Goal: Register for event/course

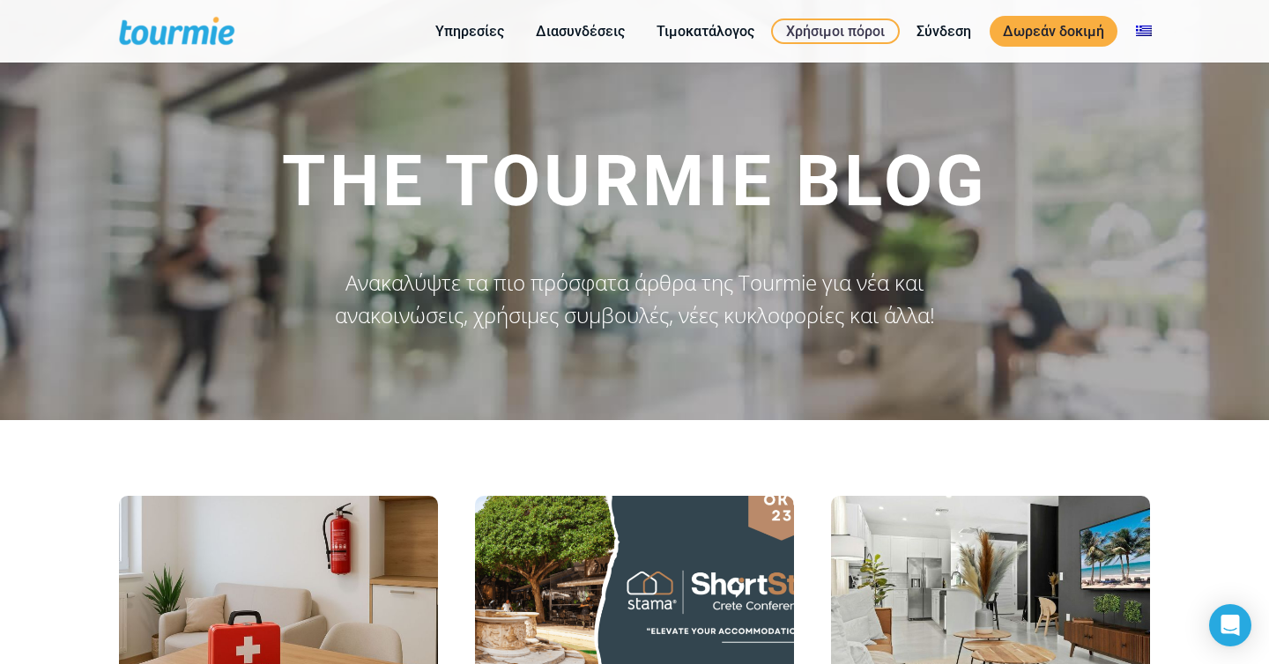
scroll to position [330, 0]
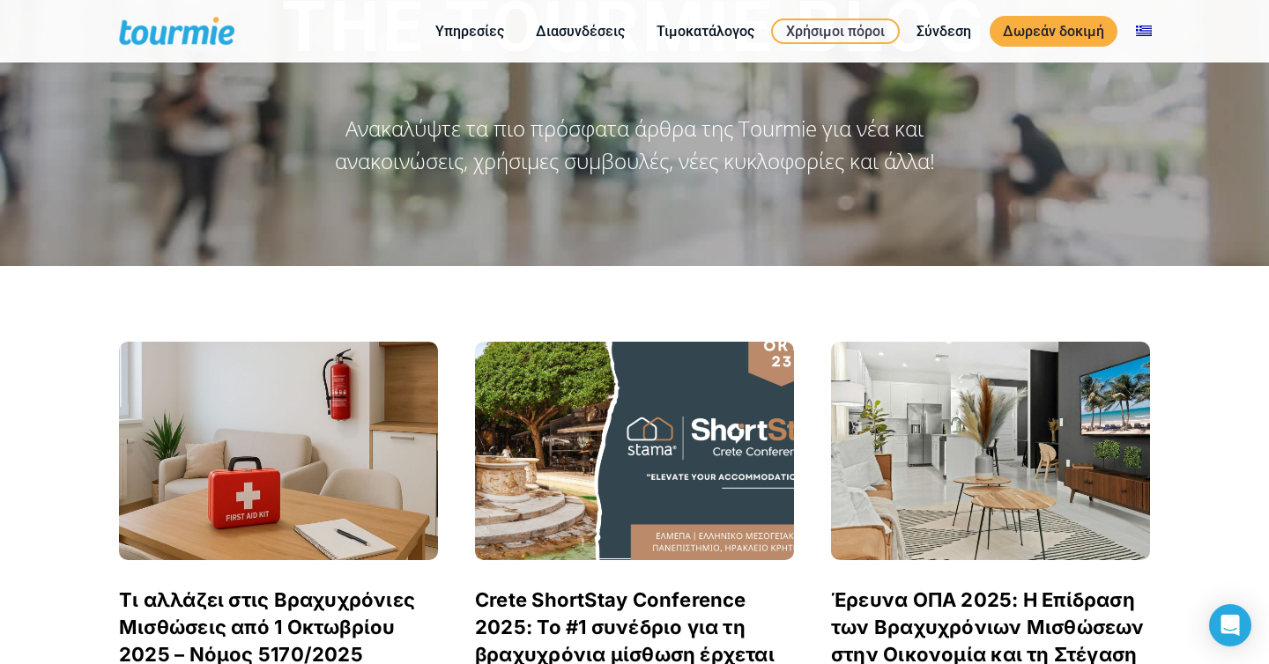
scroll to position [359, 0]
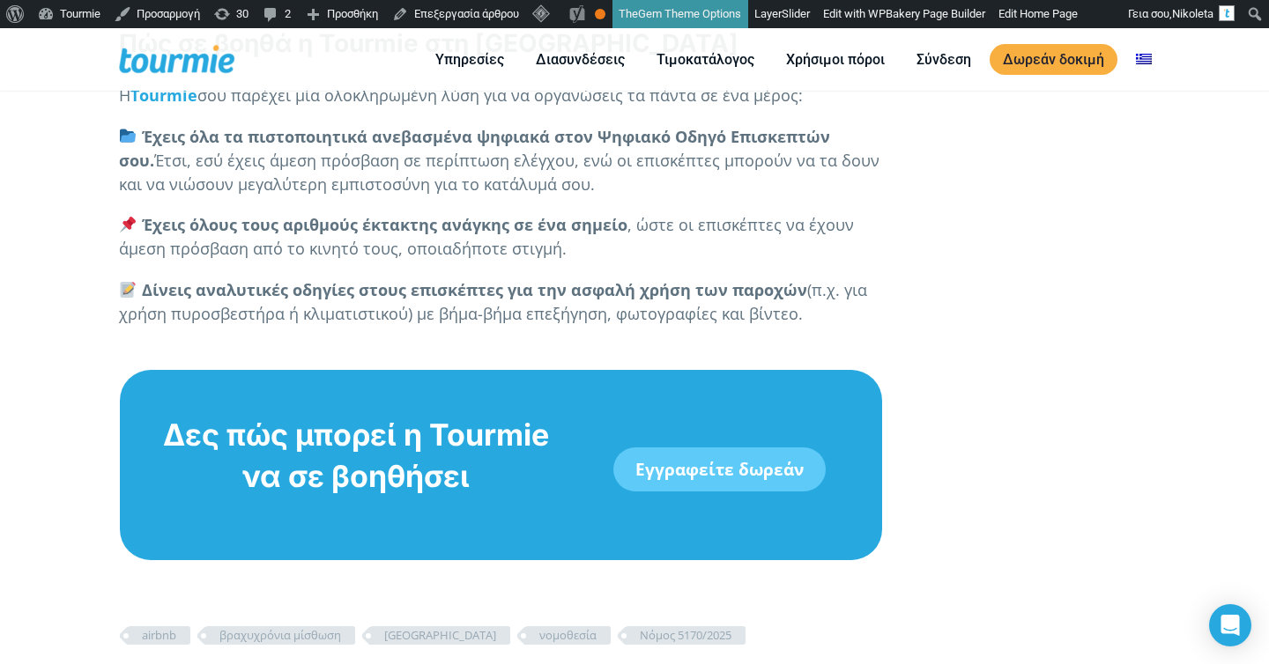
scroll to position [7021, 0]
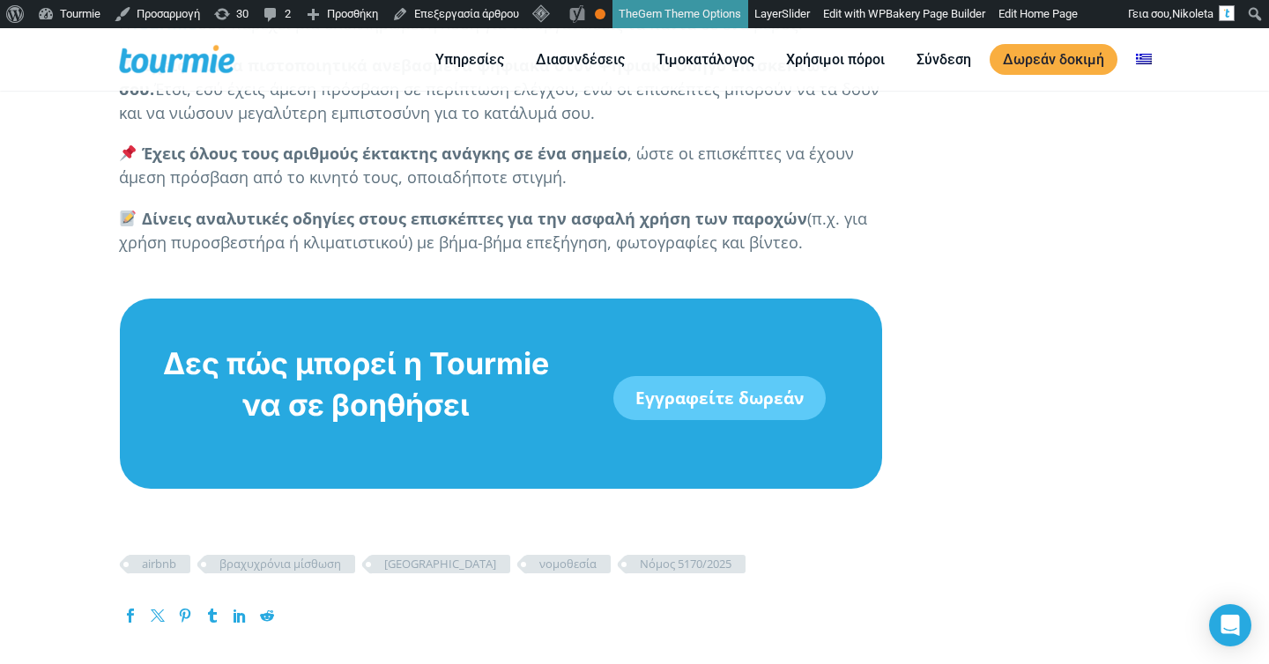
click at [701, 378] on link "Εγγραφείτε δωρεάν" at bounding box center [719, 398] width 212 height 44
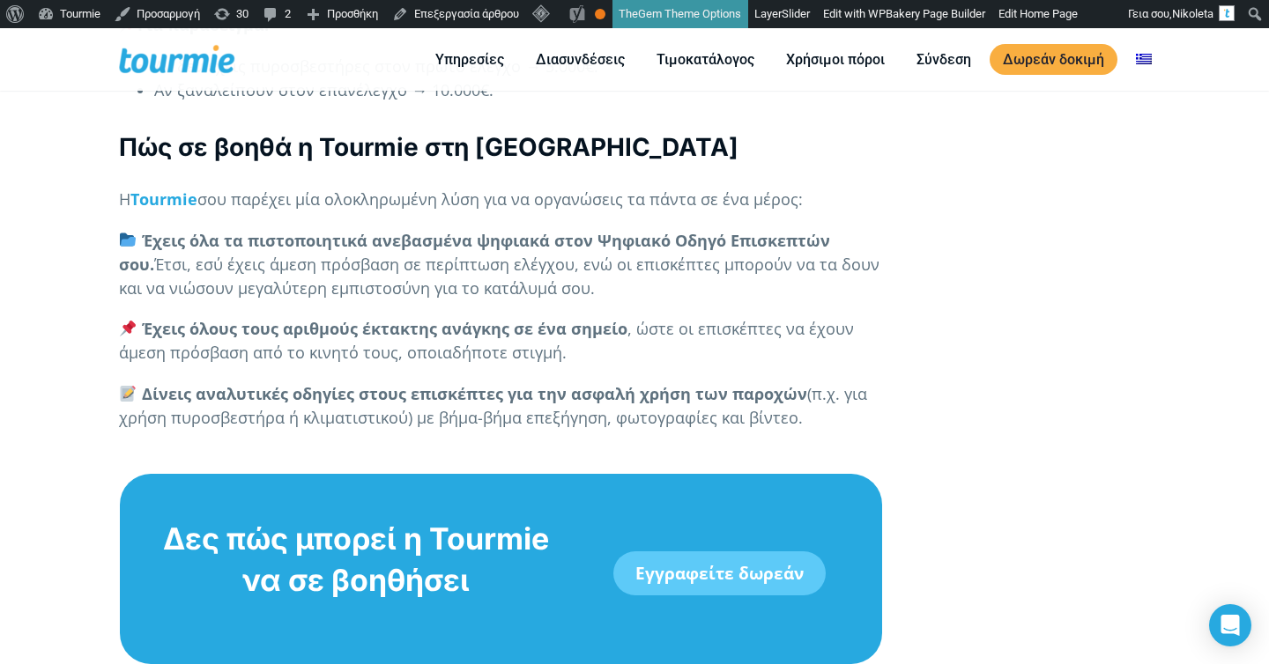
scroll to position [7059, 0]
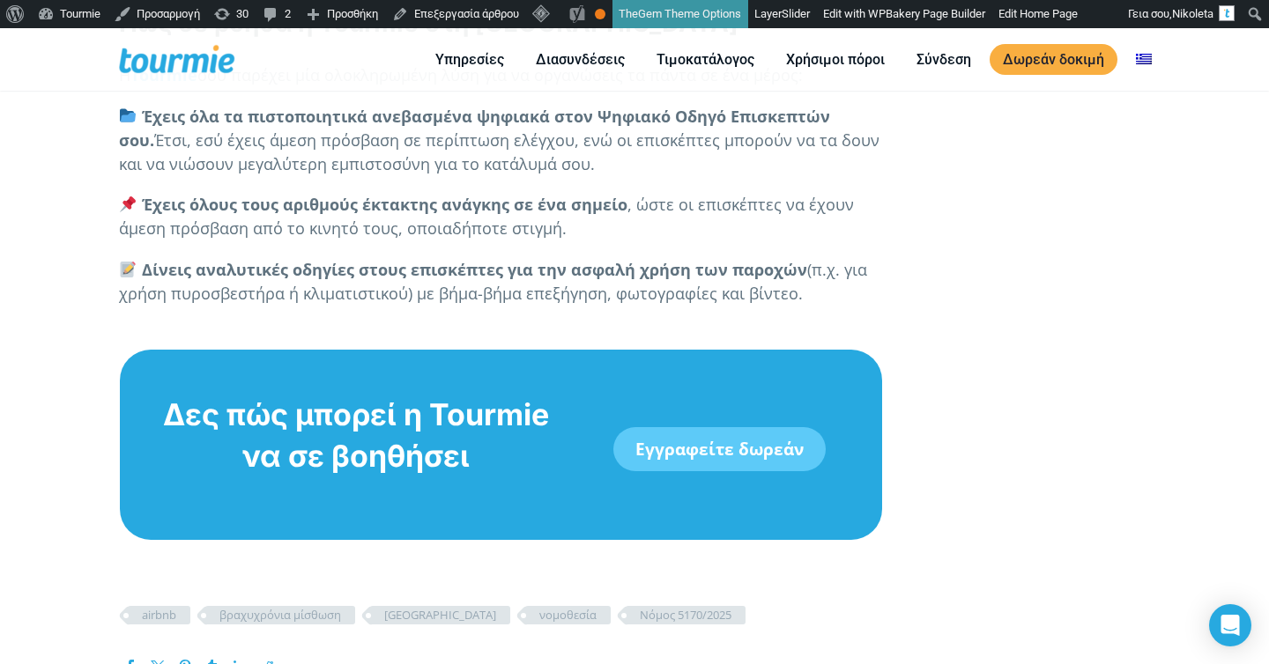
click at [665, 439] on link "Εγγραφείτε δωρεάν" at bounding box center [719, 449] width 212 height 44
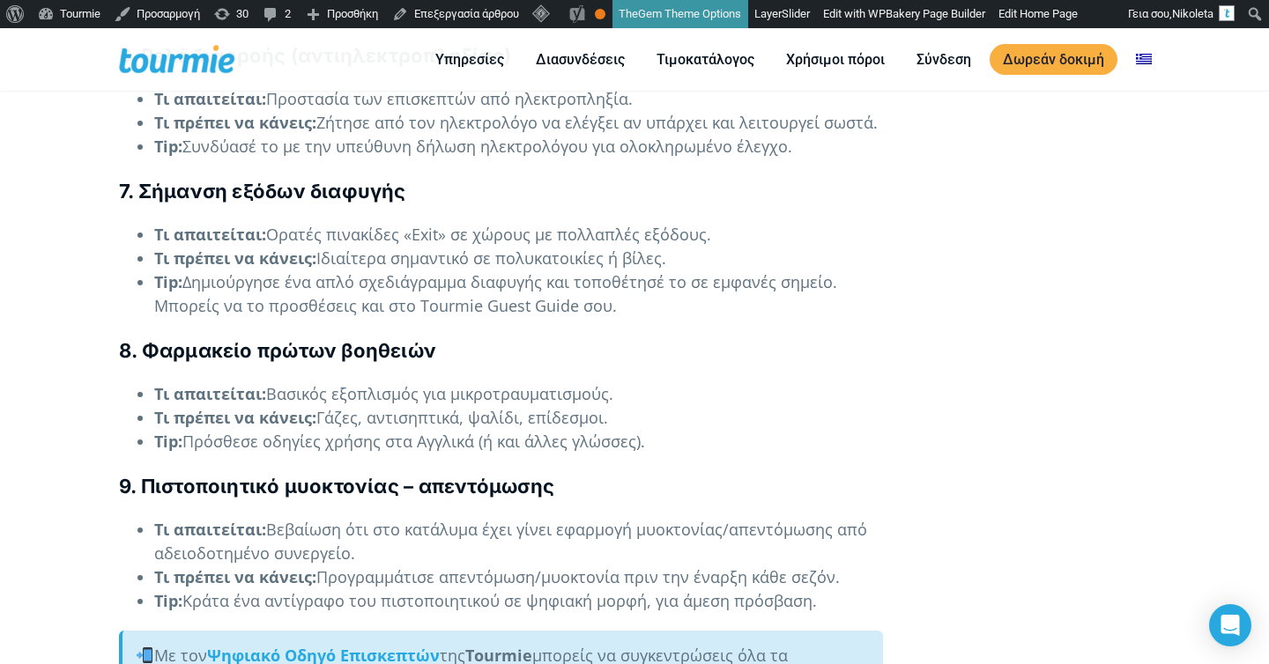
scroll to position [4543, 0]
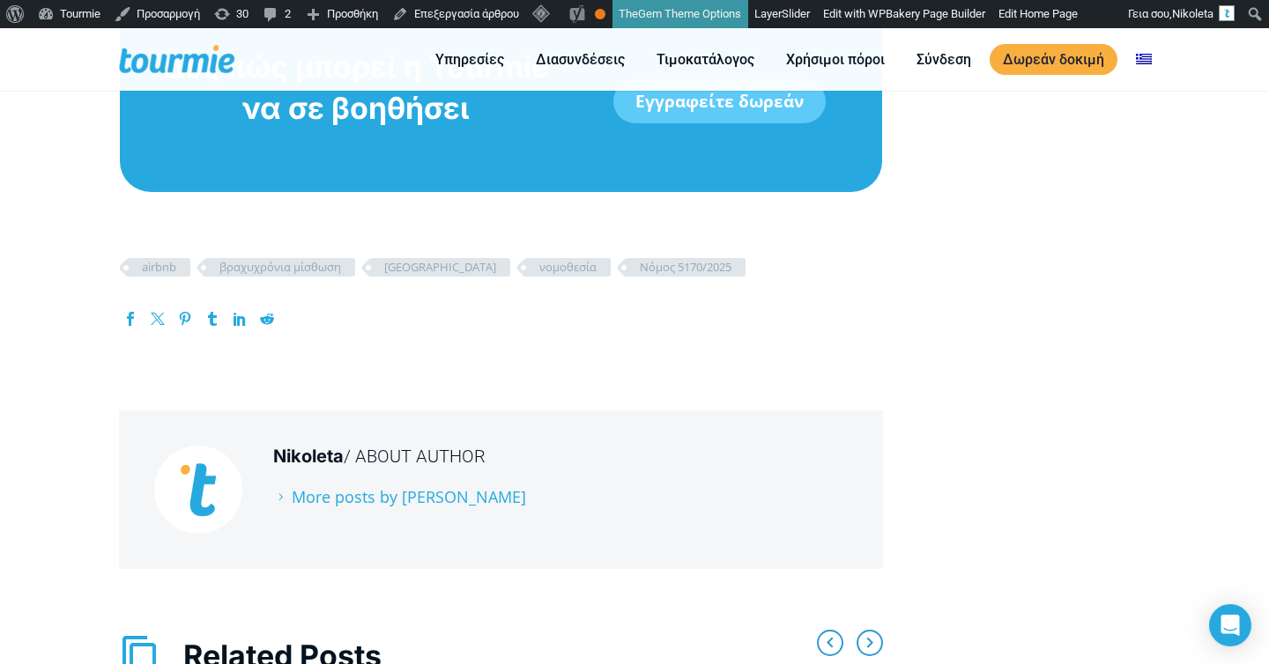
scroll to position [7354, 0]
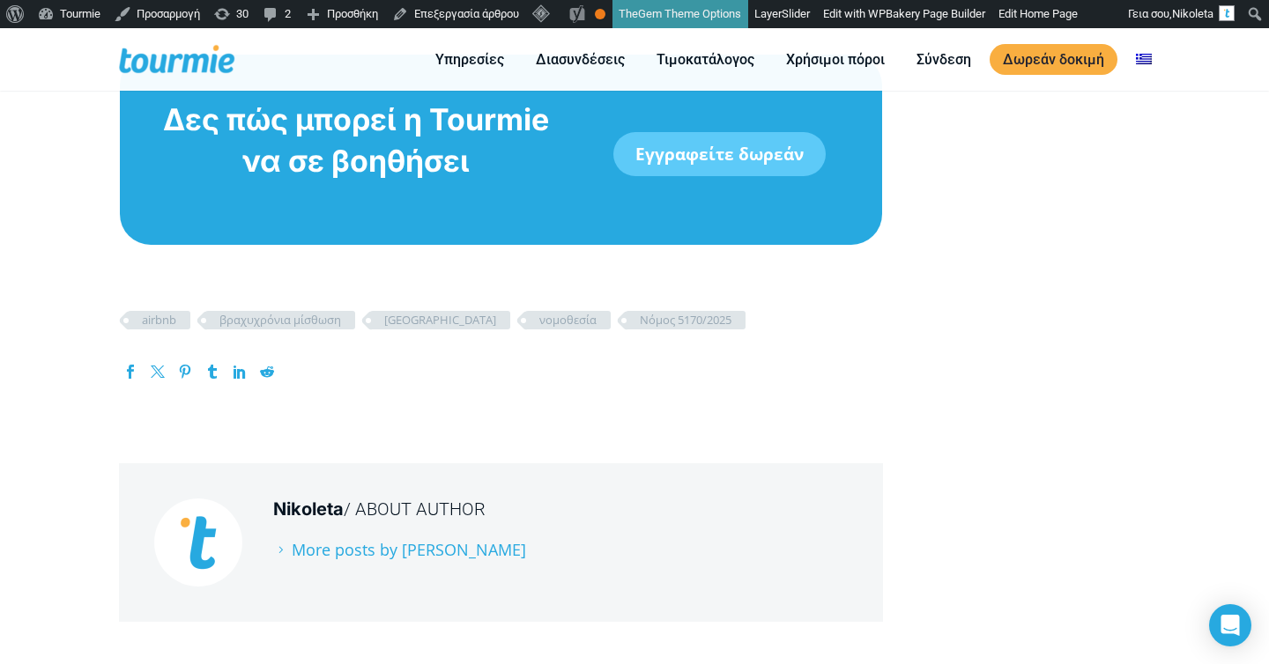
click at [700, 133] on link "Εγγραφείτε δωρεάν" at bounding box center [719, 154] width 212 height 44
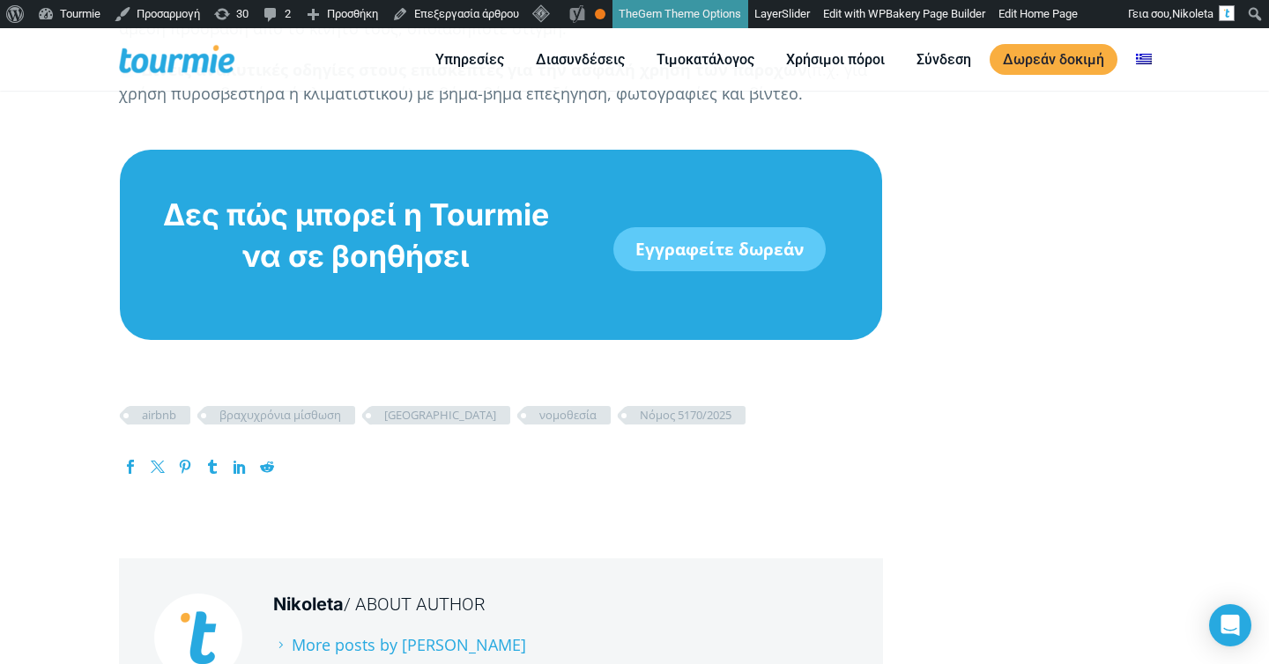
scroll to position [7171, 0]
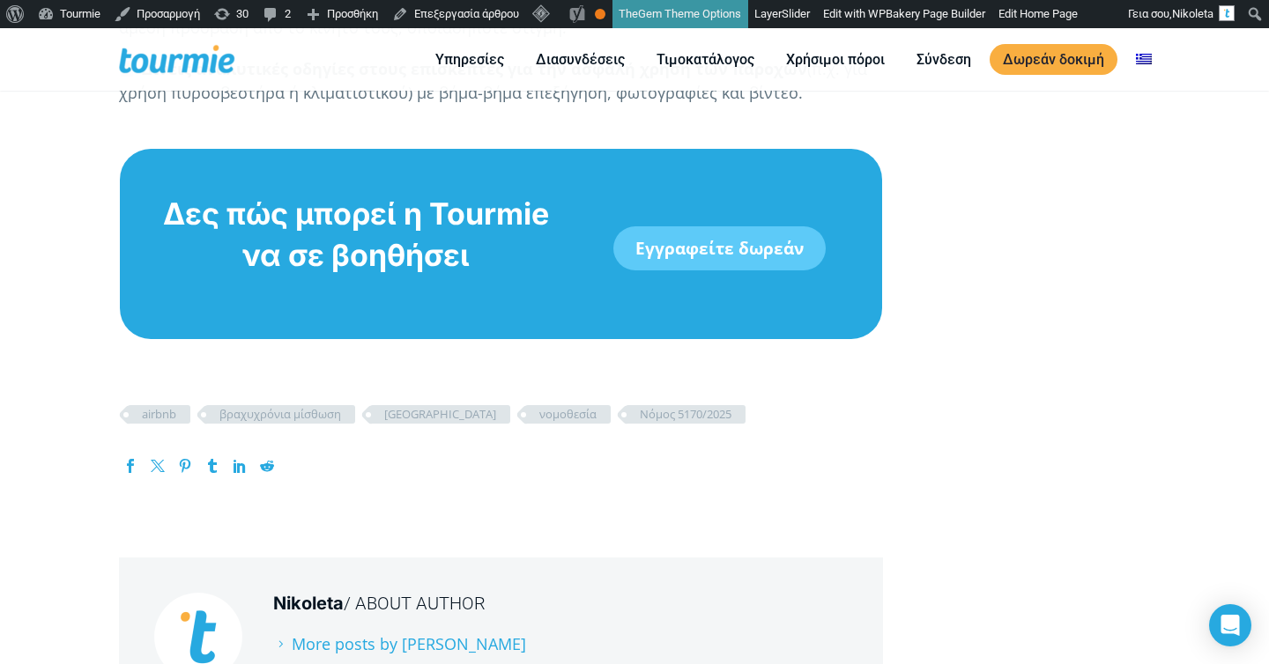
click at [671, 226] on link "Εγγραφείτε δωρεάν" at bounding box center [719, 248] width 212 height 44
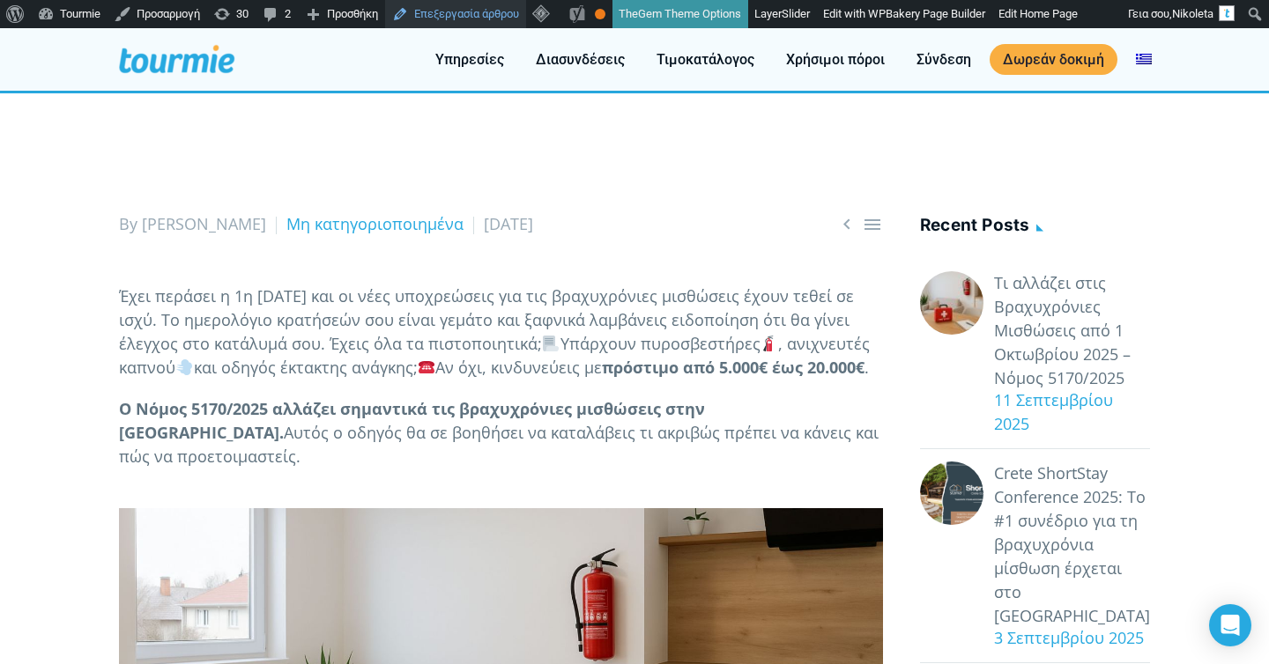
scroll to position [210, 0]
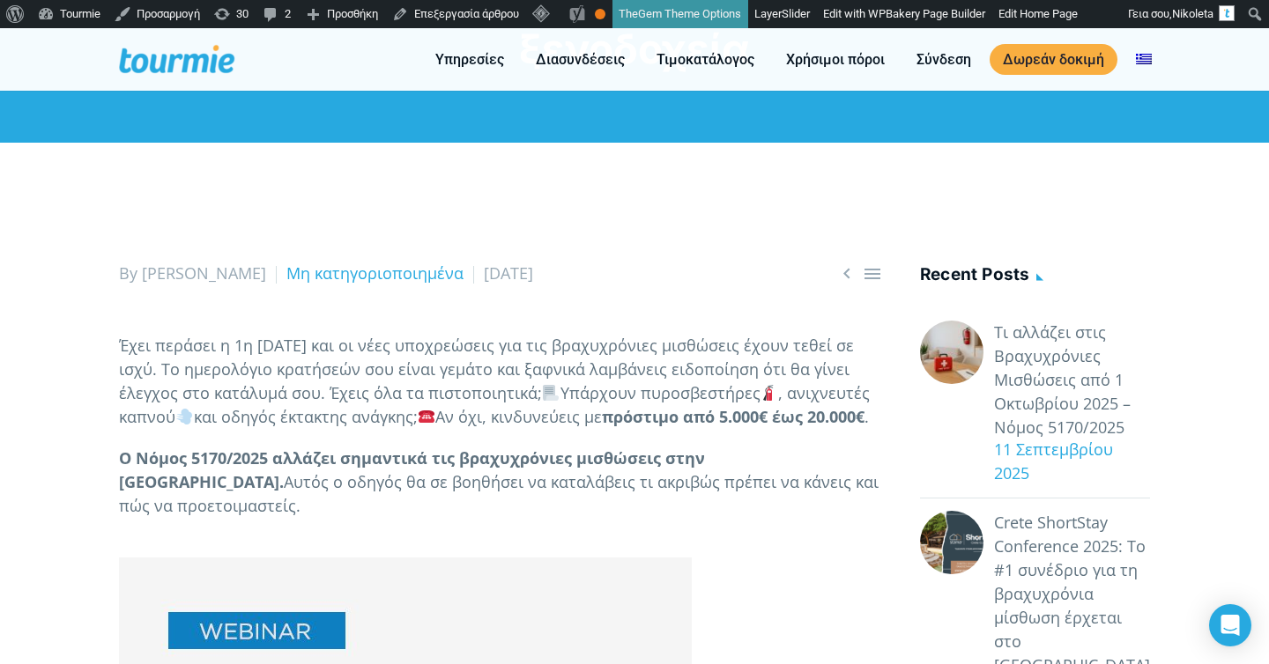
scroll to position [167, 0]
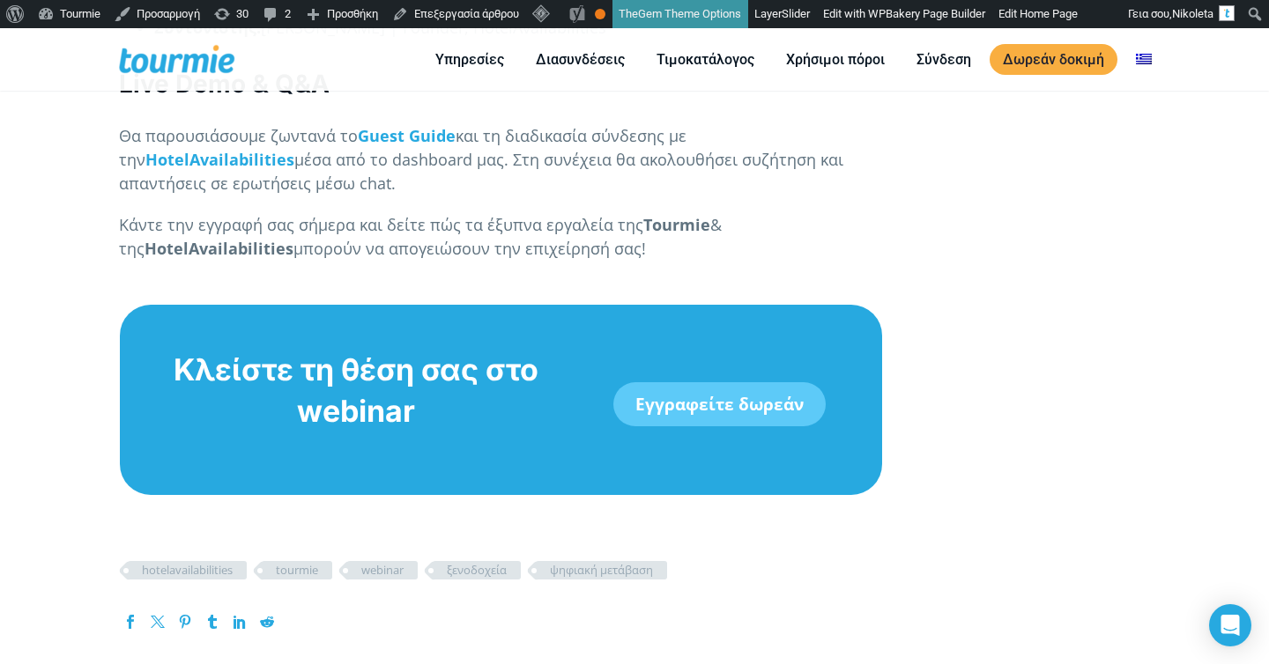
scroll to position [1867, 0]
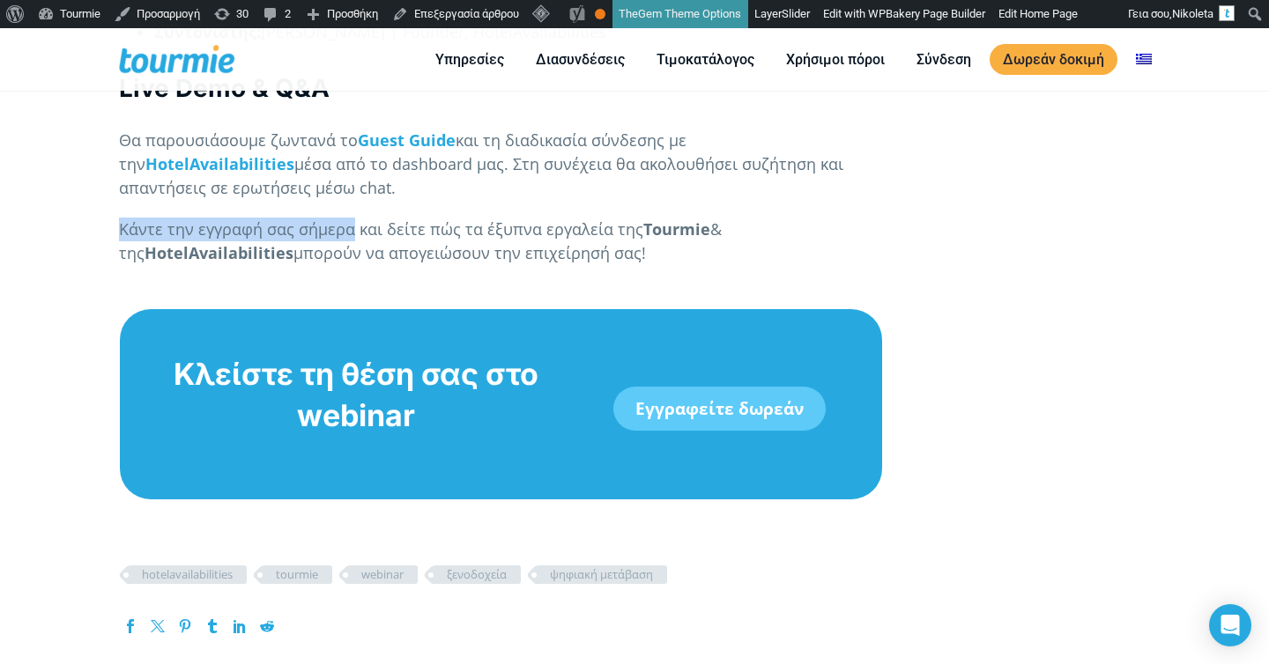
drag, startPoint x: 350, startPoint y: 230, endPoint x: 104, endPoint y: 228, distance: 245.8
copy p "Κάντε την εγγραφή σας σήμερα"
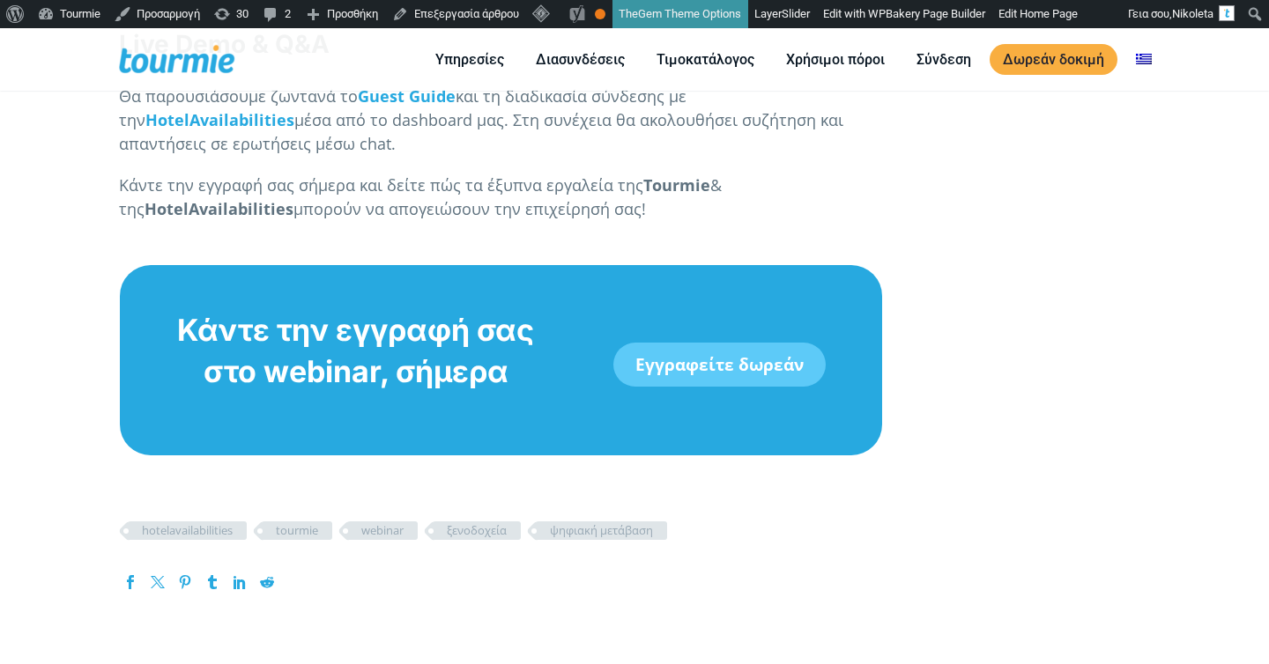
scroll to position [1911, 0]
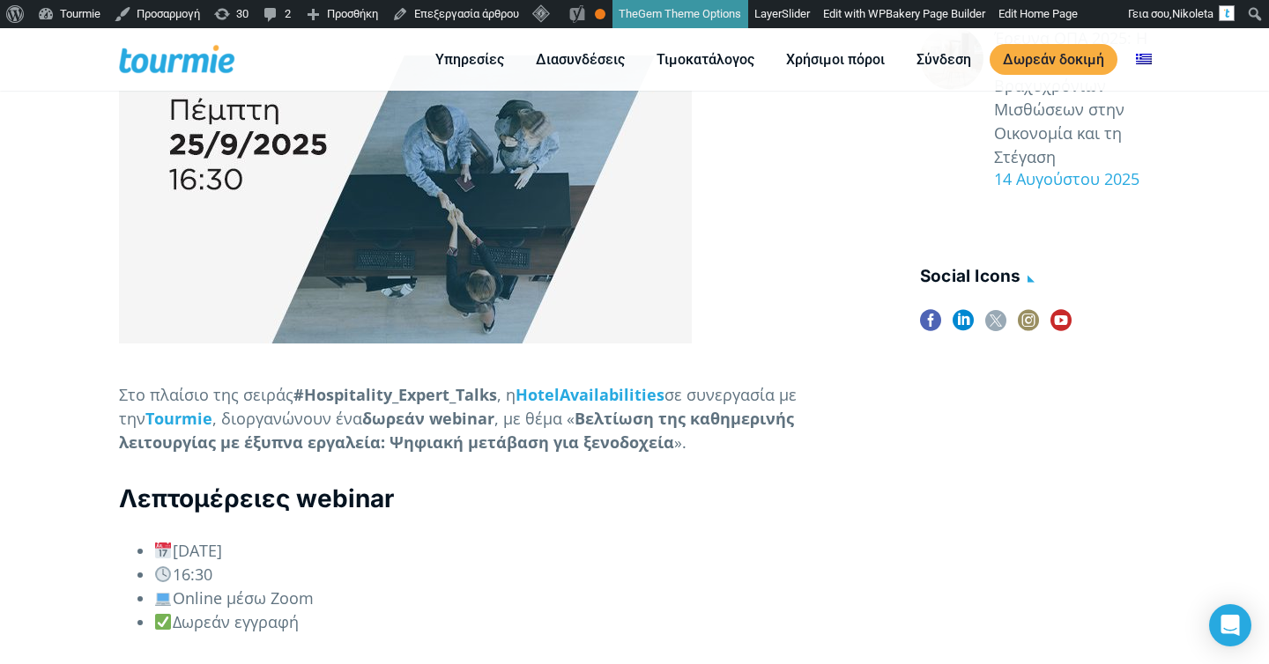
scroll to position [968, 0]
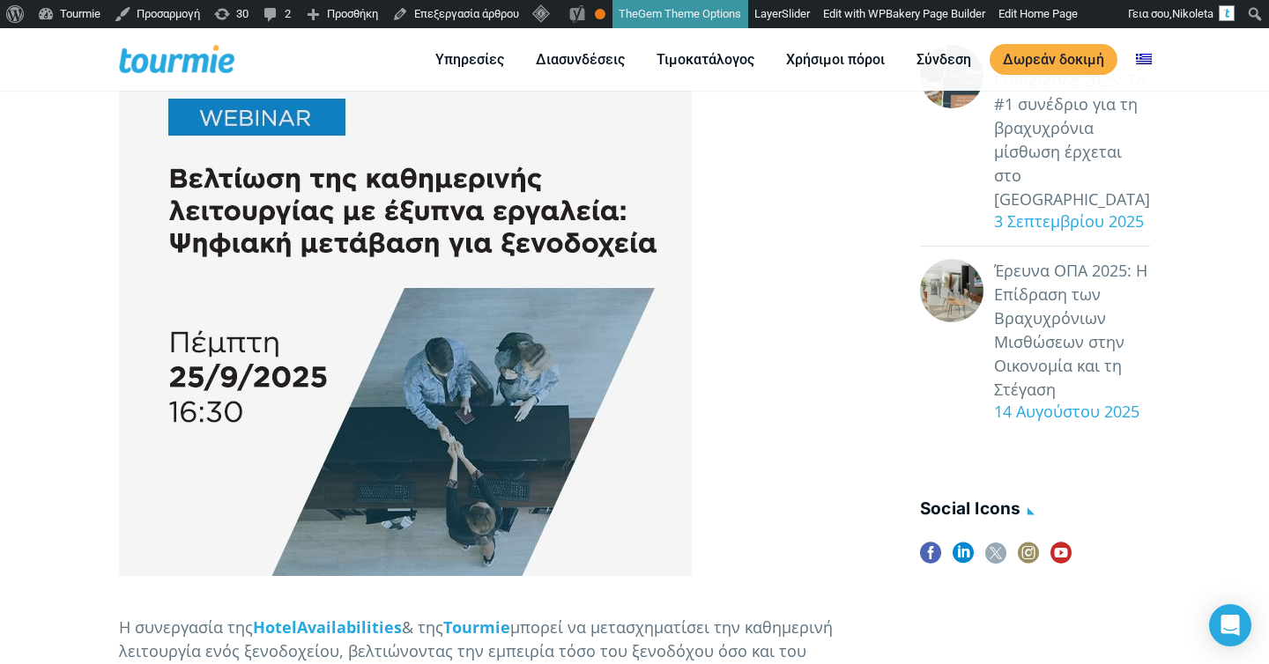
scroll to position [241, 0]
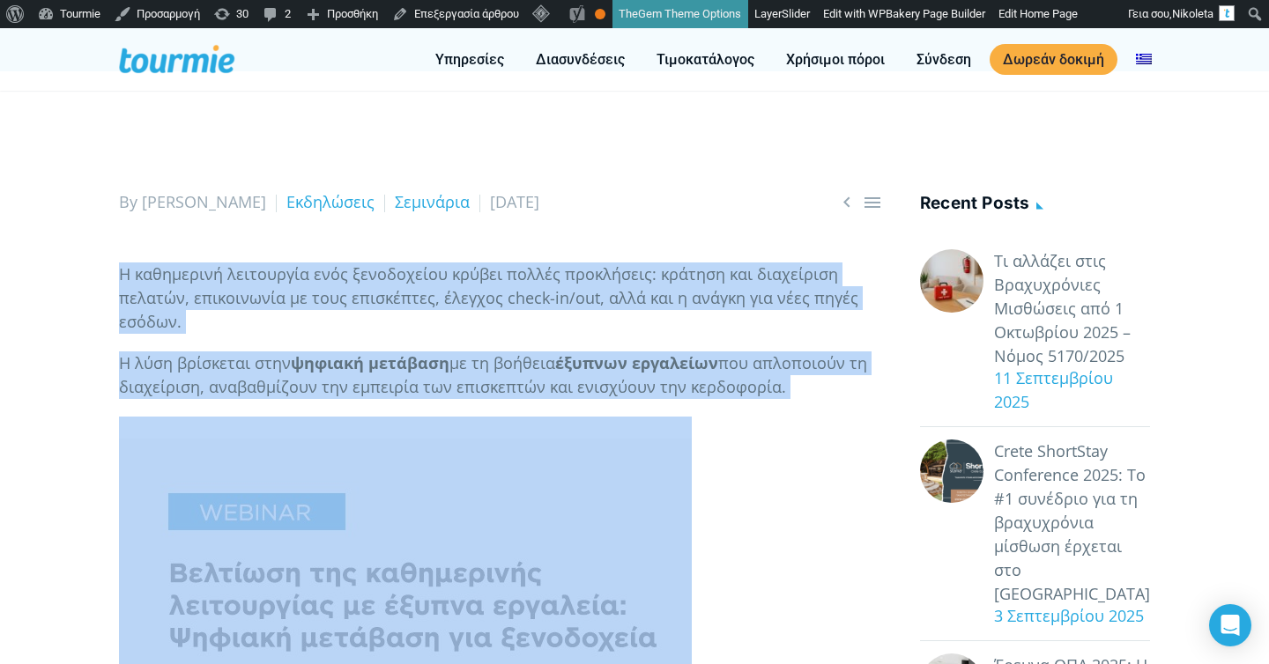
drag, startPoint x: 102, startPoint y: 263, endPoint x: 186, endPoint y: 514, distance: 263.8
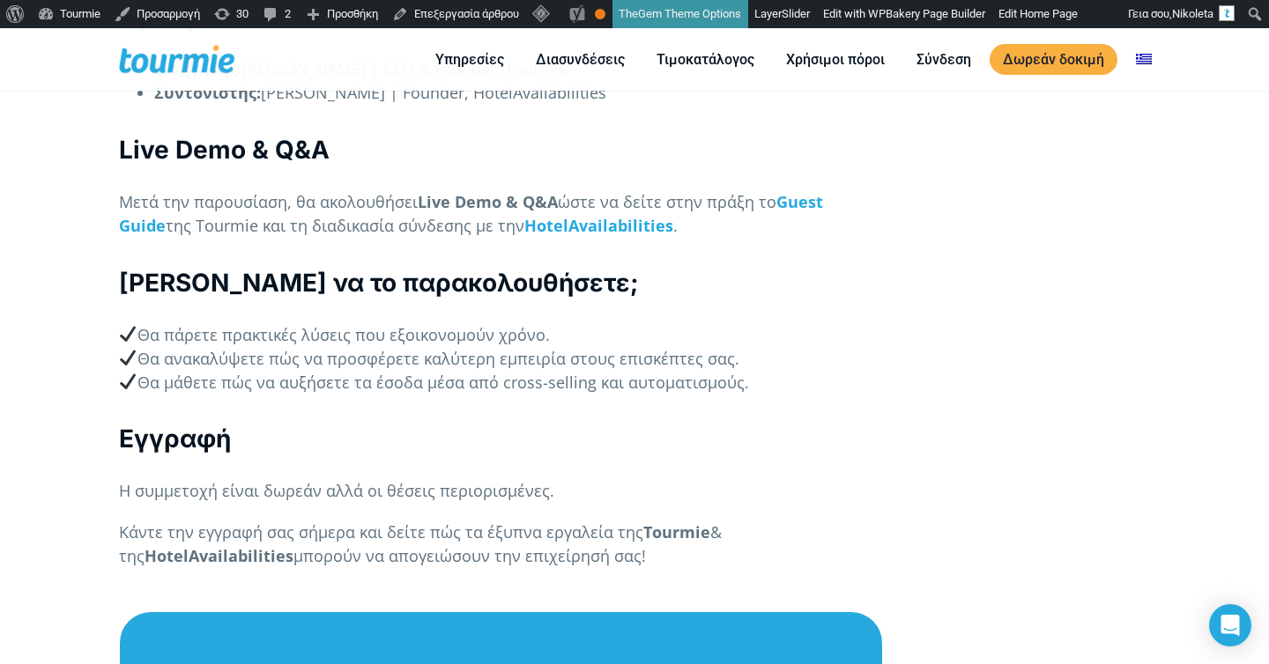
scroll to position [2006, 0]
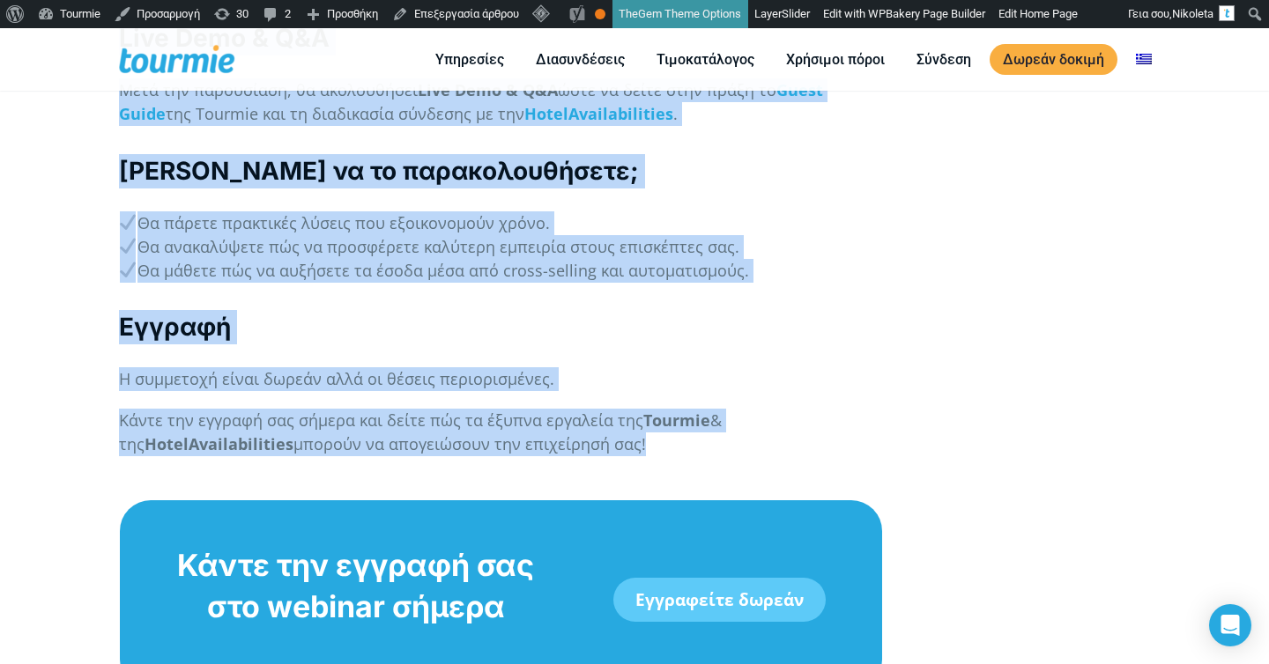
copy div "Η καθημερινή λειτουργία ενός ξενοδοχείου κρύβει πολλές προκλήσεις: κράτηση και …"
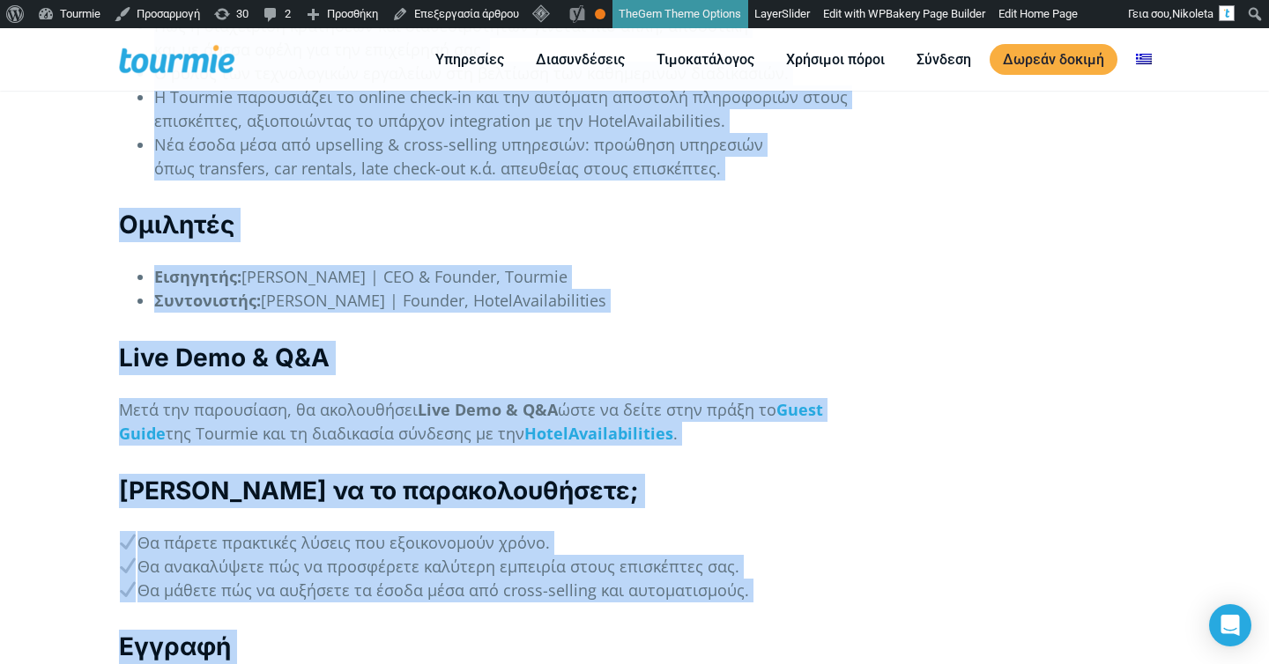
scroll to position [1618, 0]
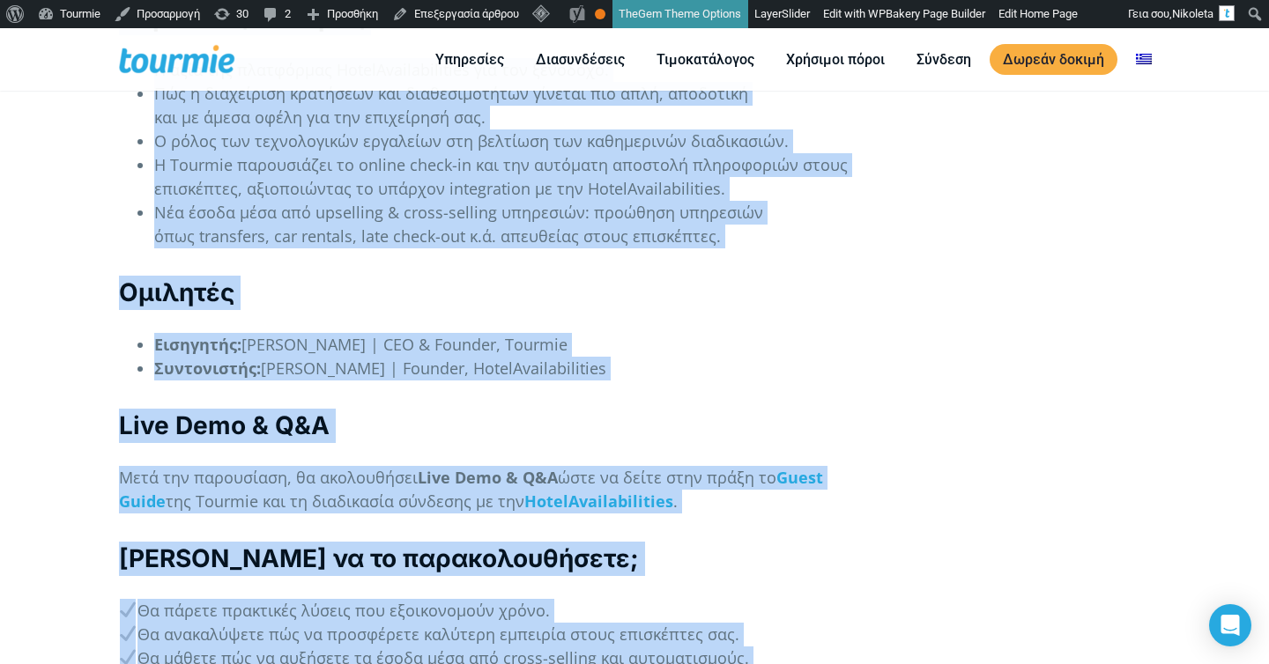
copy div "Η καθημερινή λειτουργία ενός ξενοδοχείου κρύβει πολλές προκλήσεις: κράτηση και …"
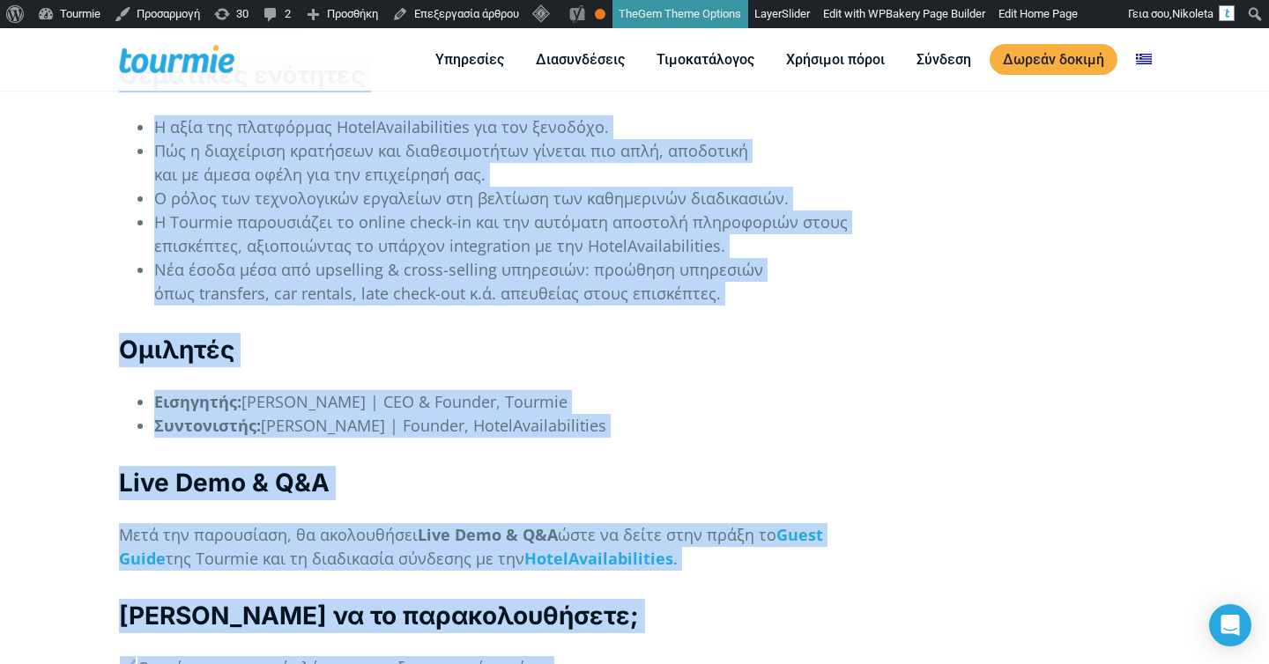
click at [492, 420] on div "Η καθημερινή λειτουργία ενός ξενοδοχείου κρύβει πολλές προκλήσεις: κράτηση και …" at bounding box center [501, 39] width 764 height 2194
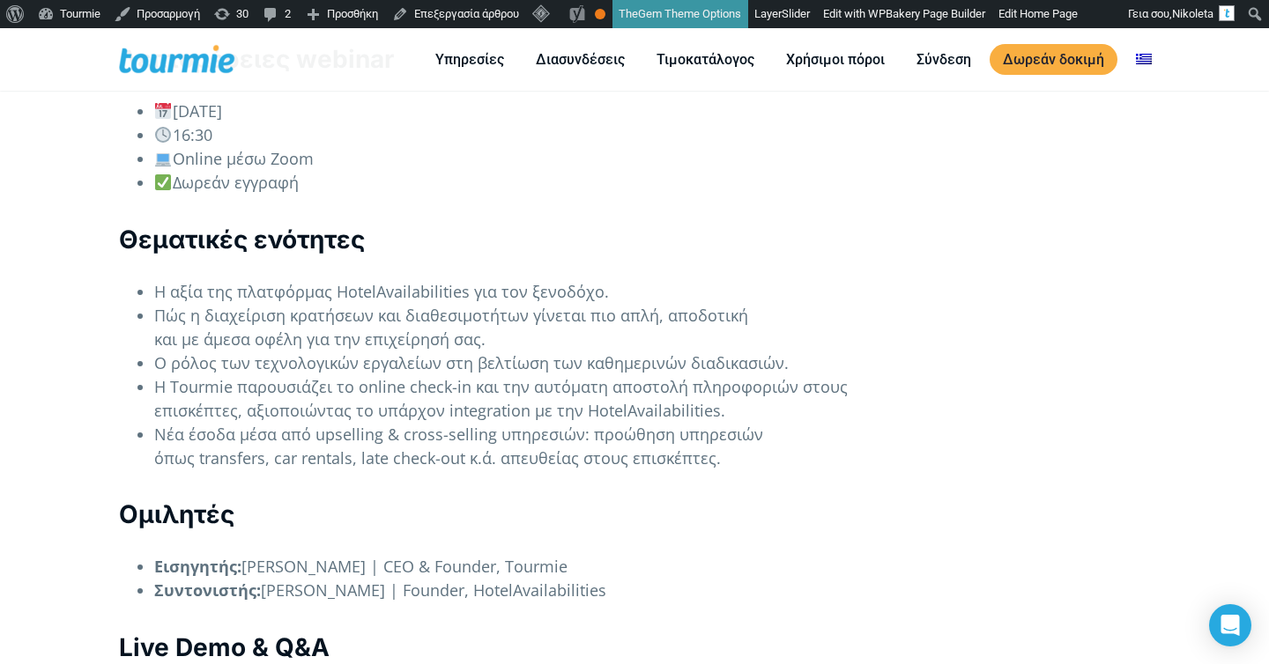
scroll to position [1394, 0]
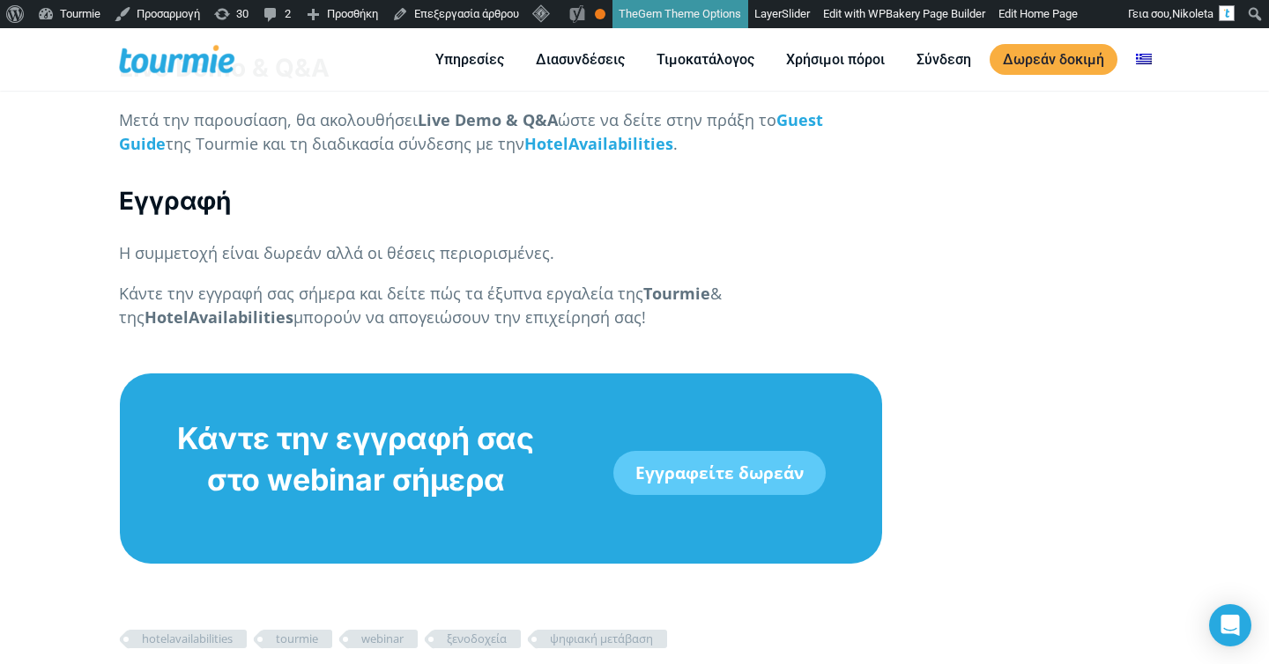
scroll to position [1881, 0]
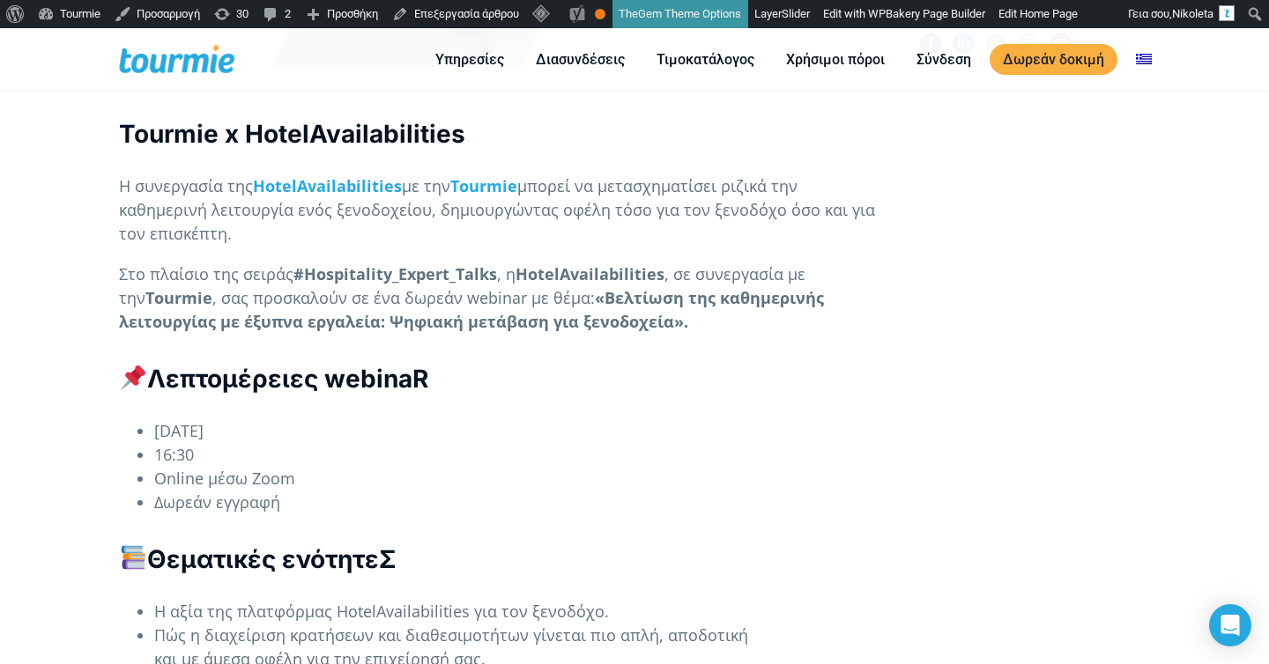
scroll to position [1274, 0]
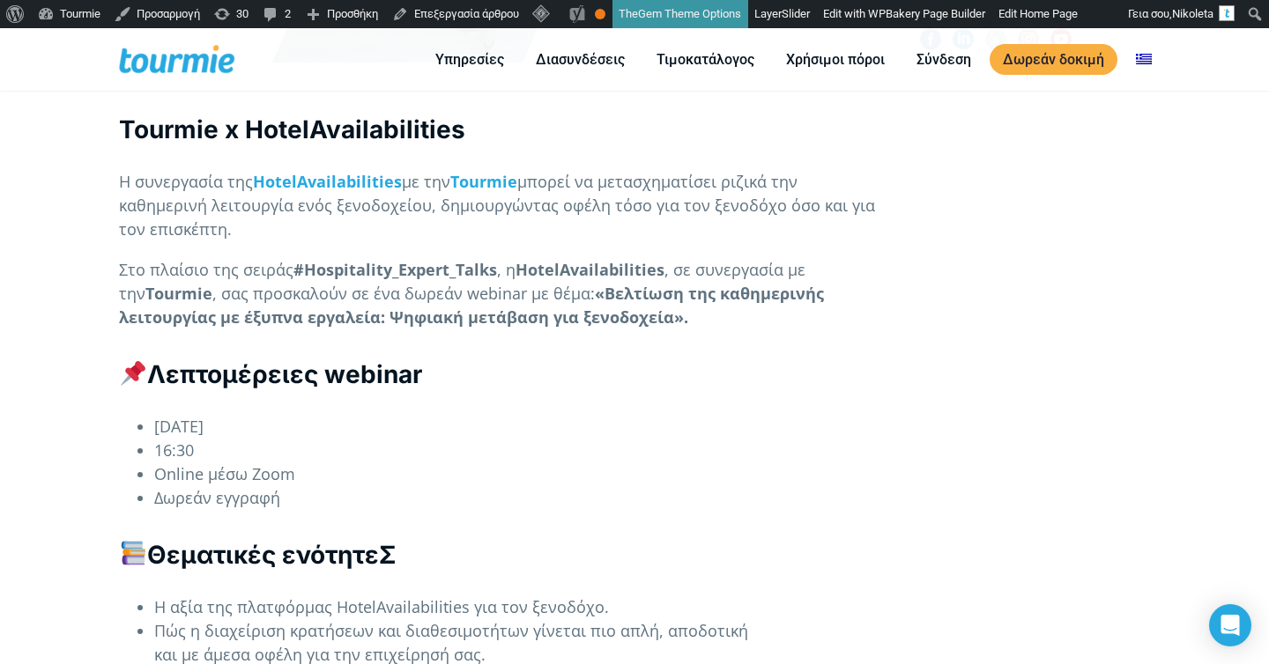
scroll to position [1325, 0]
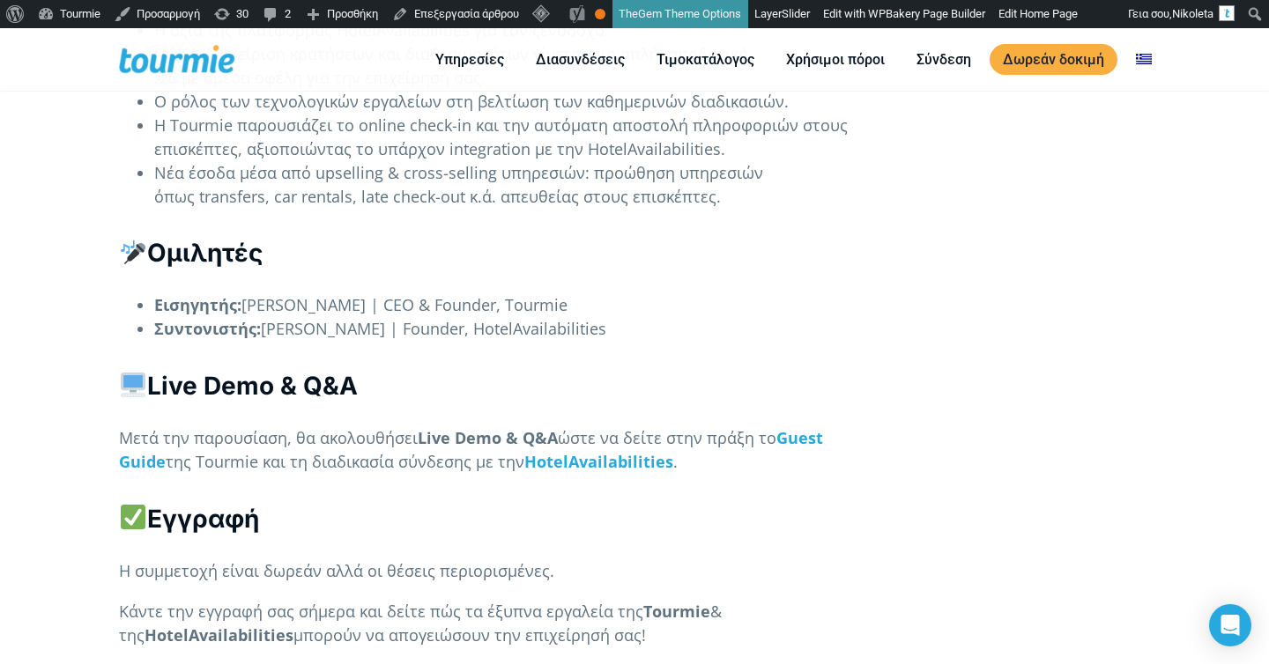
scroll to position [1832, 0]
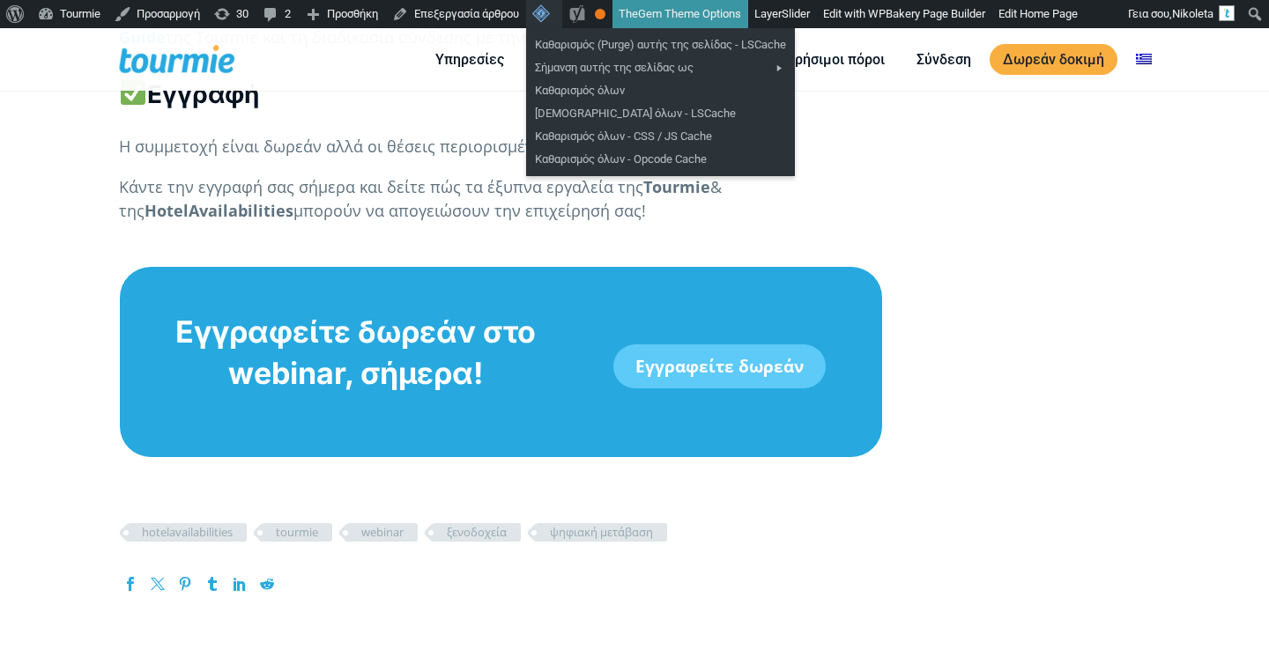
scroll to position [2115, 0]
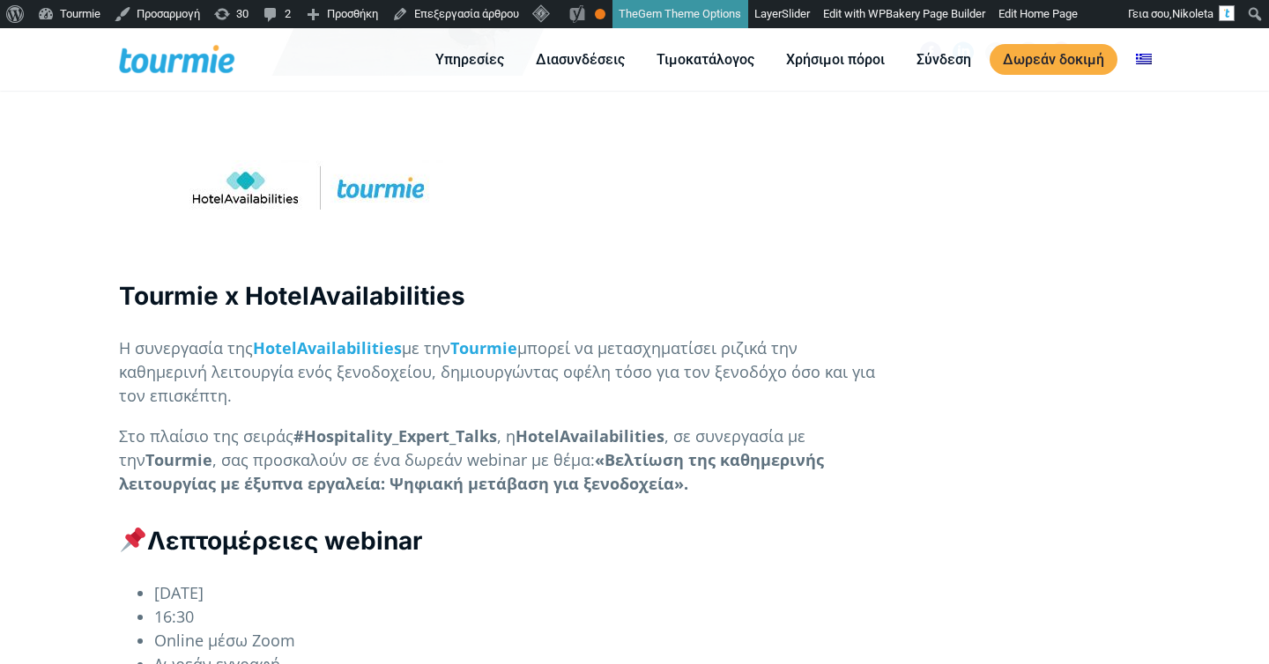
scroll to position [1008, 0]
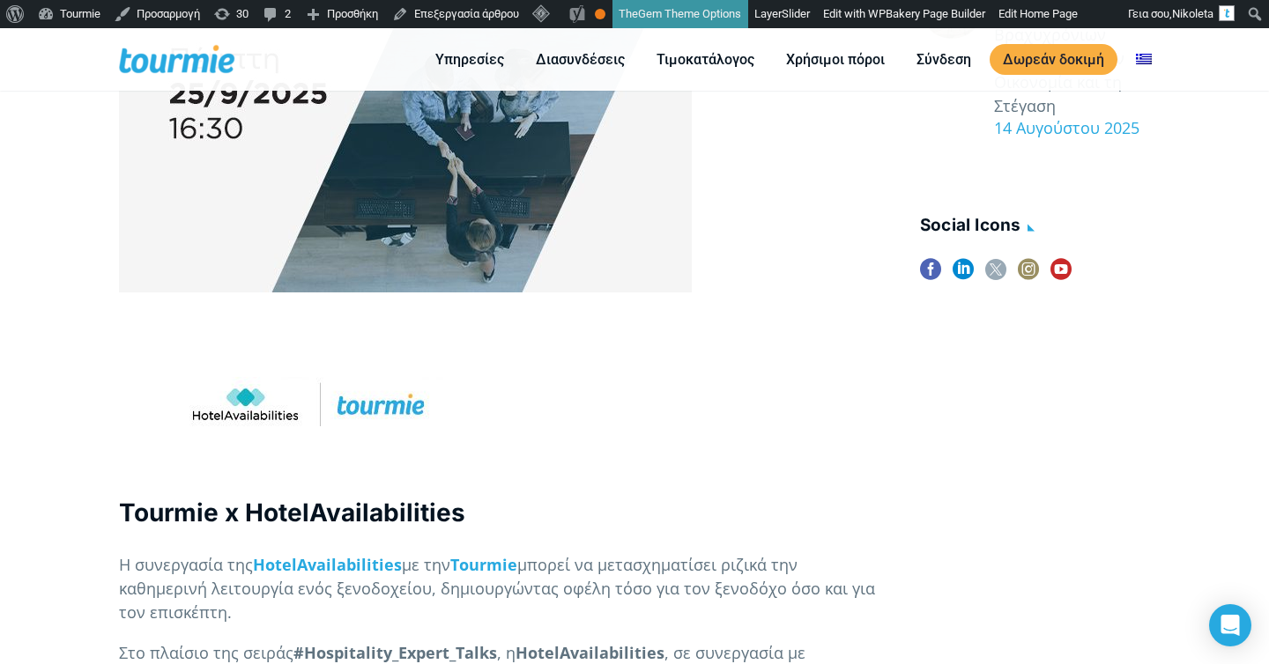
click at [576, 441] on h3 at bounding box center [501, 405] width 764 height 125
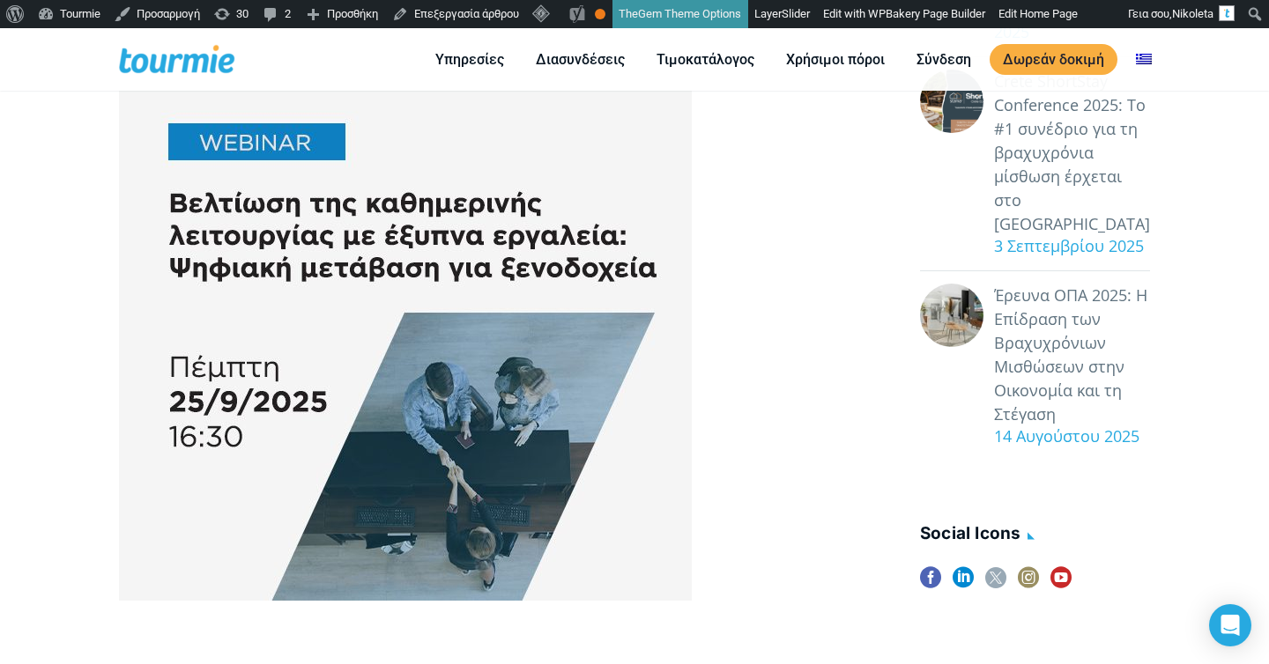
scroll to position [450, 0]
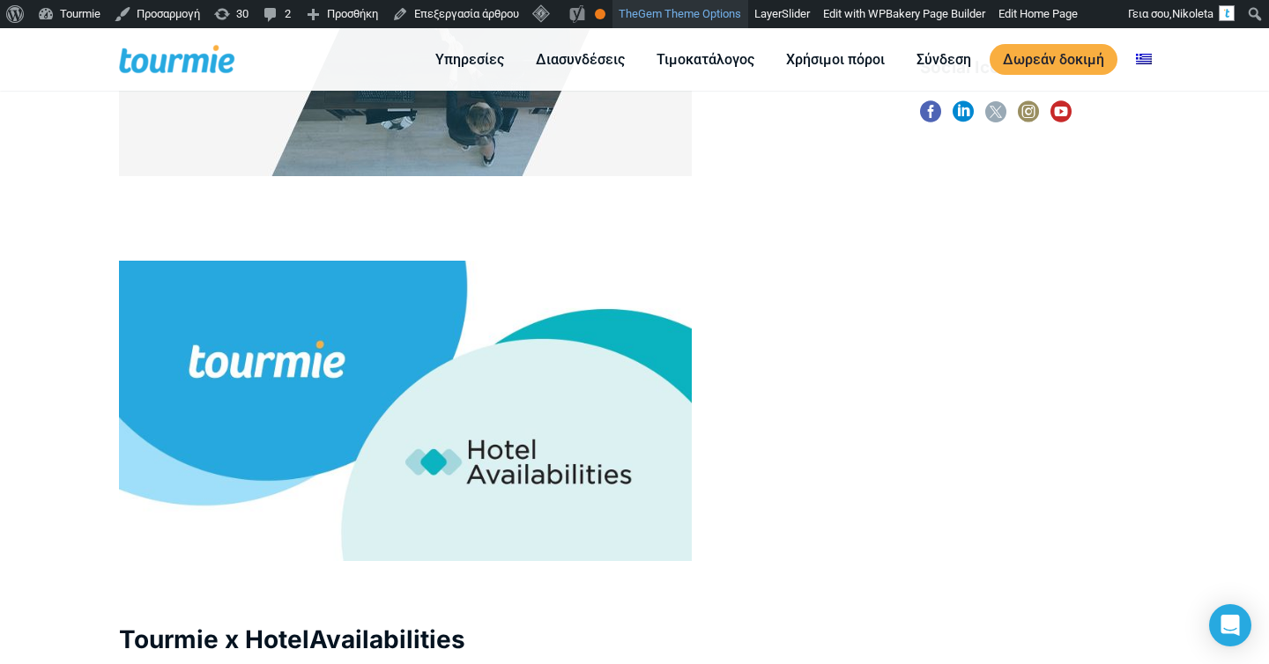
scroll to position [1075, 0]
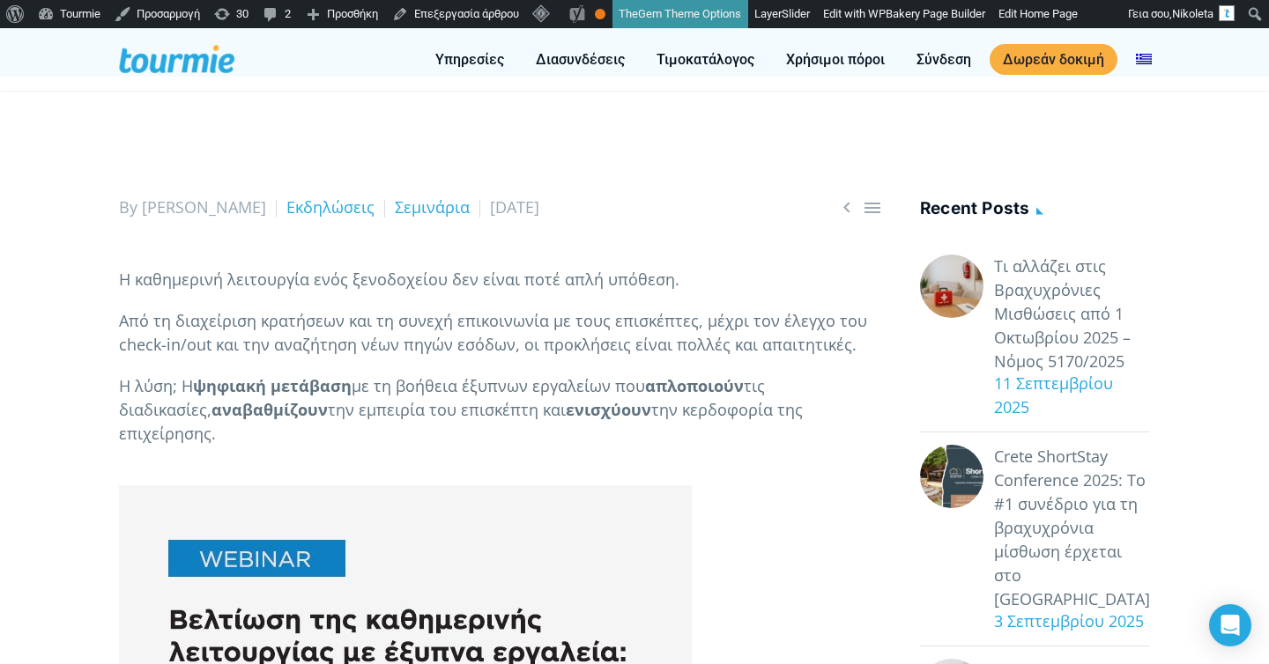
scroll to position [259, 0]
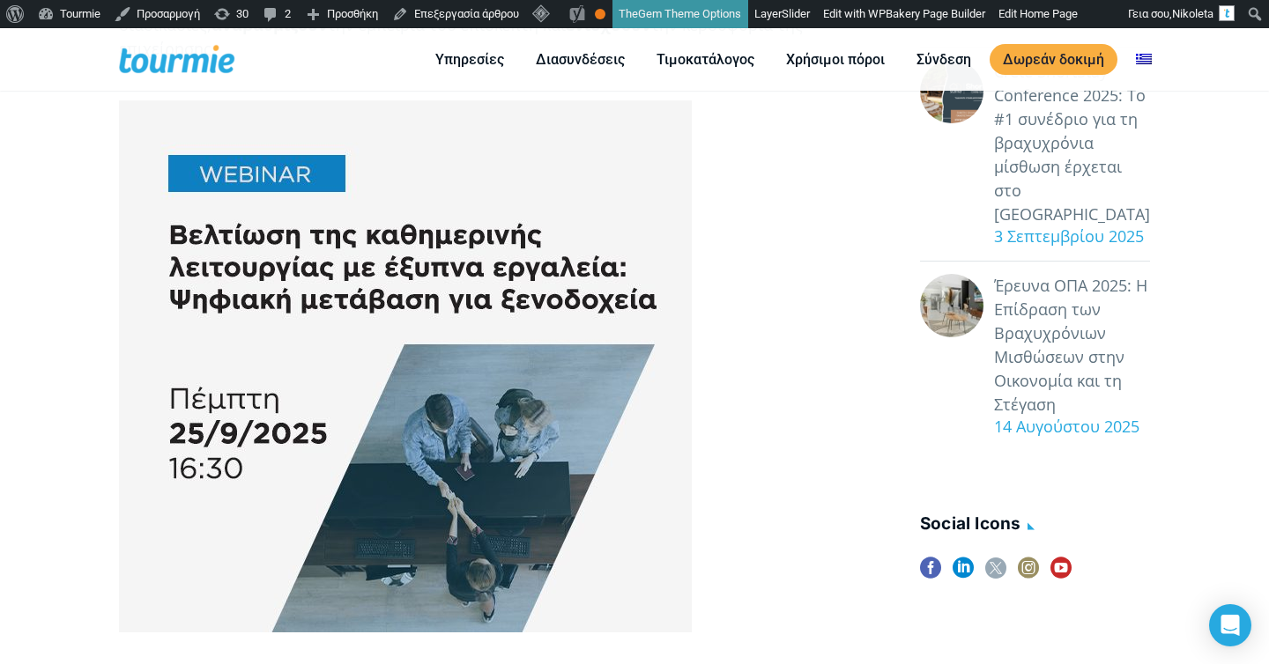
scroll to position [614, 0]
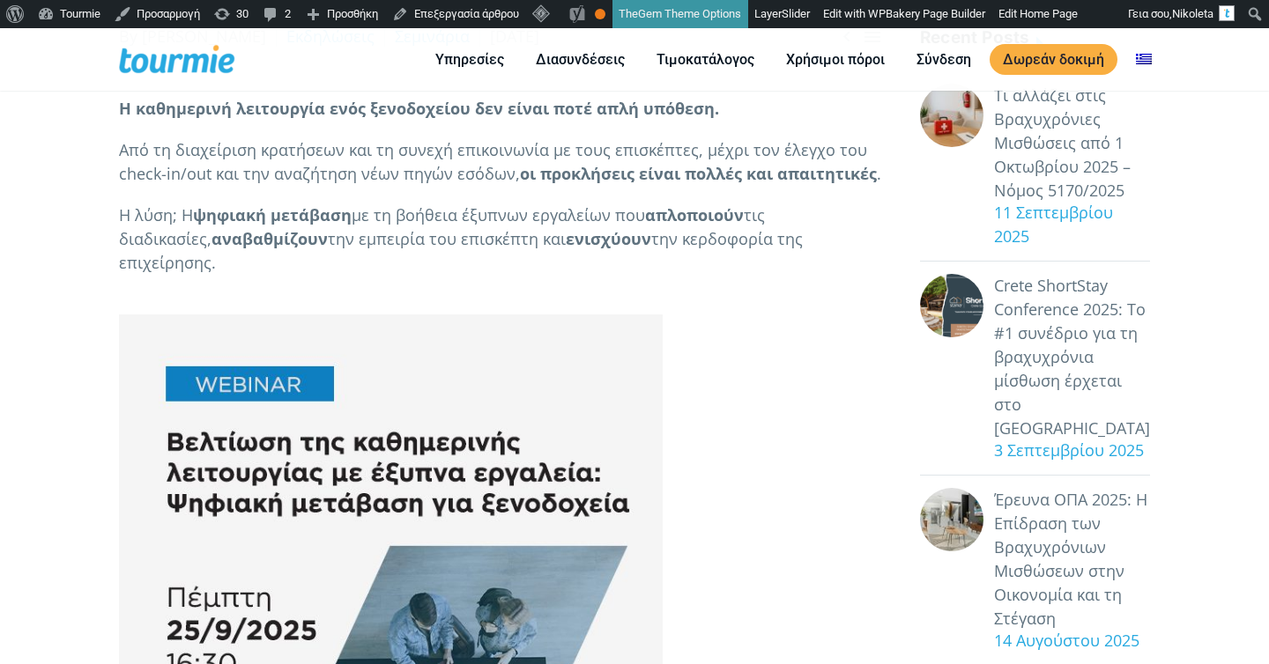
click at [742, 487] on p at bounding box center [501, 567] width 764 height 550
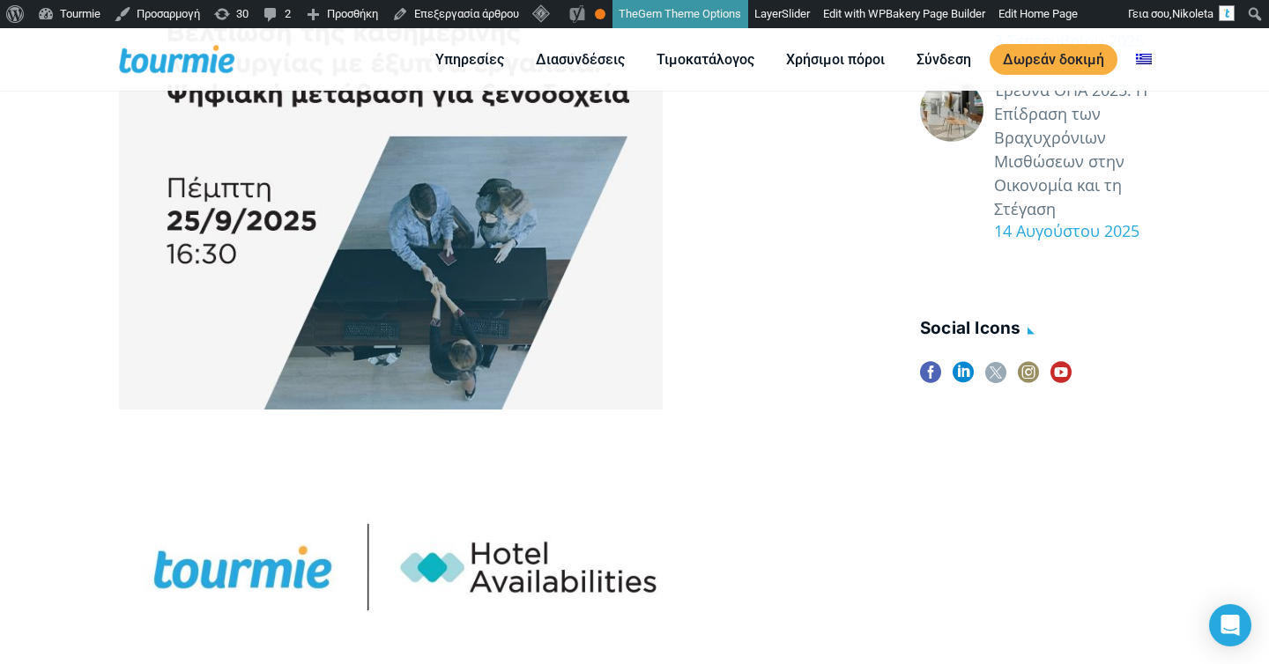
scroll to position [992, 0]
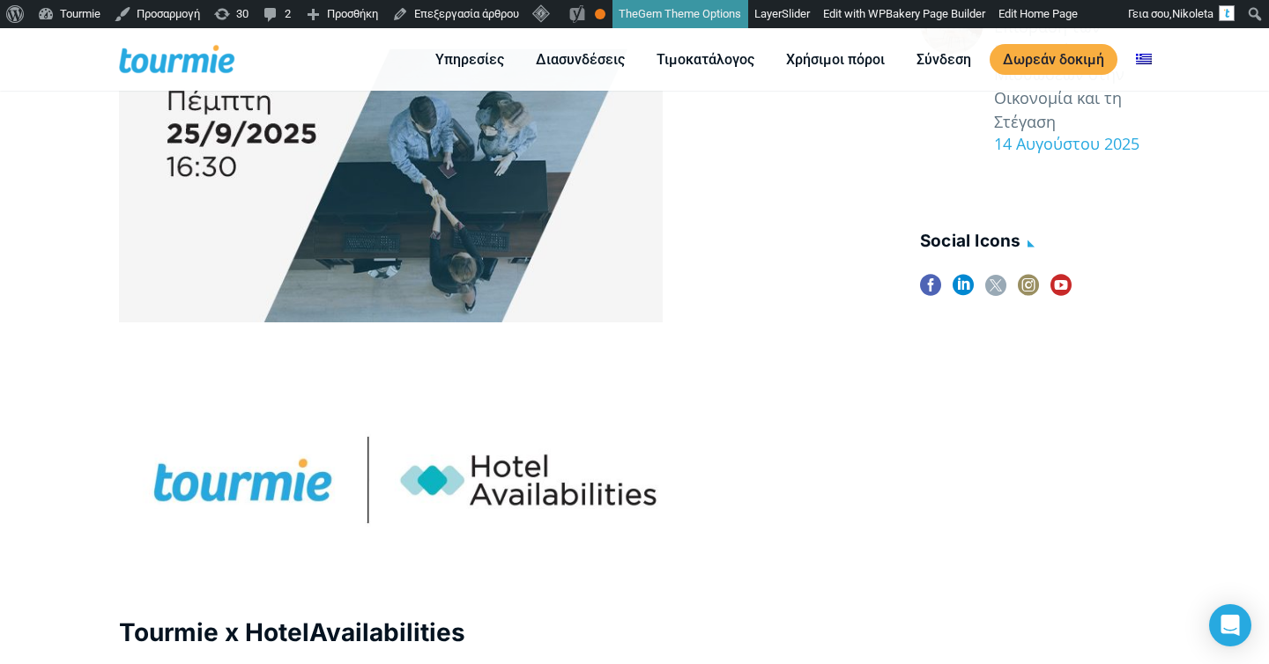
click at [768, 278] on p at bounding box center [501, 70] width 764 height 550
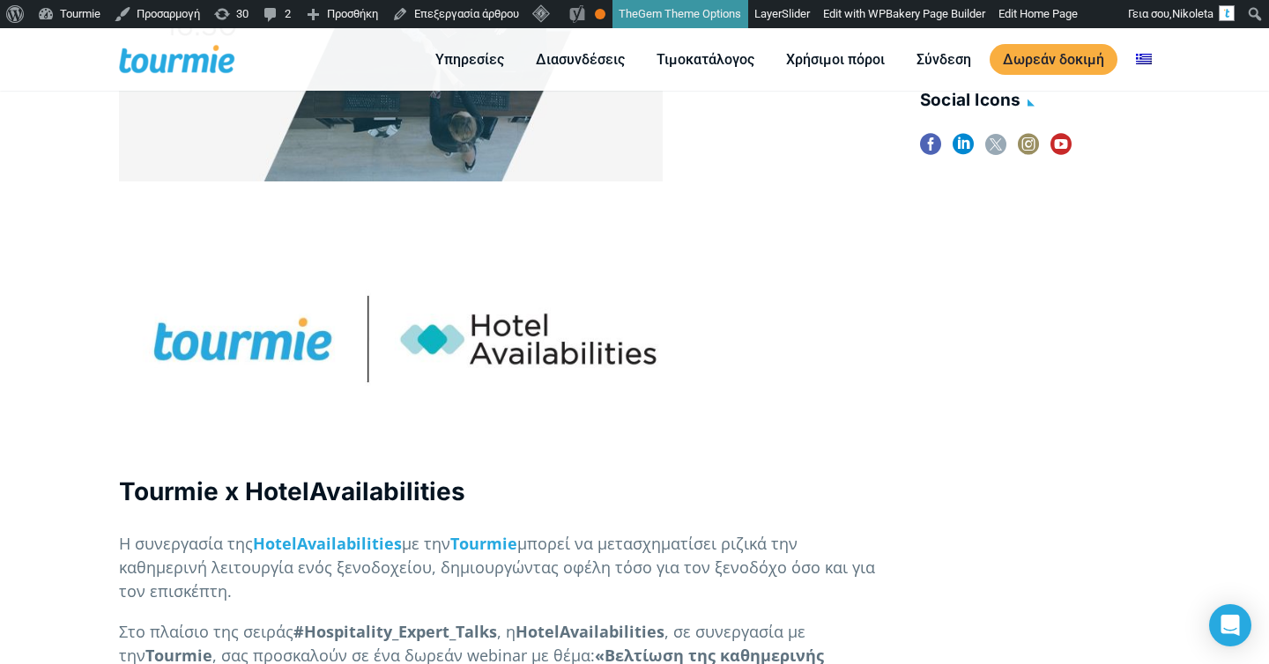
scroll to position [1119, 0]
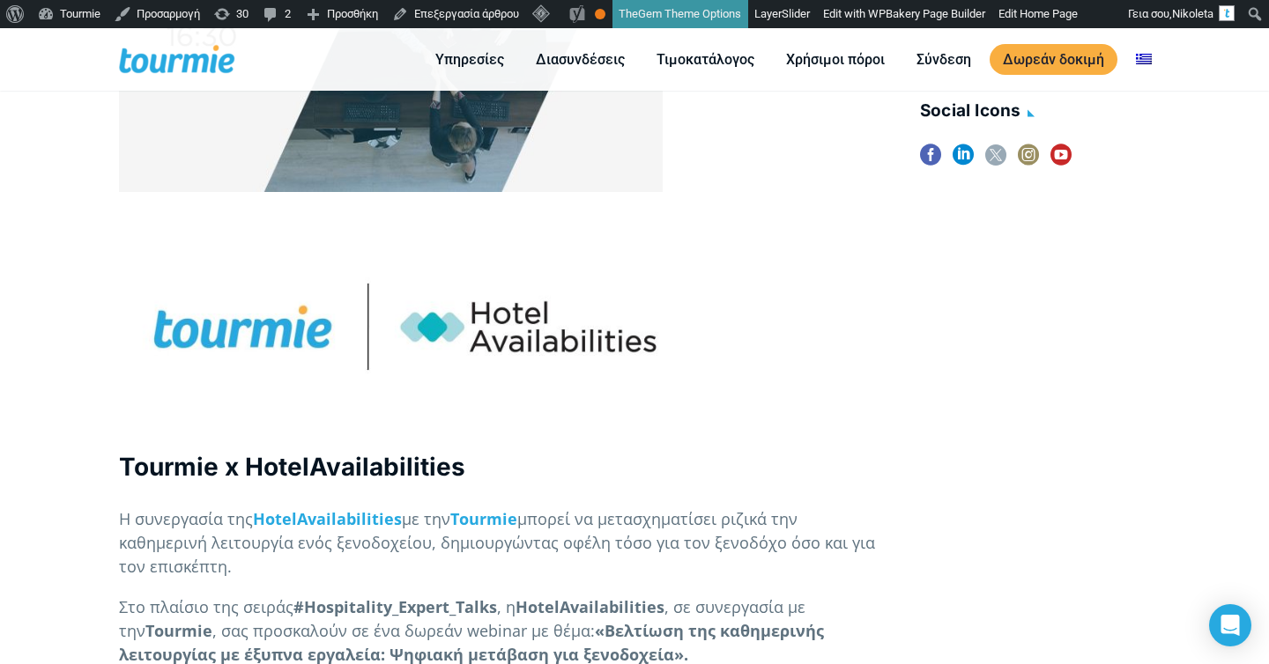
scroll to position [1092, 0]
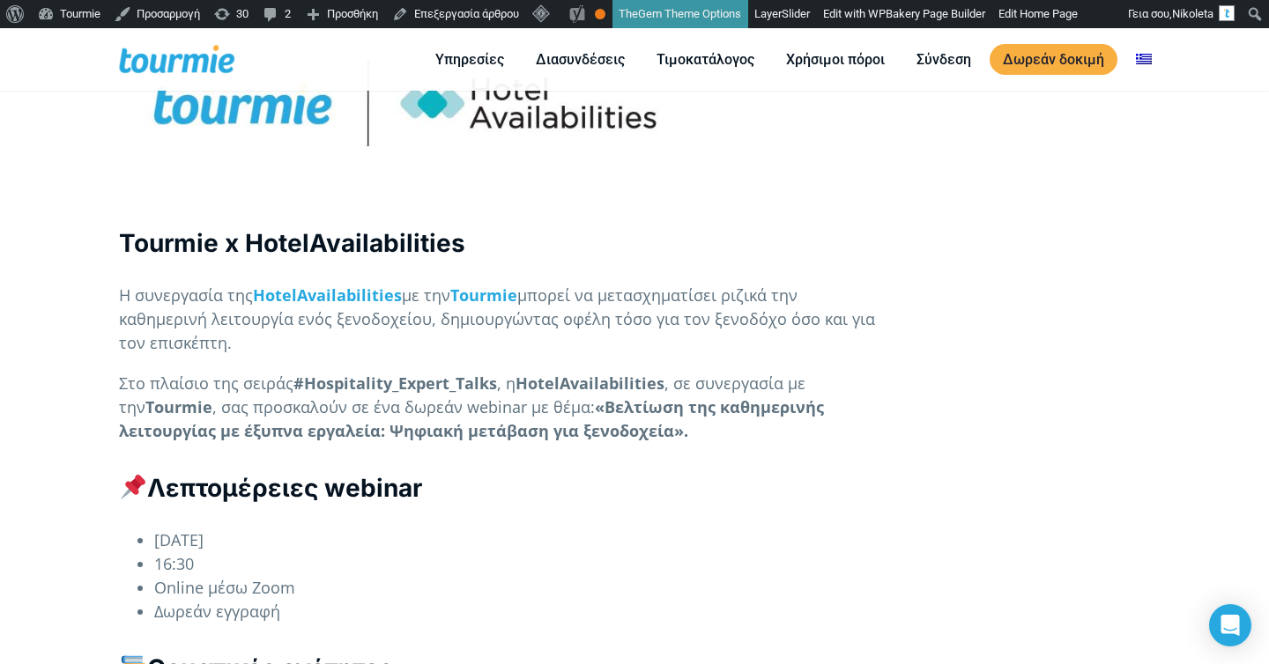
scroll to position [1350, 0]
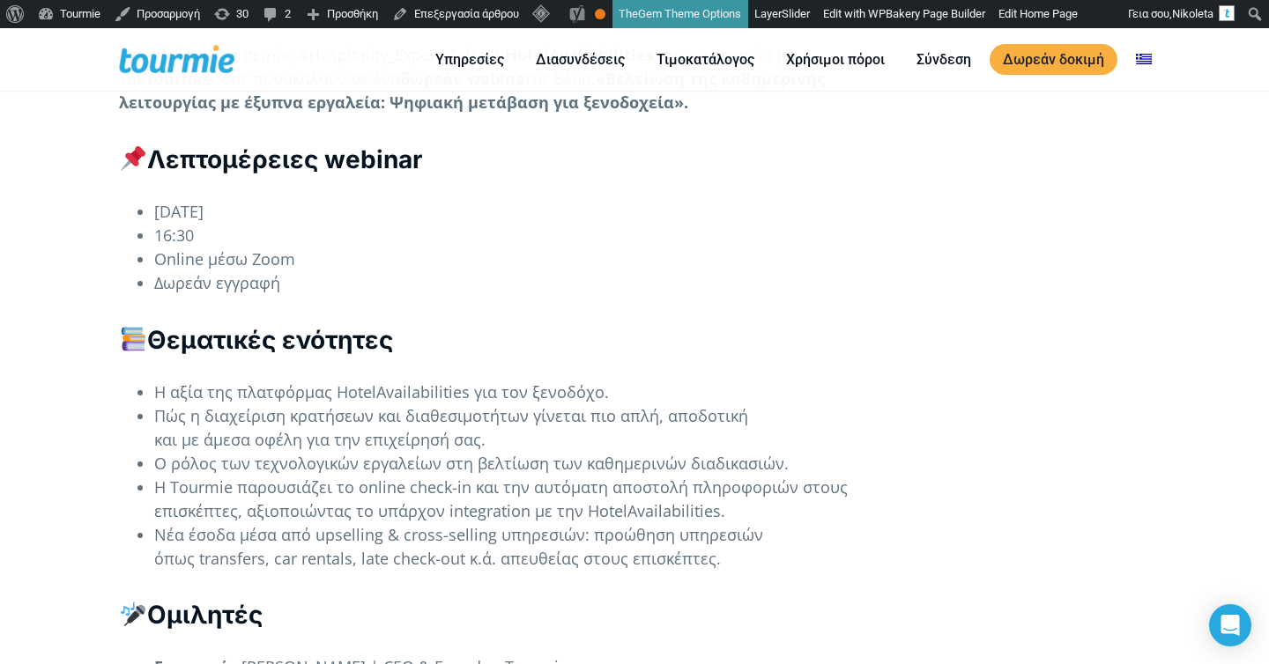
checkbox input "true"
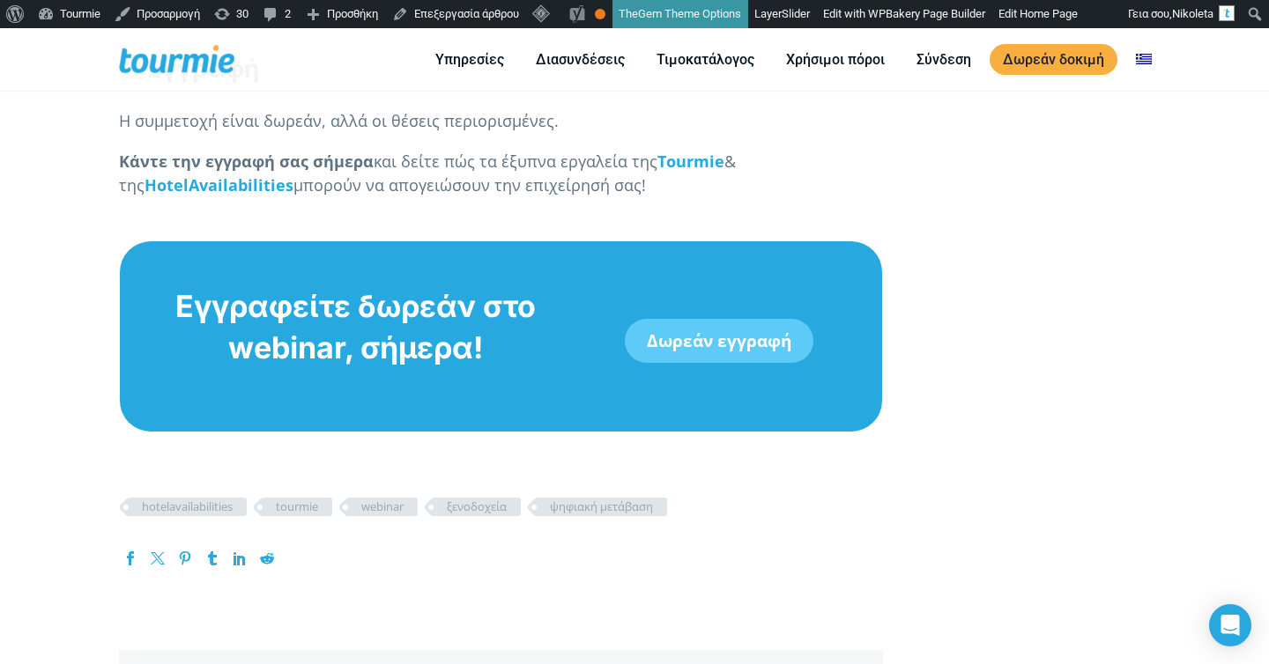
scroll to position [2491, 0]
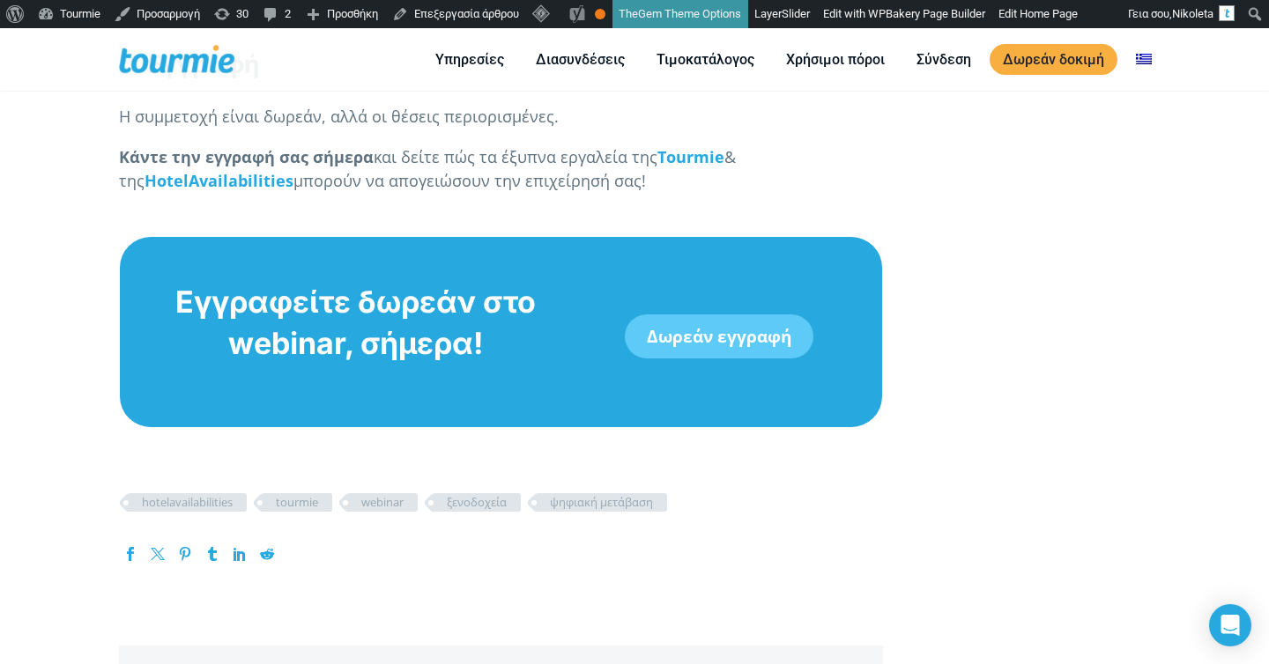
click at [685, 315] on link "Δωρεάν εγγραφή" at bounding box center [719, 337] width 189 height 44
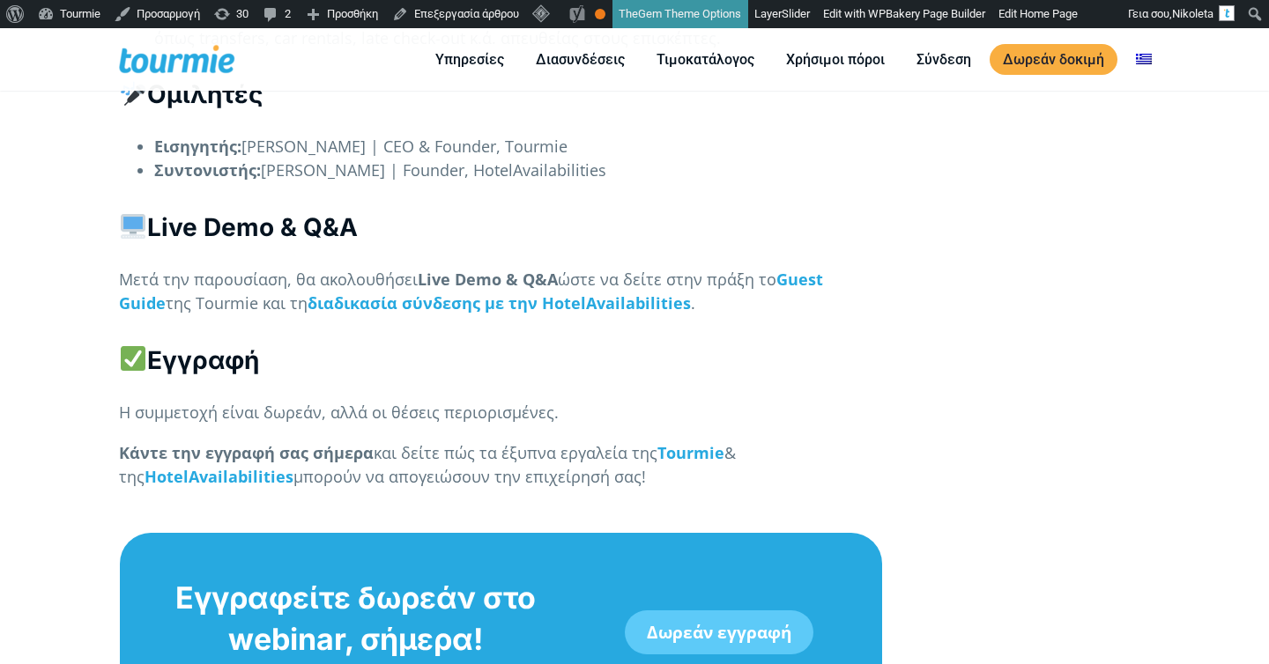
scroll to position [2167, 0]
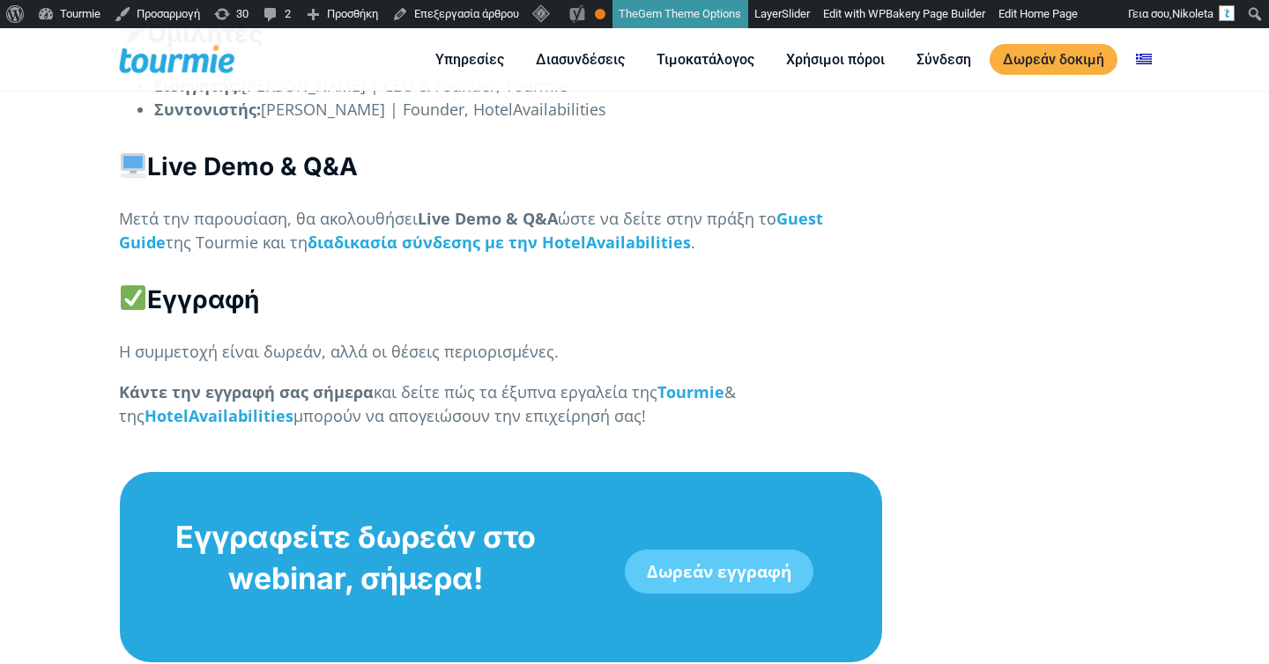
click at [707, 550] on link "Δωρεάν εγγραφή" at bounding box center [719, 572] width 189 height 44
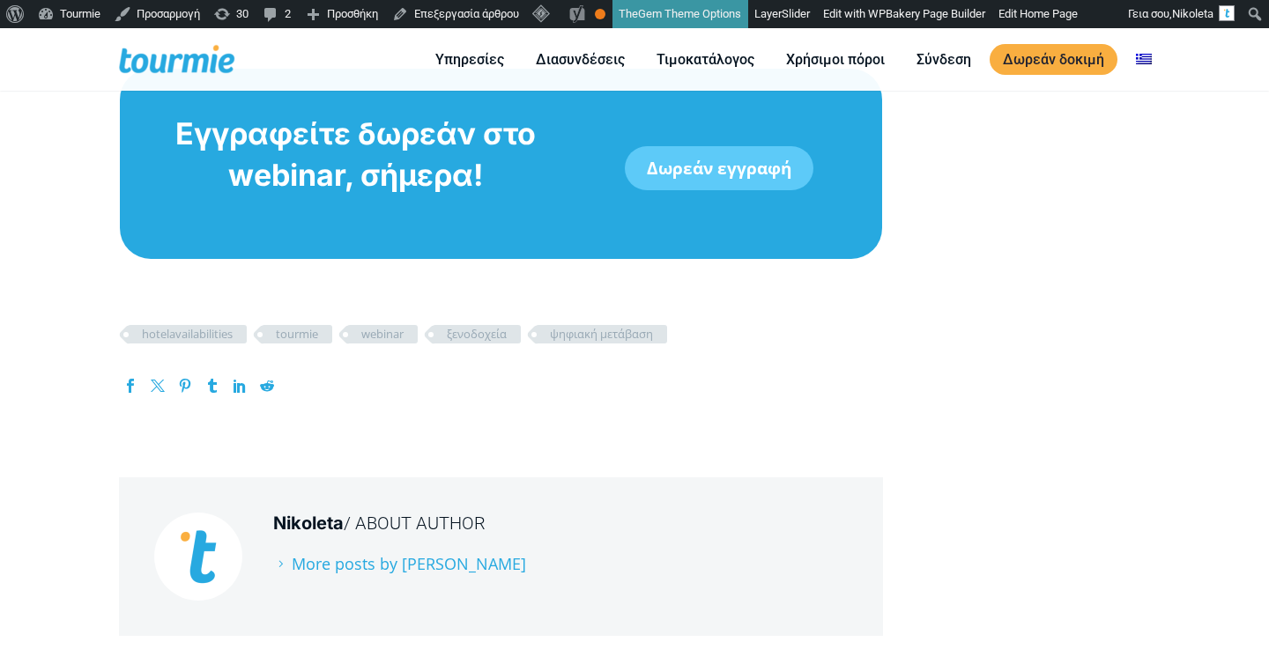
scroll to position [2417, 0]
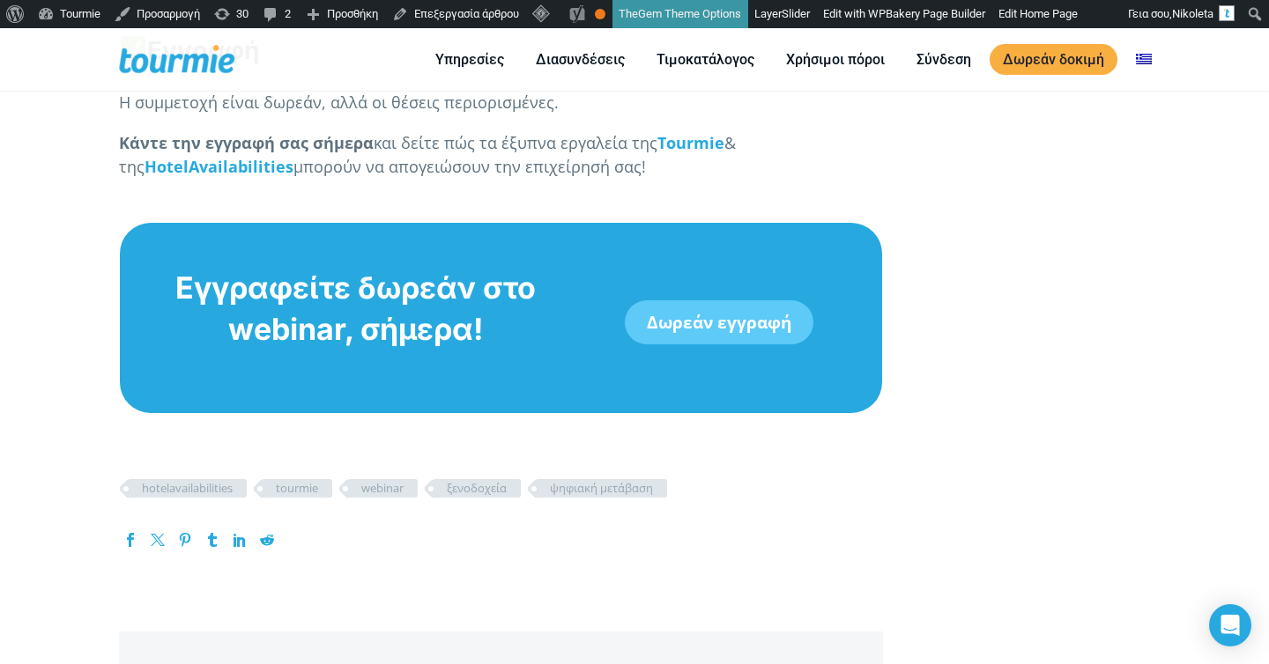
click at [673, 300] on link "Δωρεάν εγγραφή" at bounding box center [719, 322] width 189 height 44
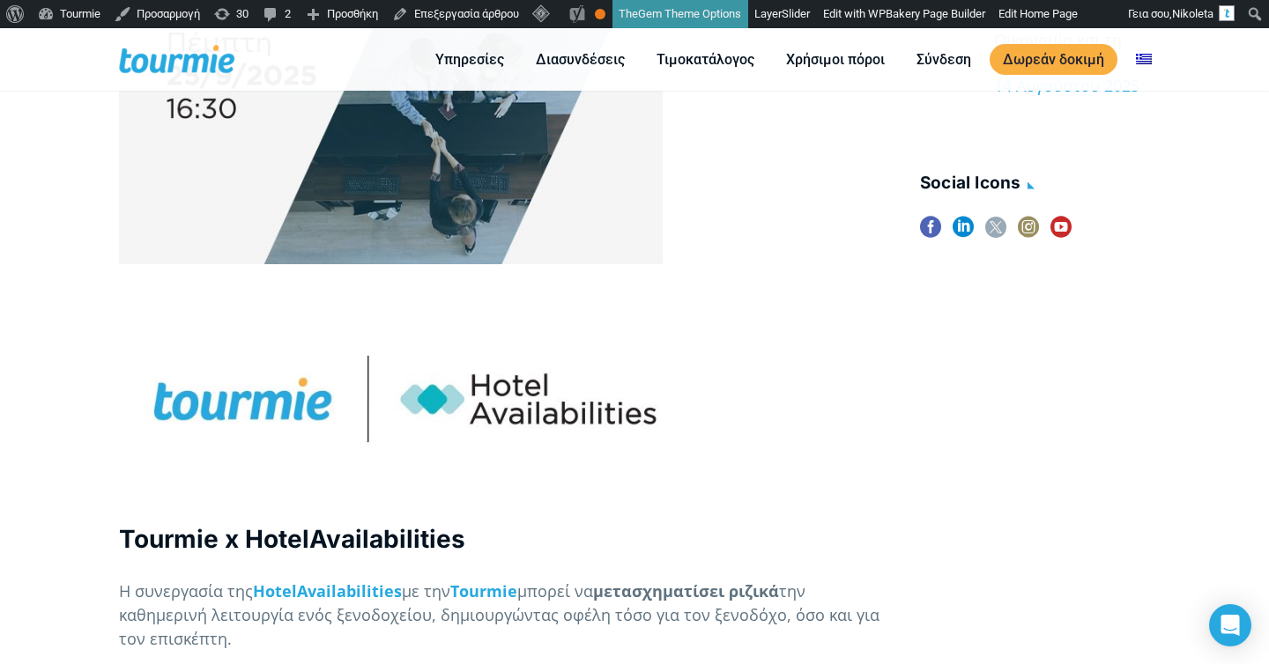
scroll to position [1085, 0]
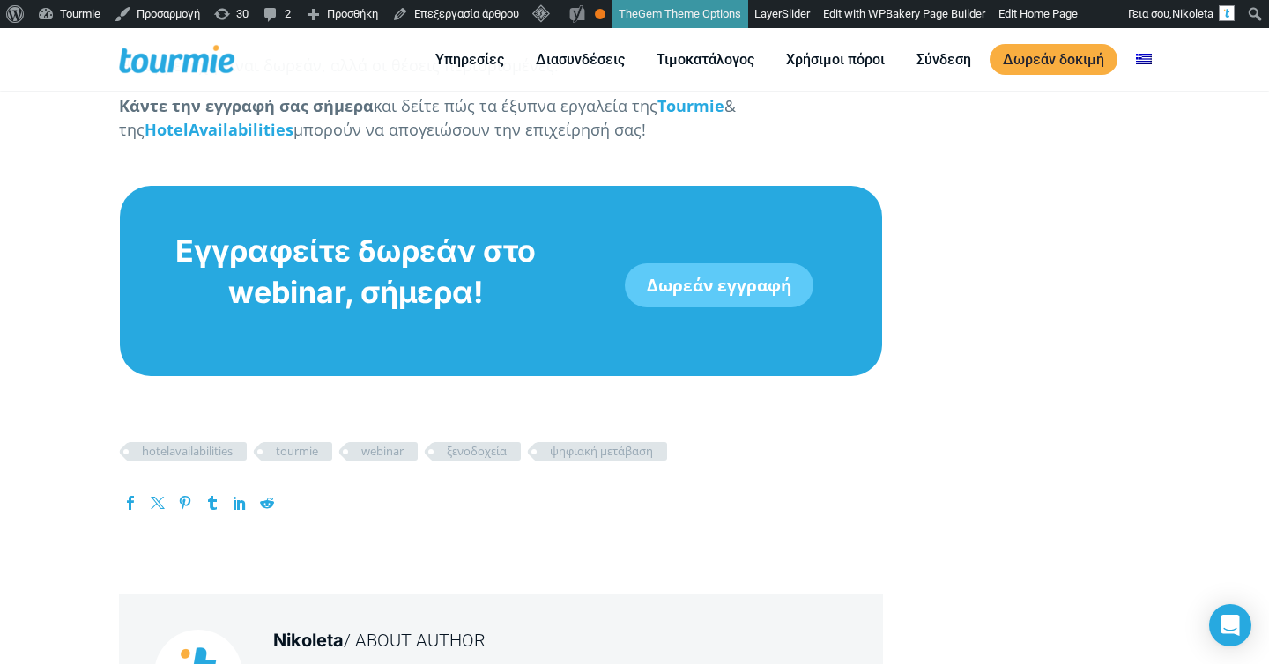
click at [737, 263] on link "Δωρεάν εγγραφή" at bounding box center [719, 285] width 189 height 44
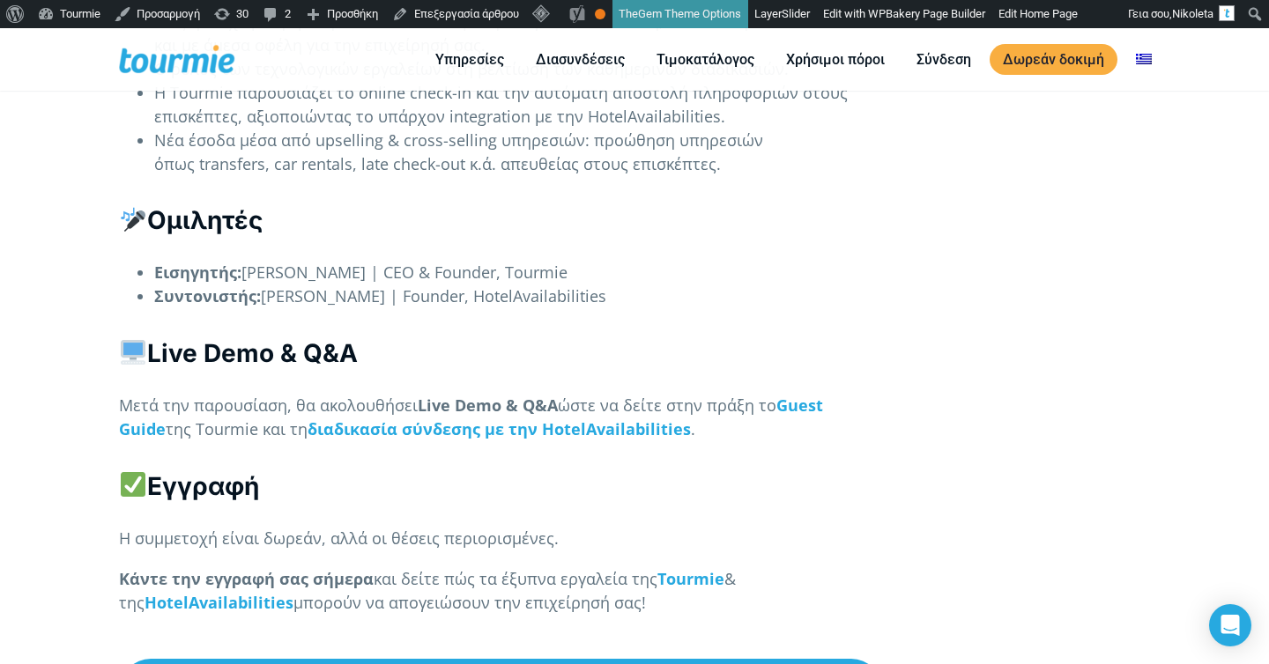
scroll to position [2402, 0]
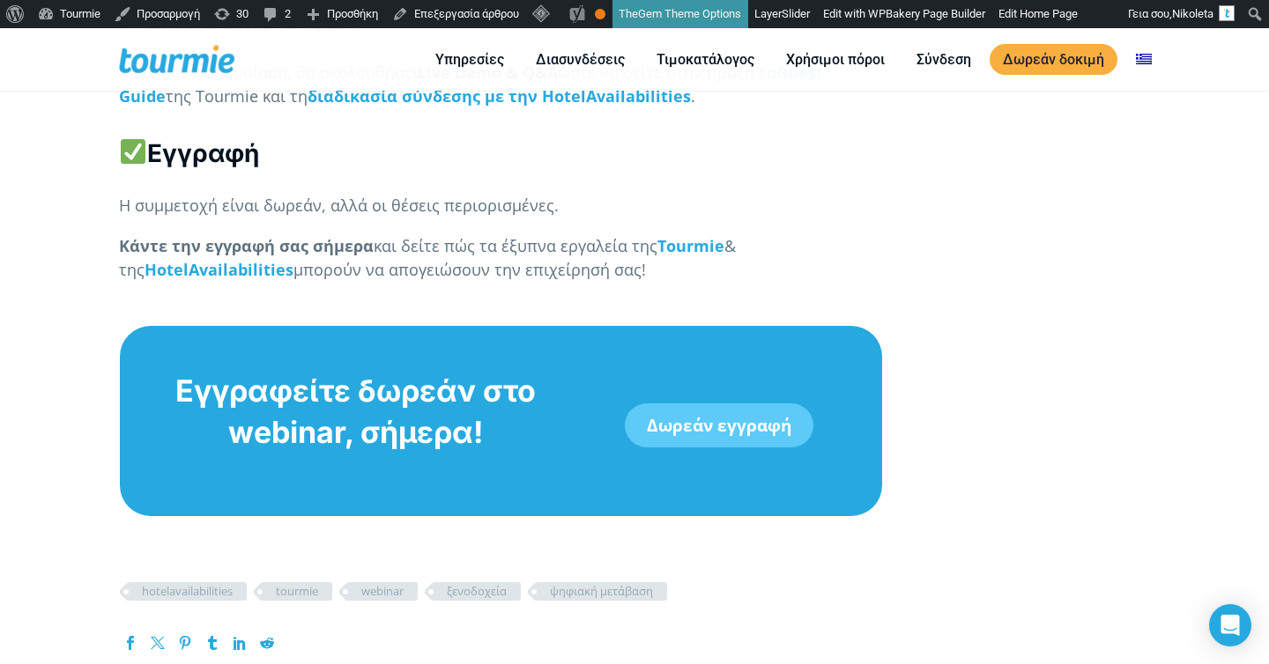
click at [717, 414] on link "Δωρεάν εγγραφή" at bounding box center [719, 425] width 189 height 44
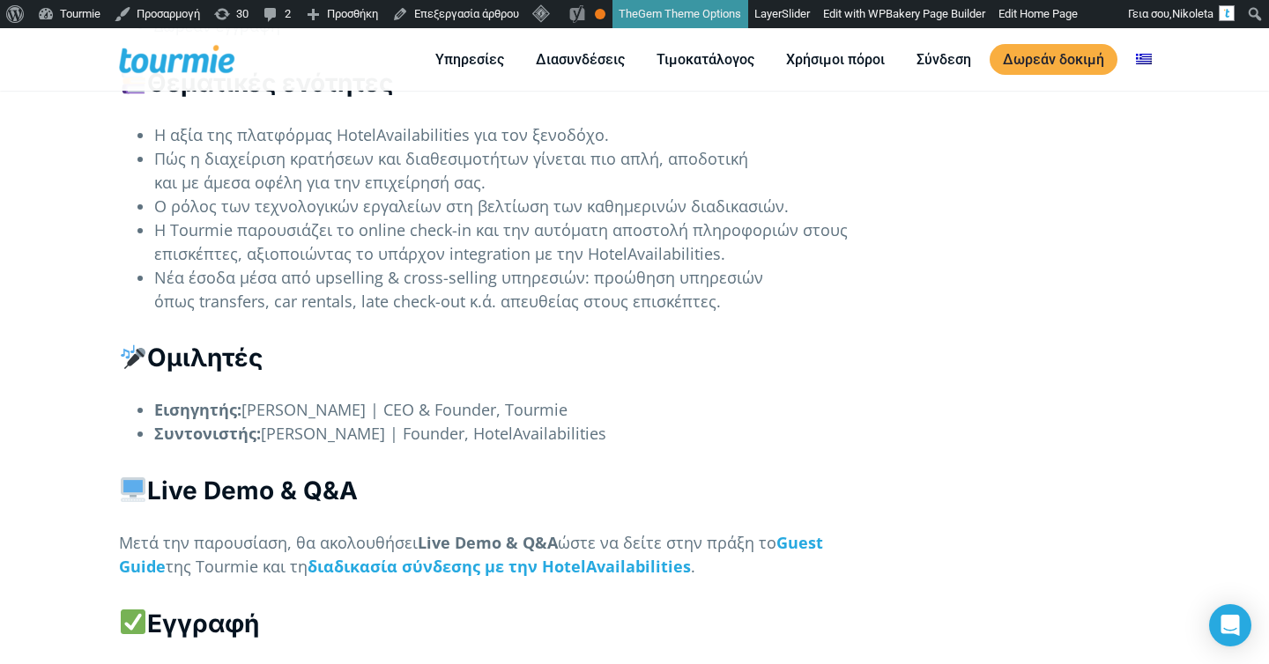
scroll to position [2418, 0]
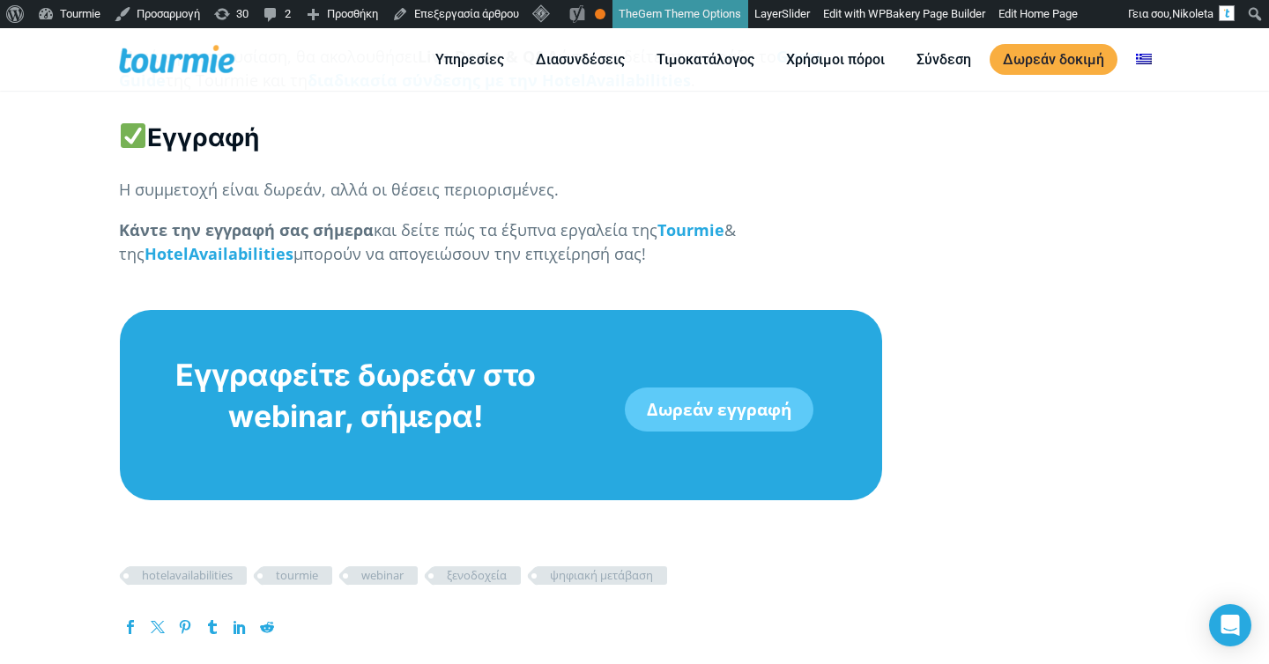
click at [667, 388] on link "Δωρεάν εγγραφή" at bounding box center [719, 410] width 189 height 44
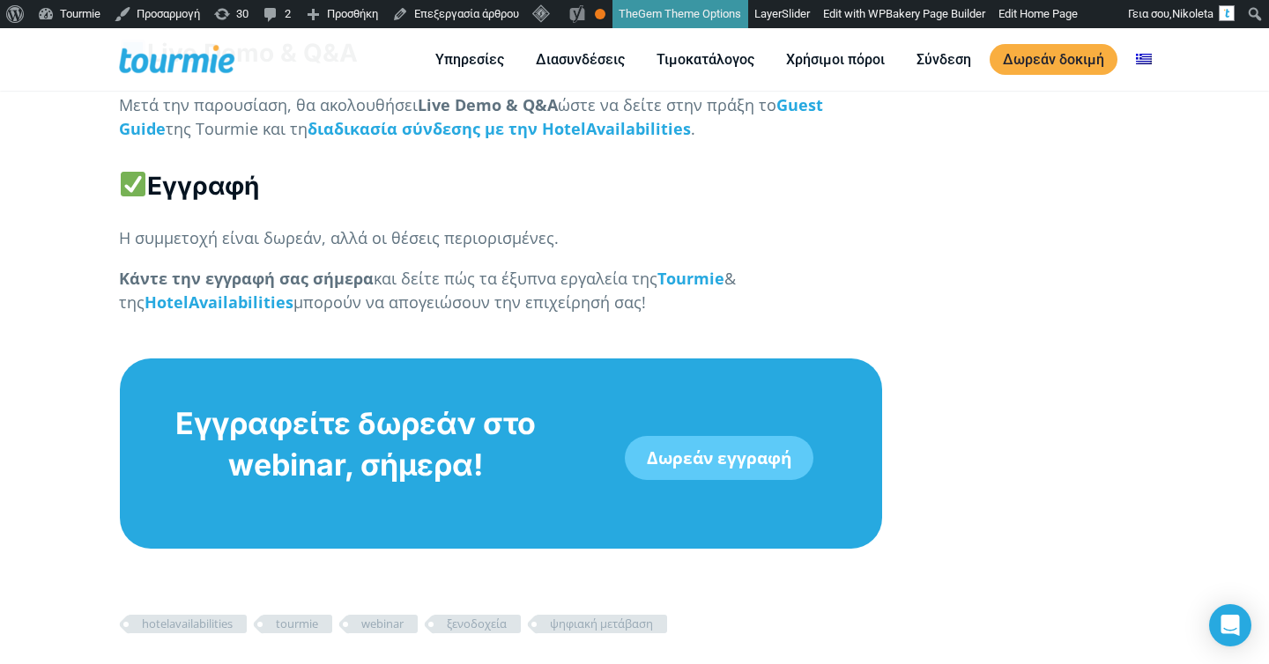
scroll to position [2212, 0]
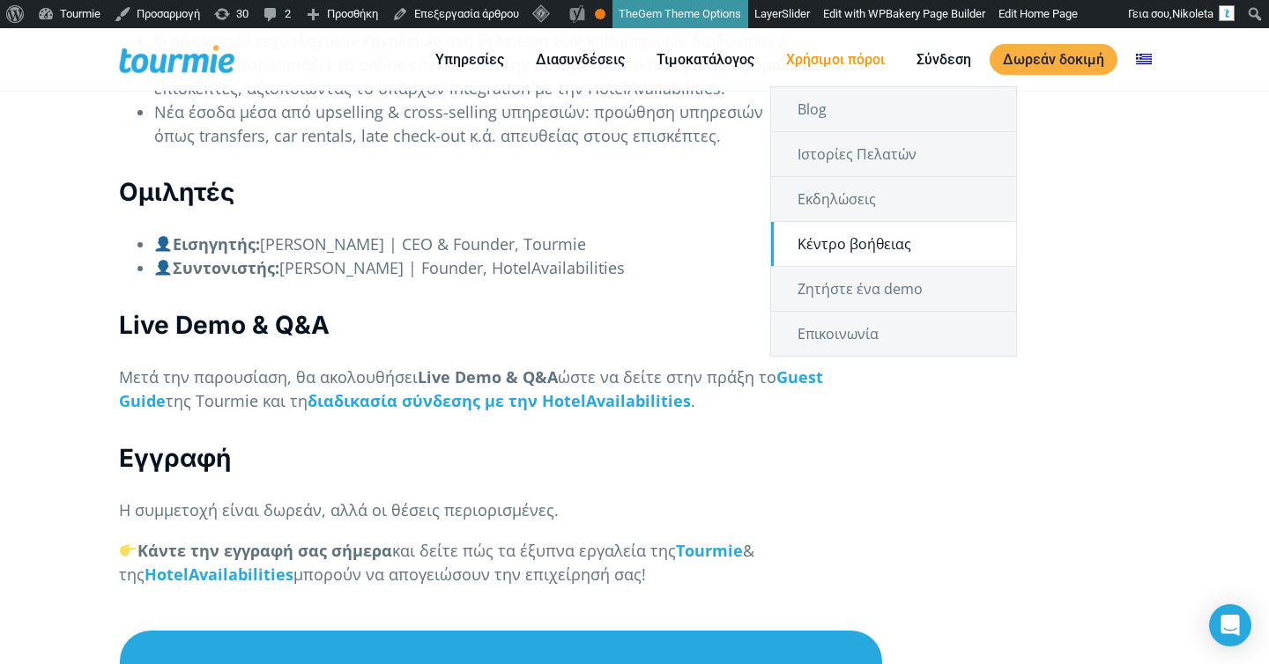
scroll to position [1920, 0]
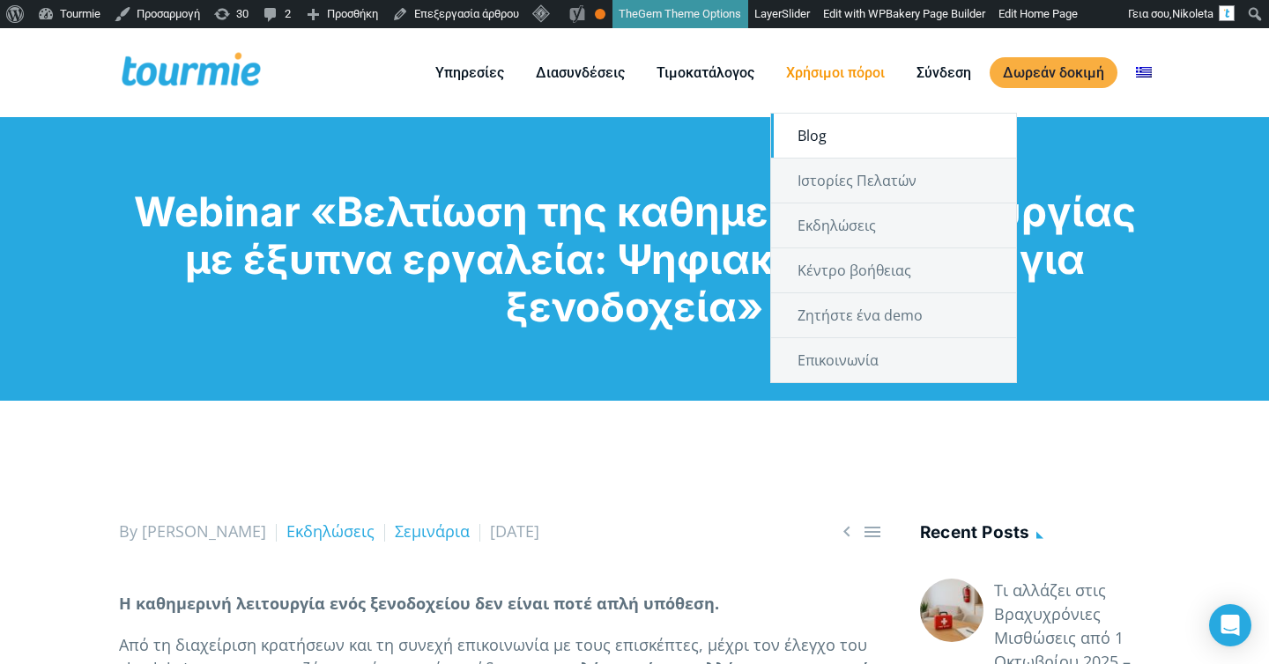
click at [853, 142] on link "Blog" at bounding box center [893, 136] width 245 height 44
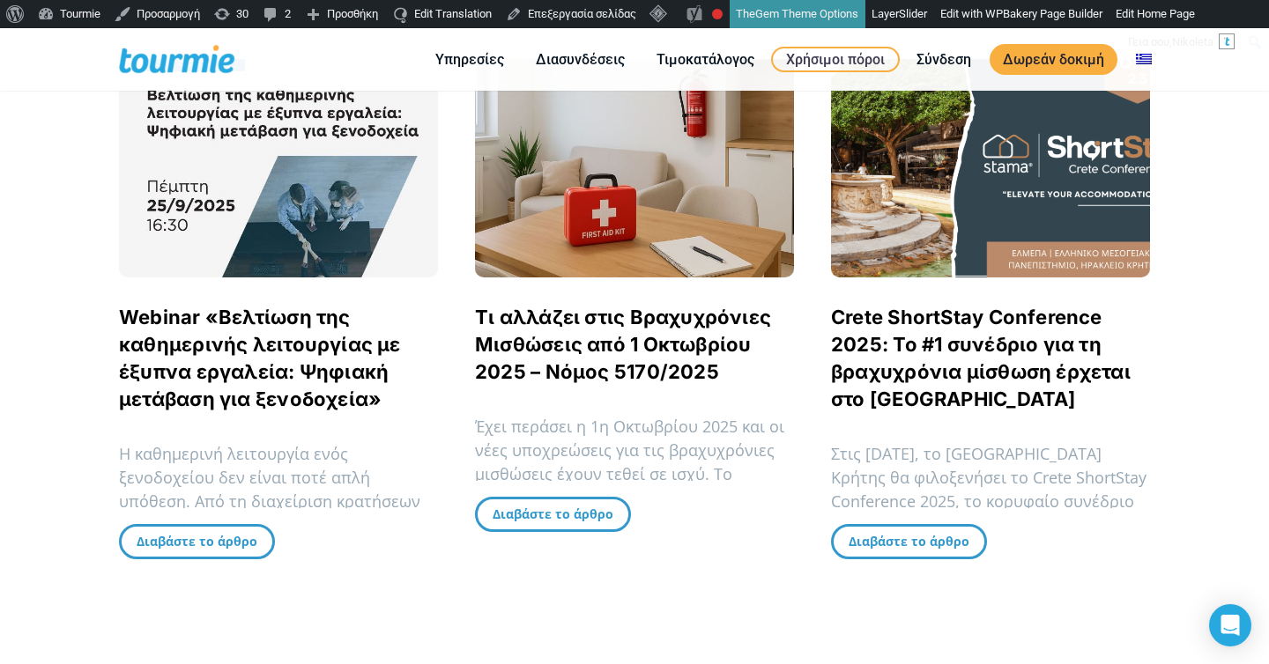
scroll to position [515, 0]
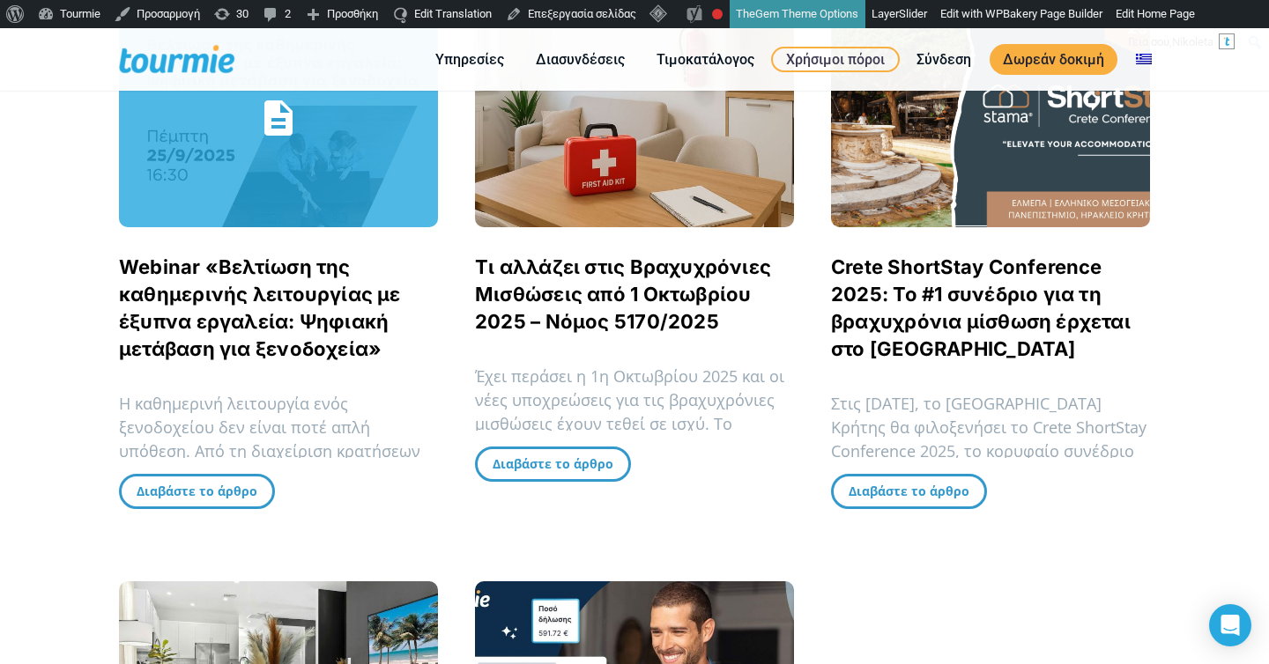
click at [234, 298] on link "Webinar «Βελτίωση της καθημερινής λειτουργίας με έξυπνα εργαλεία: Ψηφιακή μετάβ…" at bounding box center [260, 307] width 282 height 105
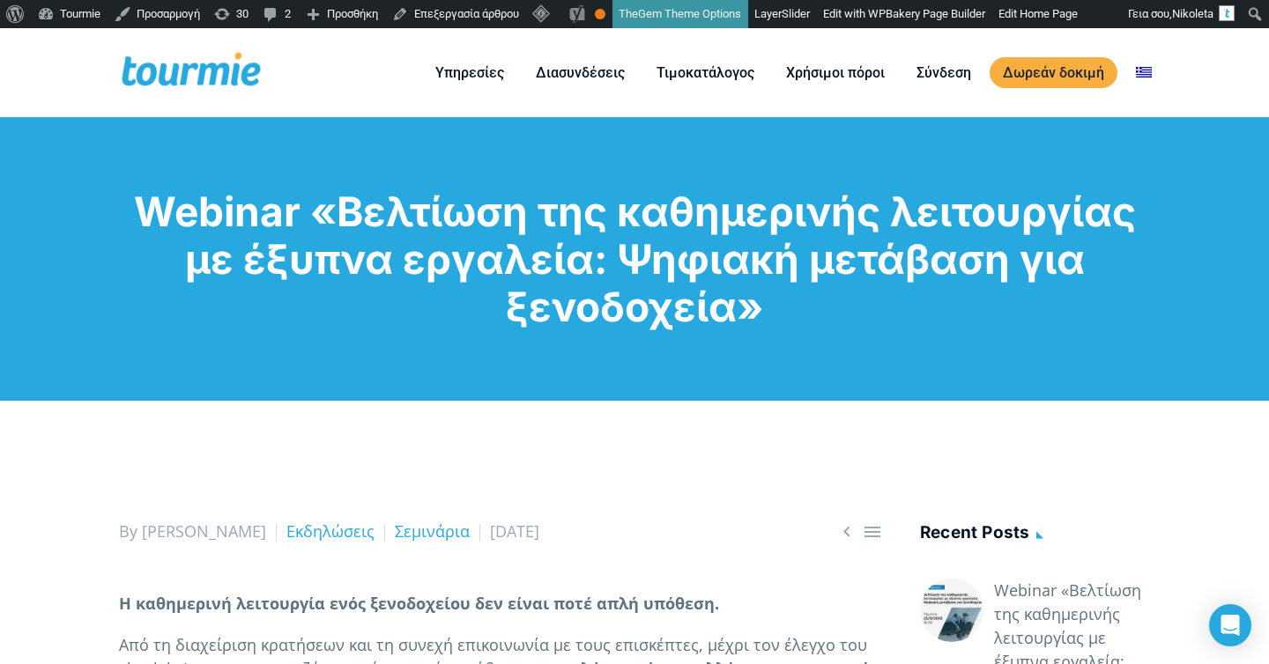
click at [258, 347] on div "Webinar «Βελτίωση της καθημερινής λειτουργίας με έξυπνα εργαλεία: Ψηφιακή μετάβ…" at bounding box center [634, 259] width 1269 height 284
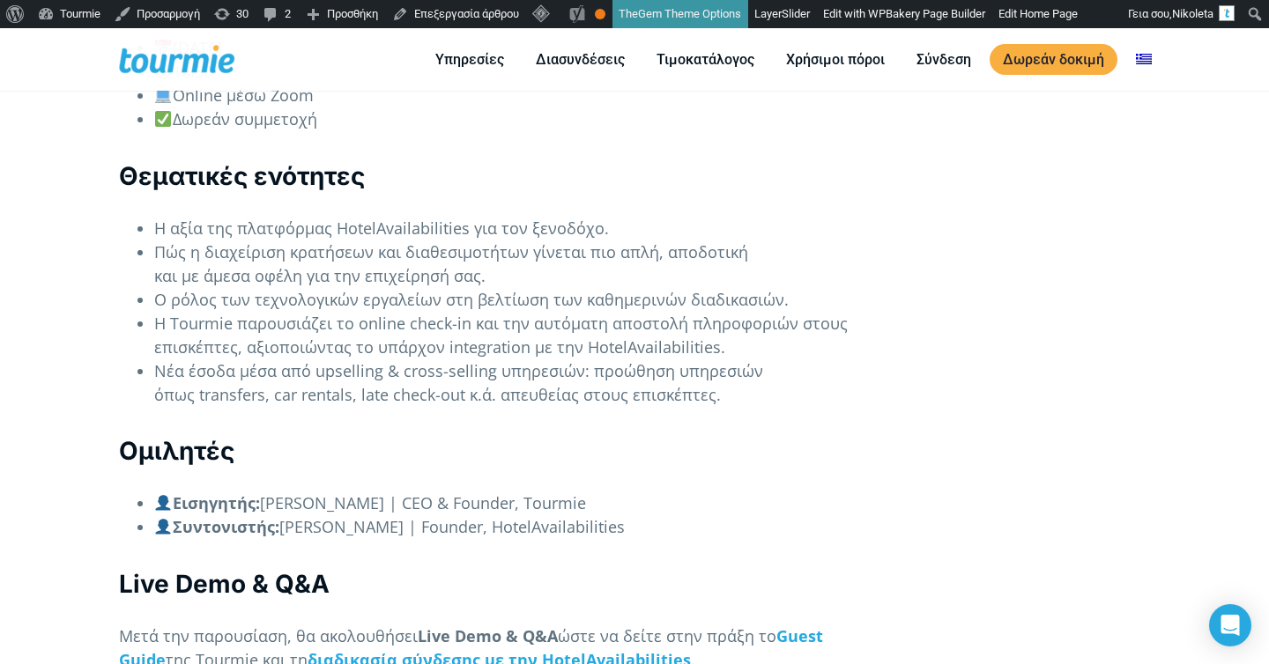
scroll to position [1833, 0]
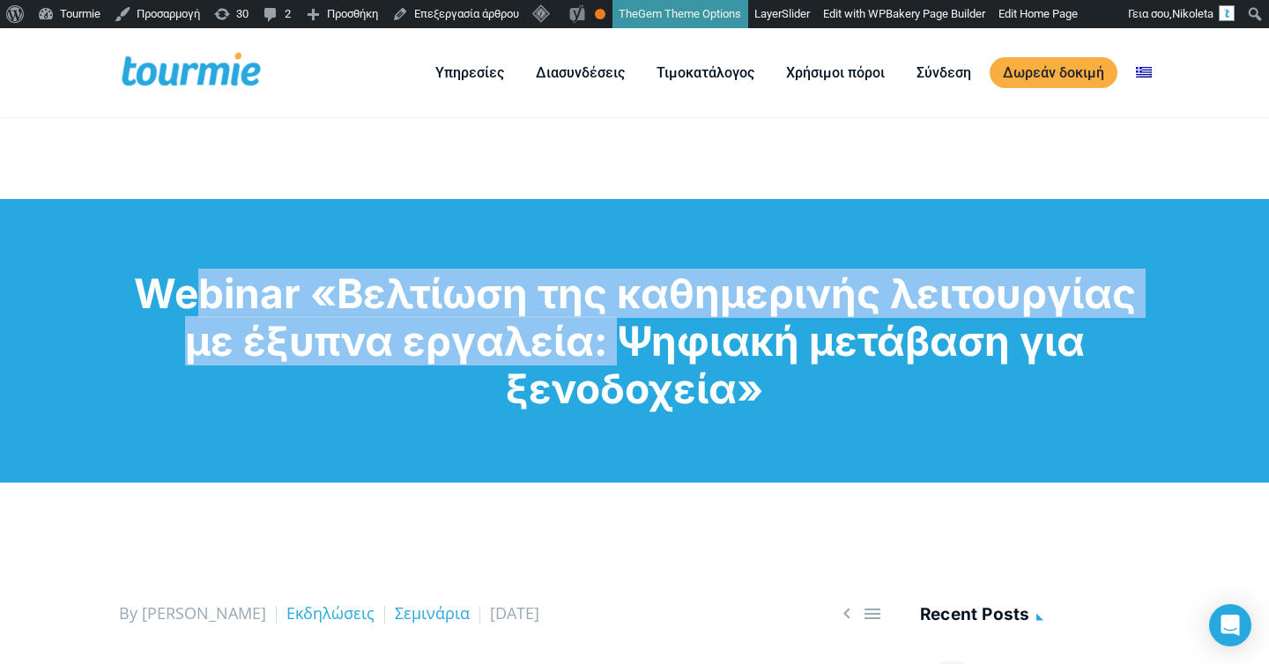
drag, startPoint x: 590, startPoint y: 348, endPoint x: 120, endPoint y: 279, distance: 475.4
click at [120, 279] on h1 "Webinar «Βελτίωση της καθημερινής λειτουργίας με έξυπνα εργαλεία: Ψηφιακή μετάβ…" at bounding box center [634, 341] width 1031 height 143
copy h1 "Webinar «Βελτίωση της καθημερινής λειτουργίας με έξυπνα εργαλεία"
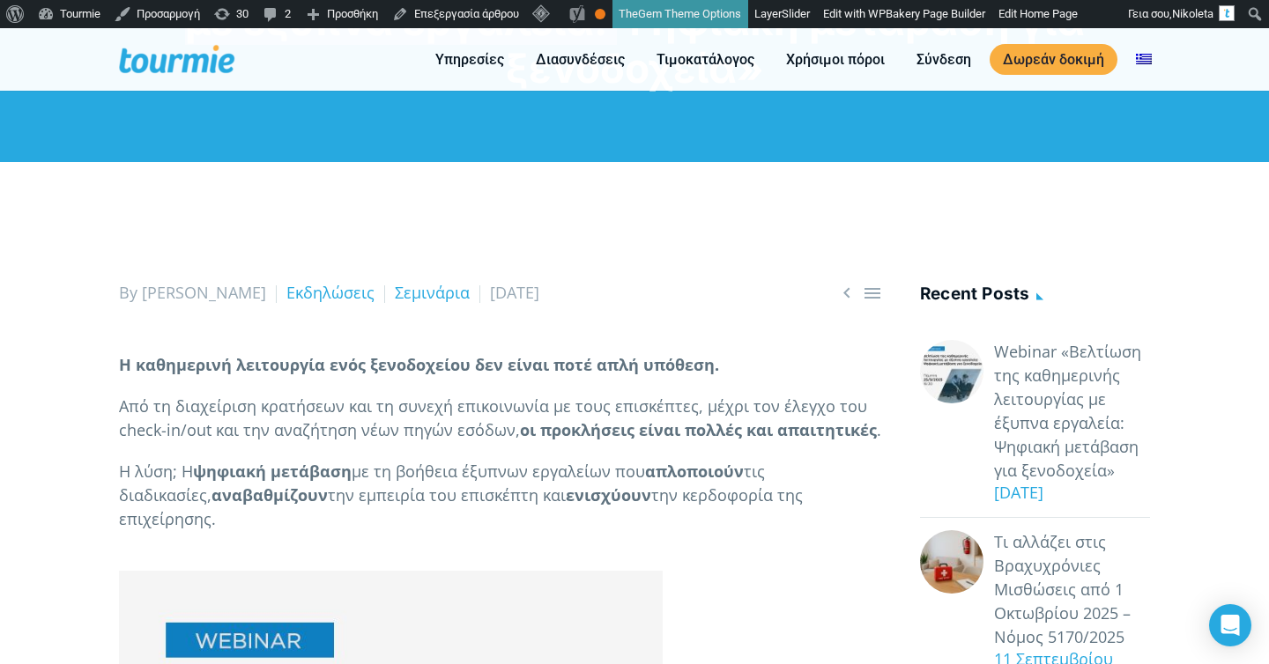
scroll to position [453, 0]
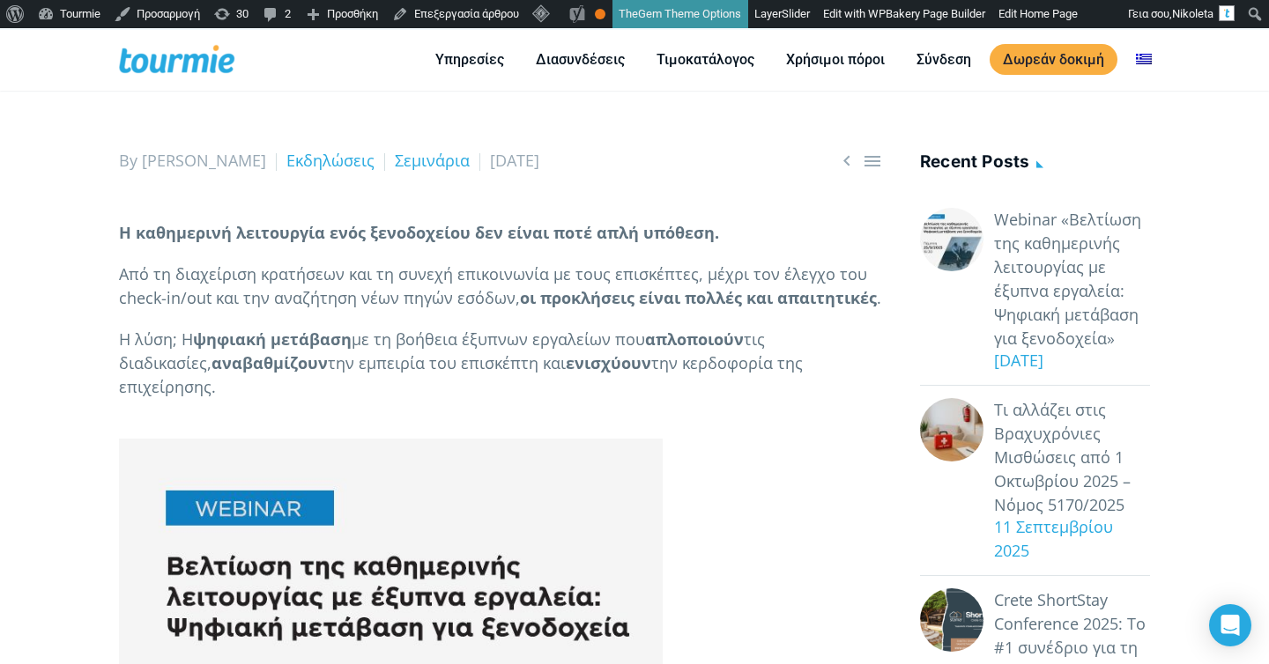
click at [687, 264] on p "Από τη διαχείριση κρατήσεων και τη συνεχή επικοινωνία με τους επισκέπτες, μέχρι…" at bounding box center [501, 287] width 764 height 48
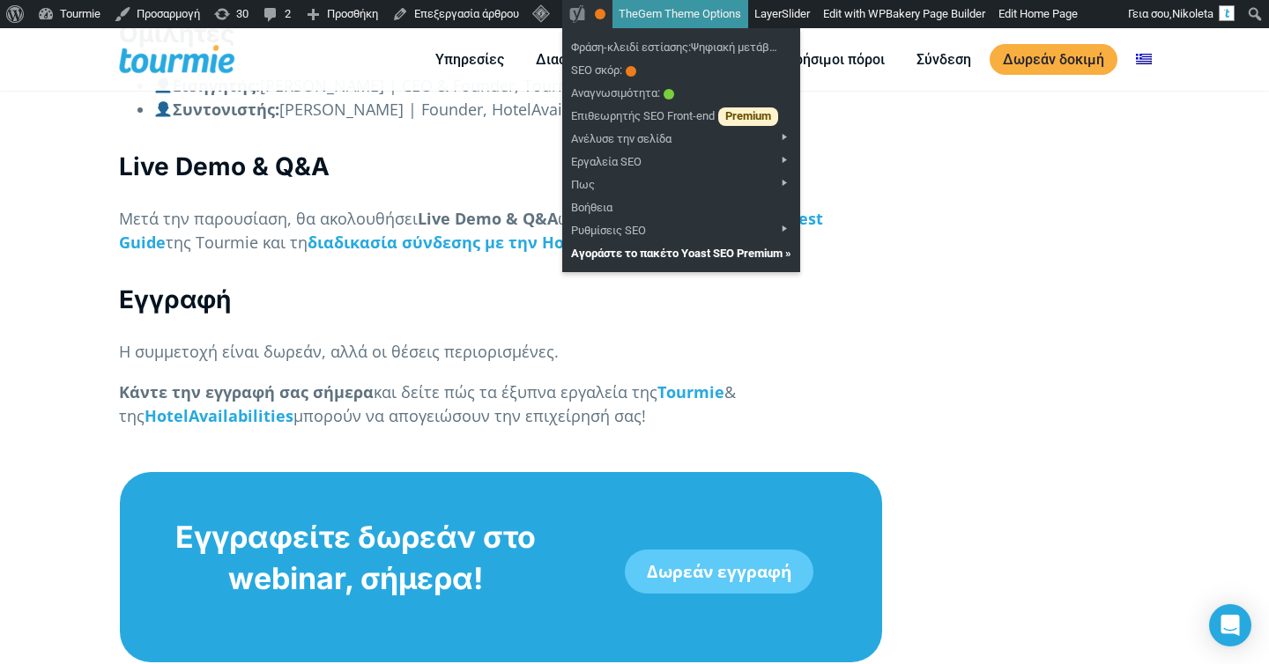
click at [551, 381] on p "Κάντε την εγγραφή σας σήμερα και δείτε πώς τα έξυπνα εργαλεία της Tourmie & της…" at bounding box center [501, 405] width 764 height 48
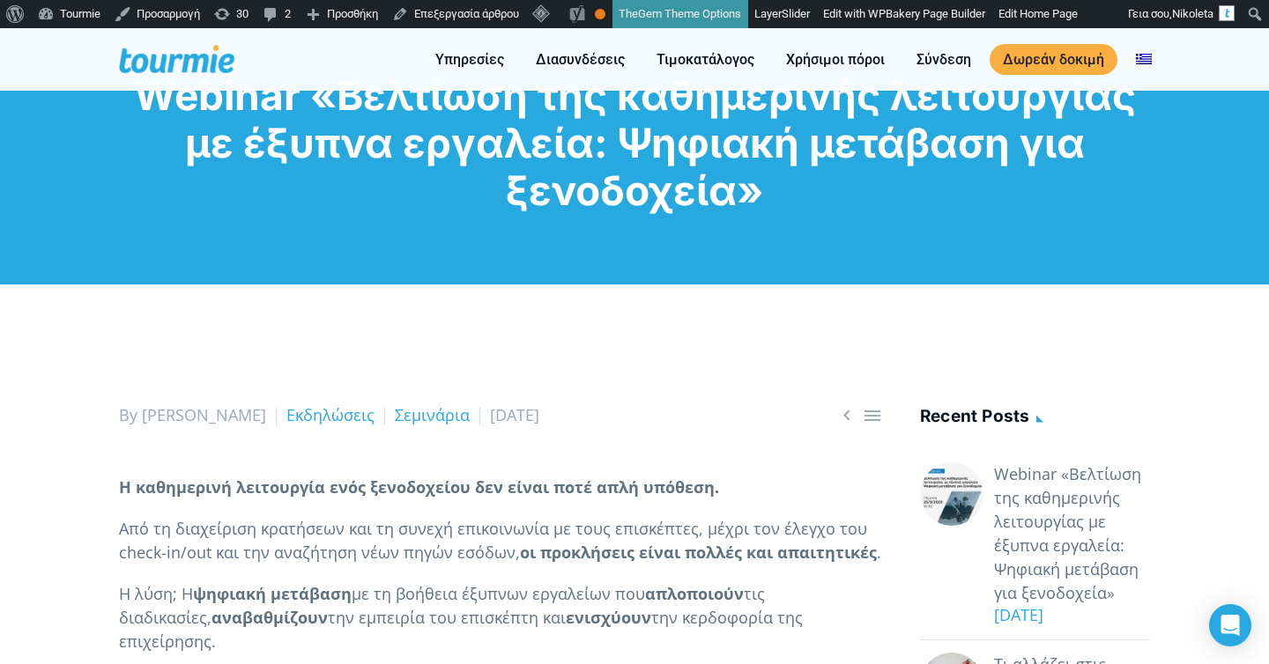
scroll to position [426, 0]
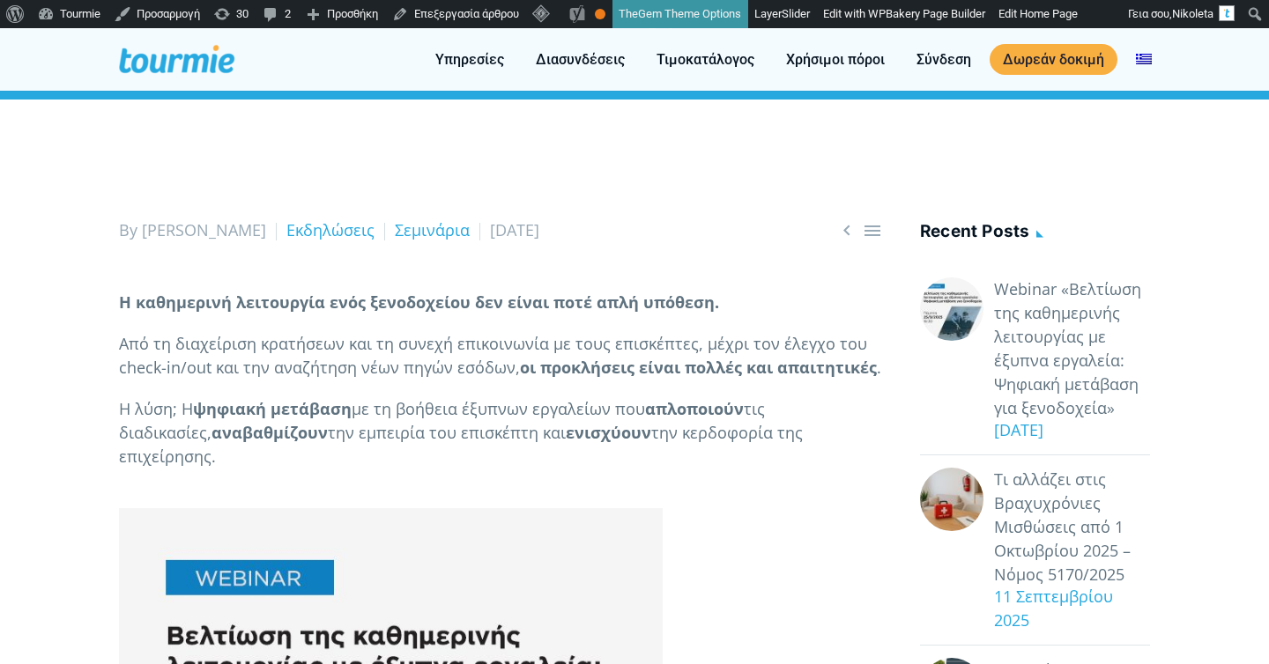
drag, startPoint x: 0, startPoint y: 0, endPoint x: 227, endPoint y: 504, distance: 552.8
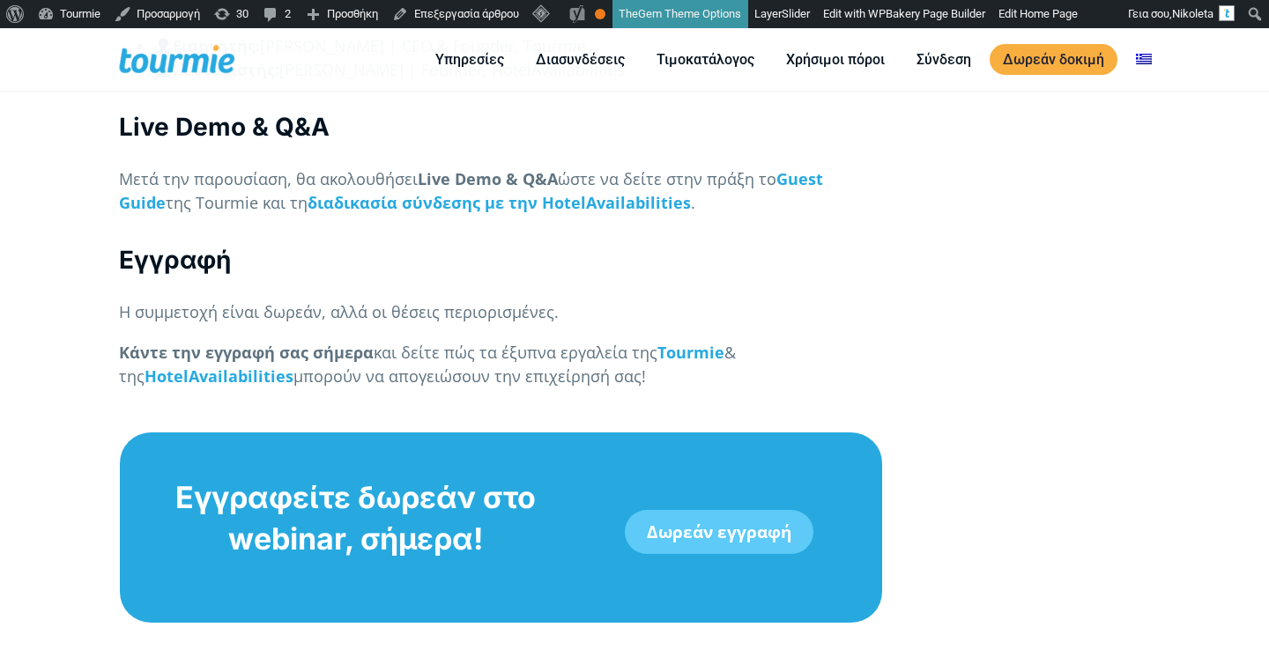
scroll to position [2574, 0]
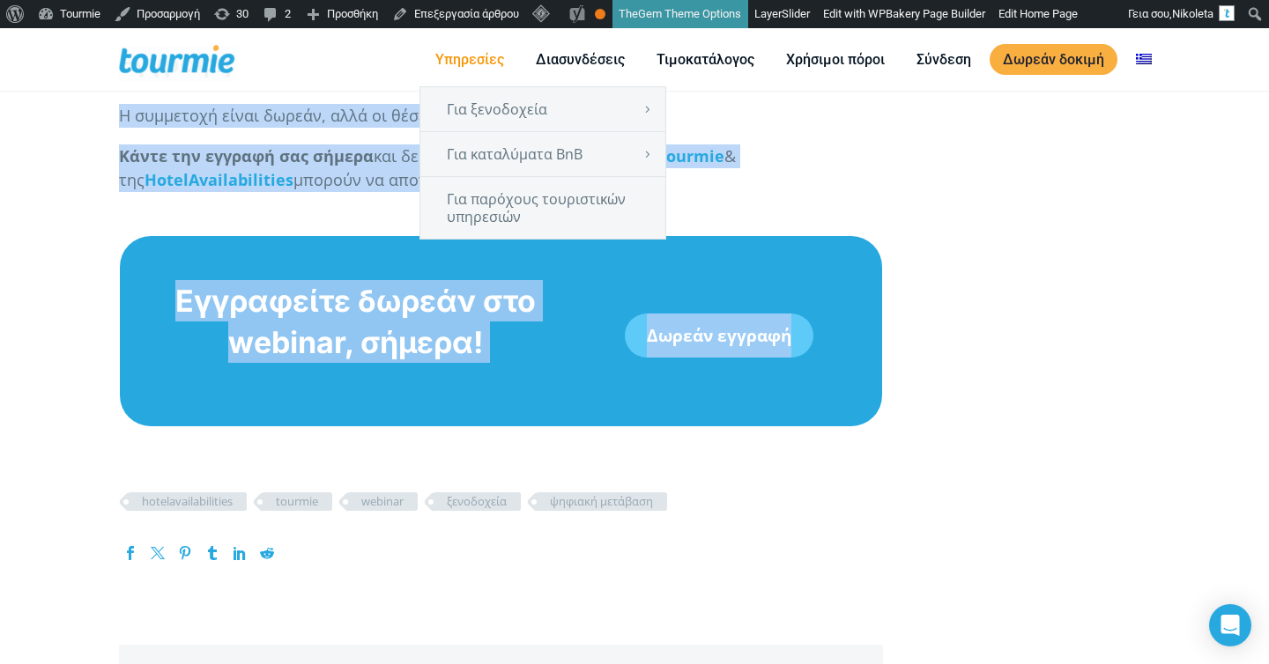
copy article "L ipsumdolor sitametcon adip elitseddoei tem incid utla etdo magnaal. Eni ad mi…"
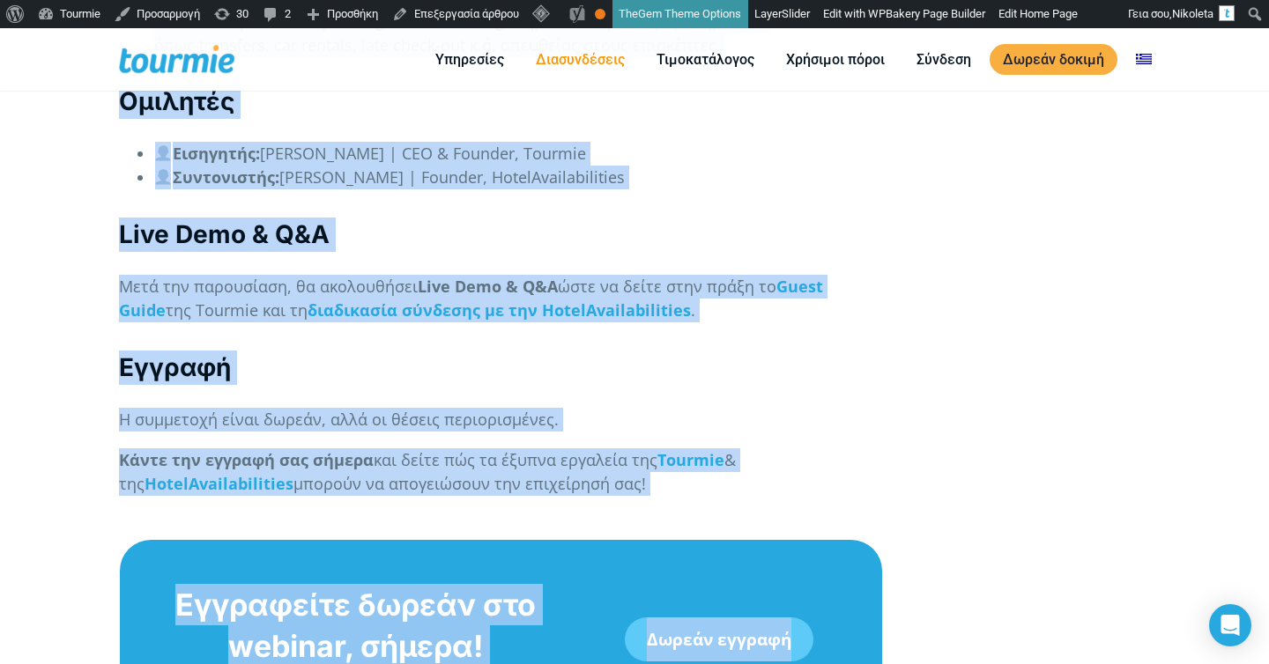
scroll to position [2138, 0]
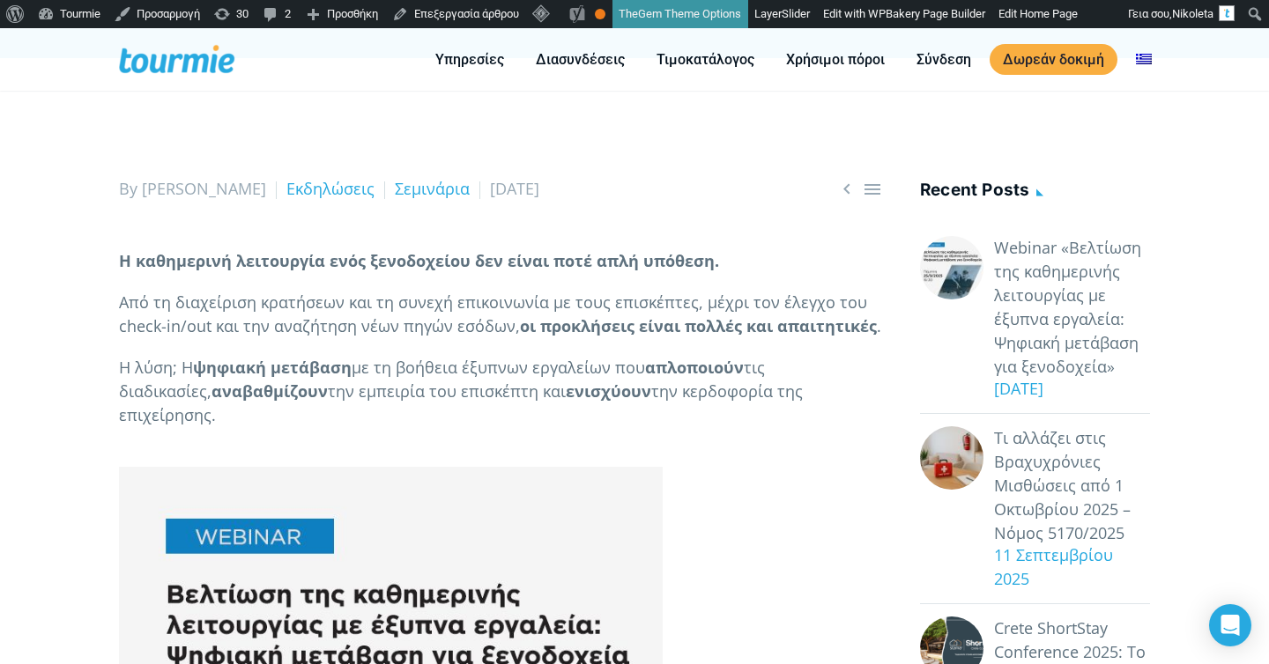
scroll to position [315, 0]
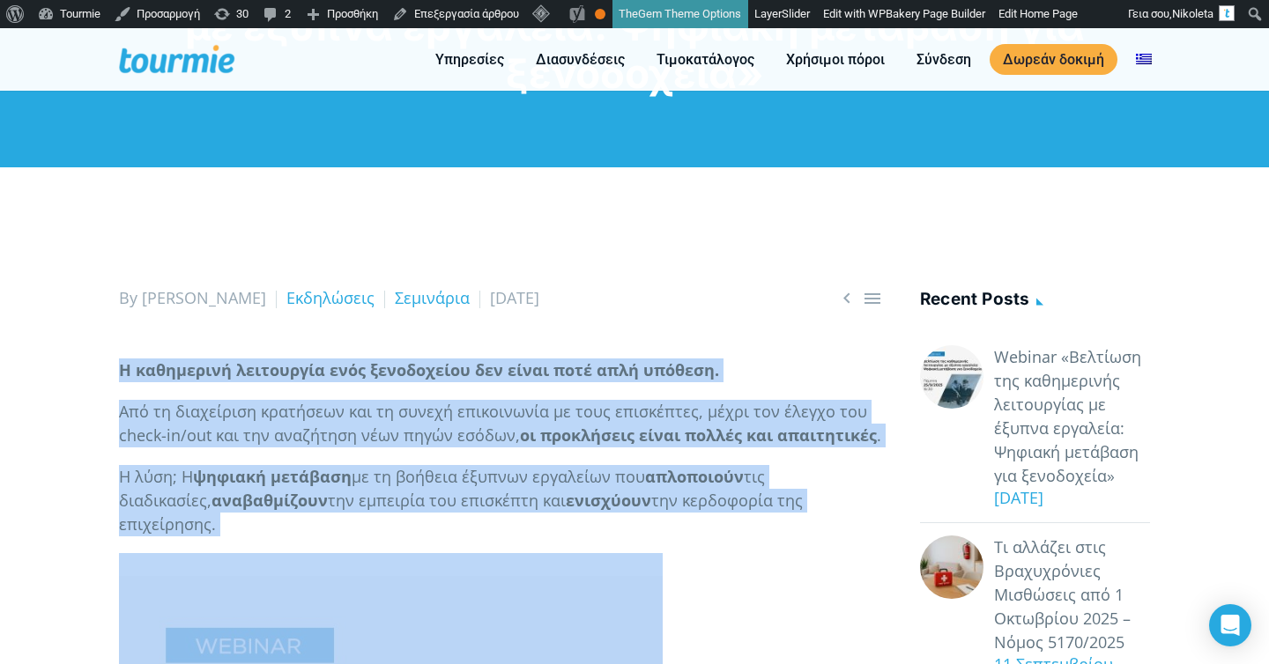
drag, startPoint x: 107, startPoint y: 363, endPoint x: 834, endPoint y: 513, distance: 742.1
copy div "Η καθημερινή λειτουργία ενός ξενοδοχείου δεν είναι ποτέ απλή υπόθεση. Από τη δι…"
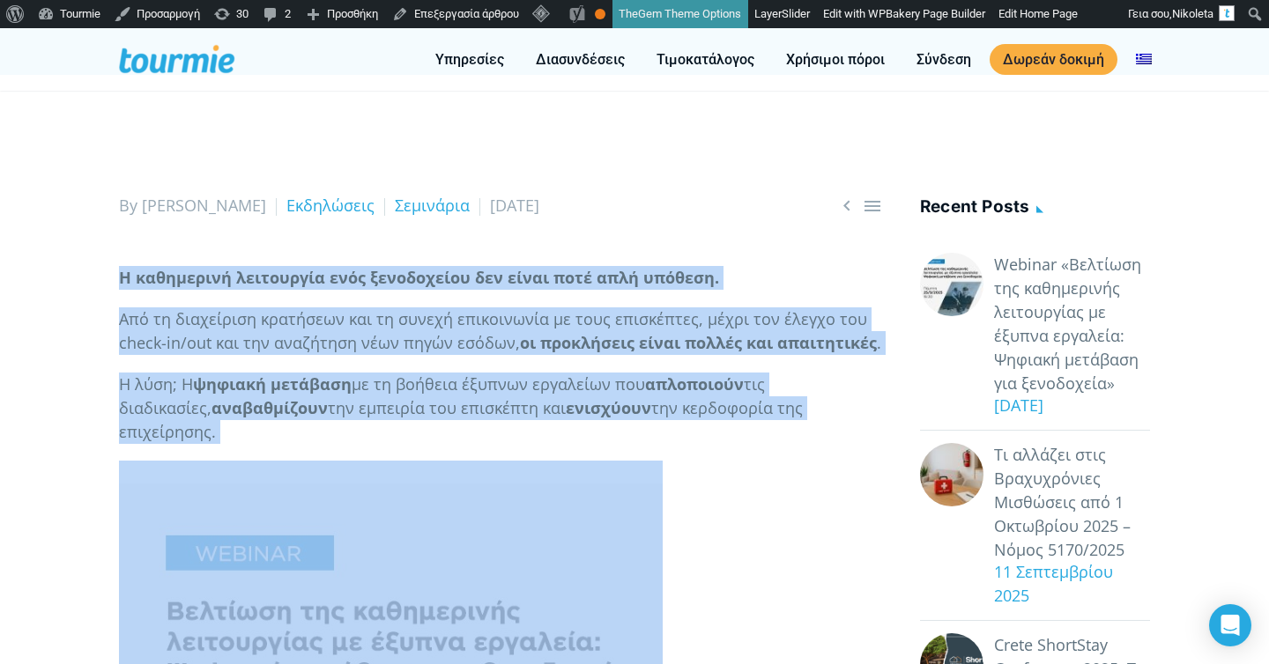
scroll to position [458, 0]
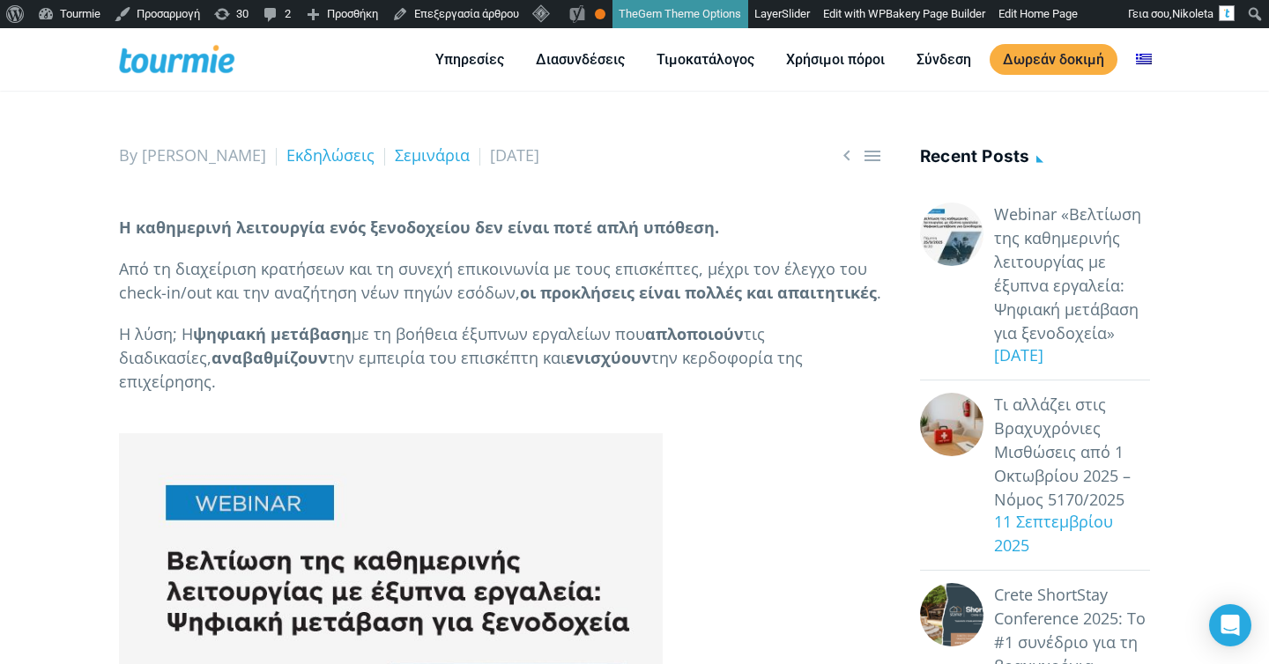
click at [512, 293] on p "Από τη διαχείριση κρατήσεων και τη συνεχή επικοινωνία με τους επισκέπτες, μέχρι…" at bounding box center [501, 281] width 764 height 48
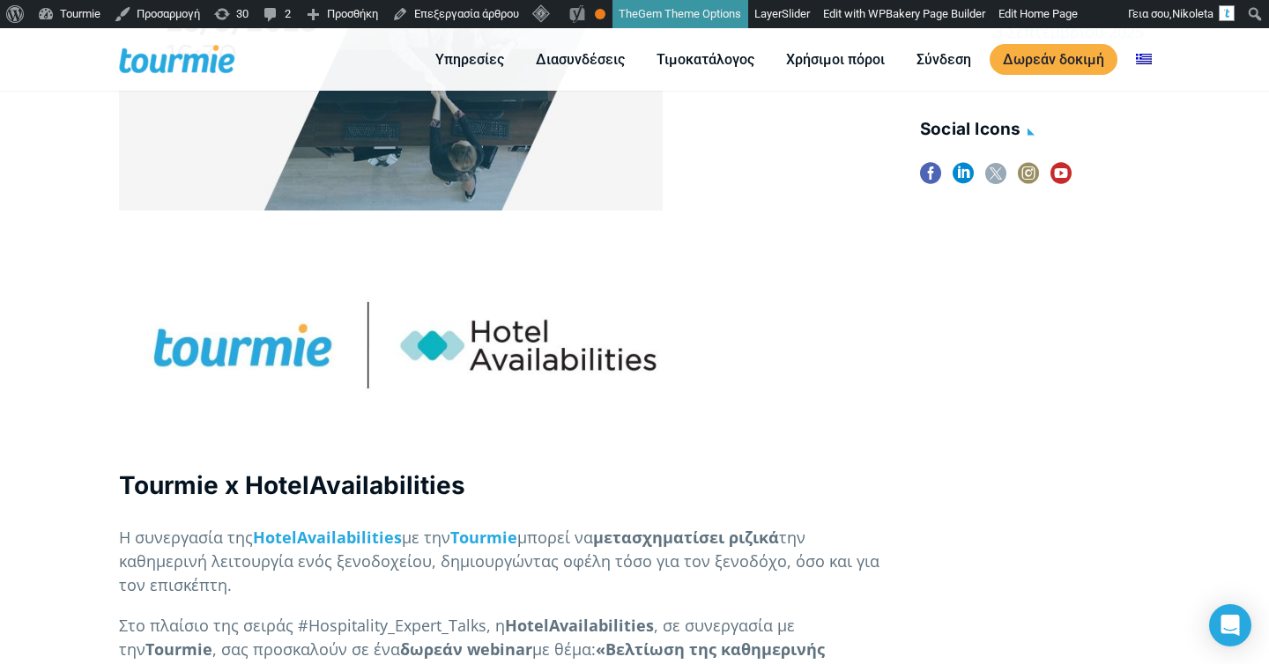
scroll to position [1225, 0]
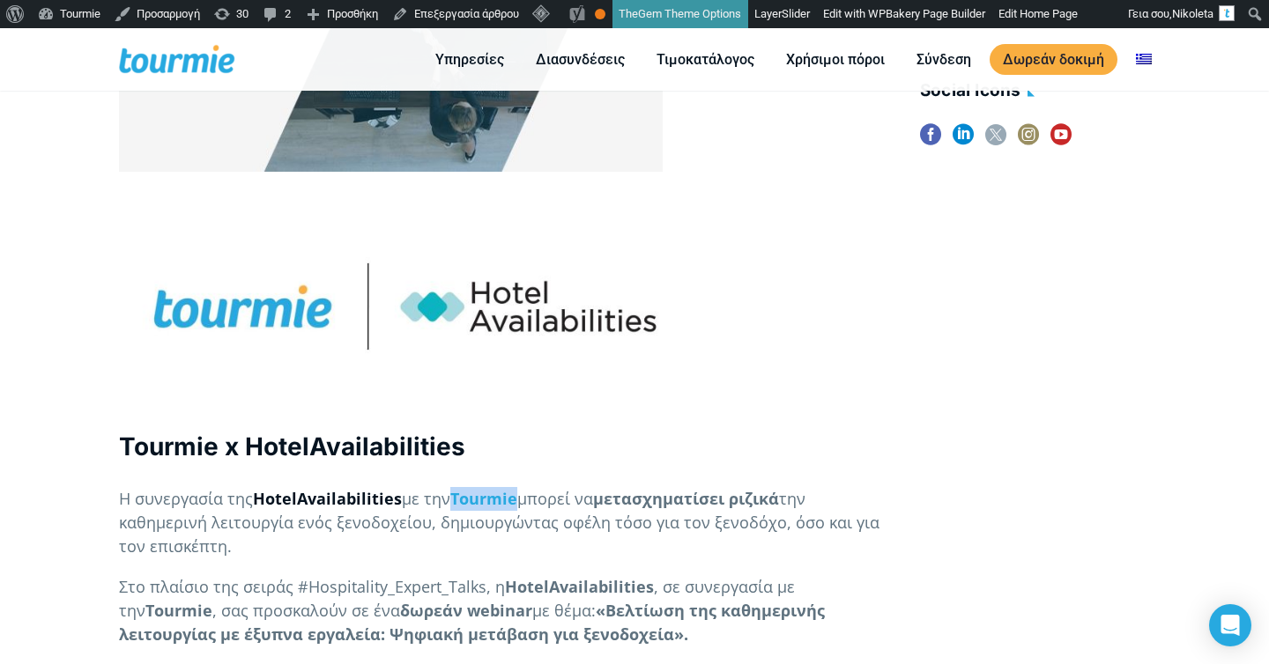
click at [334, 488] on strong "HotelAvailabilities" at bounding box center [327, 498] width 149 height 21
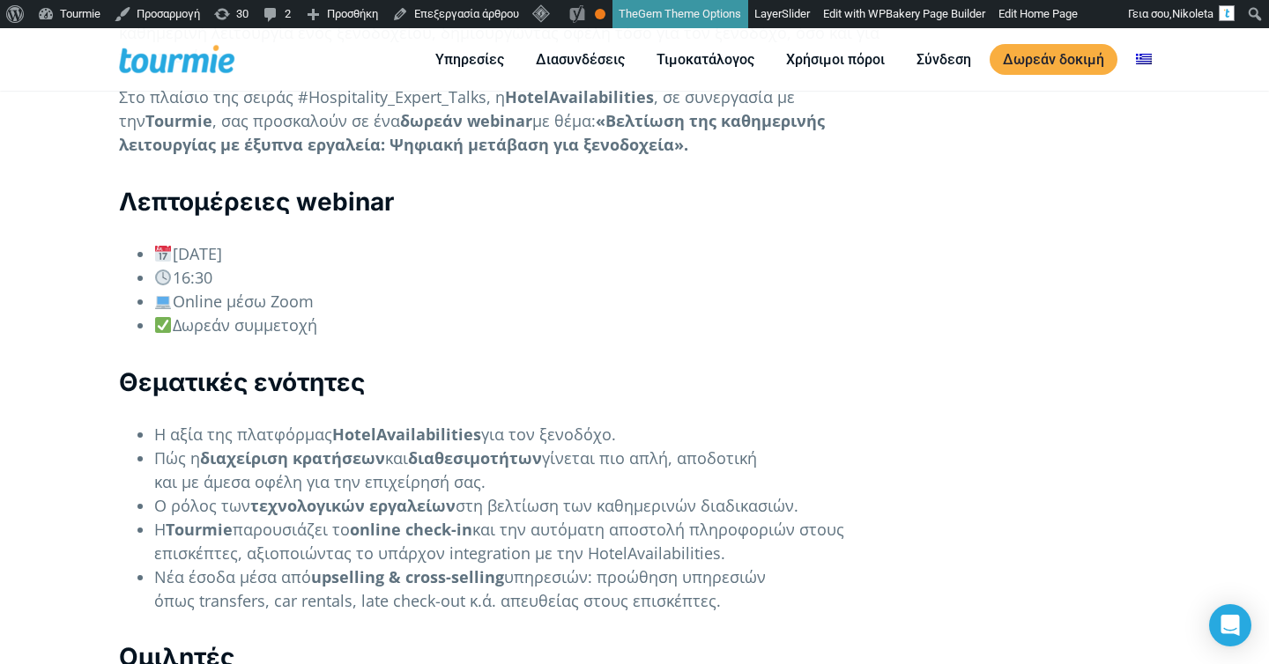
scroll to position [1770, 0]
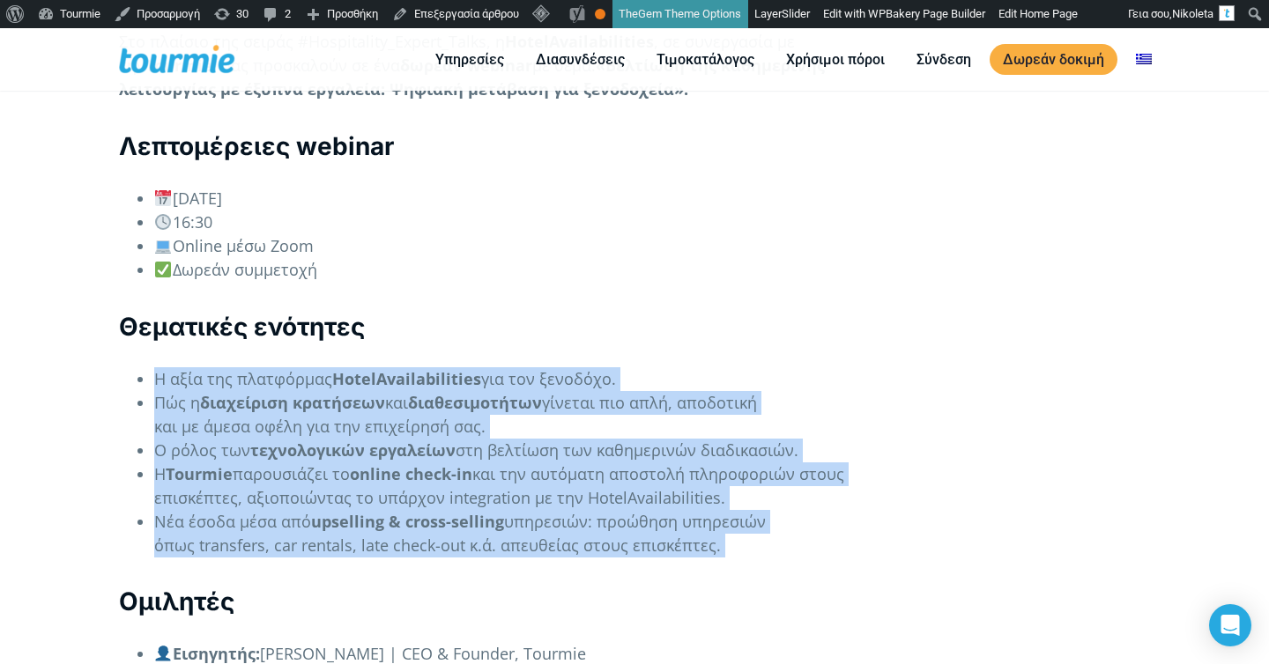
drag, startPoint x: 225, startPoint y: 545, endPoint x: 141, endPoint y: 362, distance: 201.5
click at [141, 362] on div "Η καθημερινή λειτουργία ενός ξενοδοχείου δεν είναι ποτέ απλή υπόθεση. Από τη δι…" at bounding box center [501, 67] width 764 height 2327
copy div "Η αξία της πλατφόρμας HotelAvailabilities για τον ξενοδόχο. Πώς η διαχείριση κρ…"
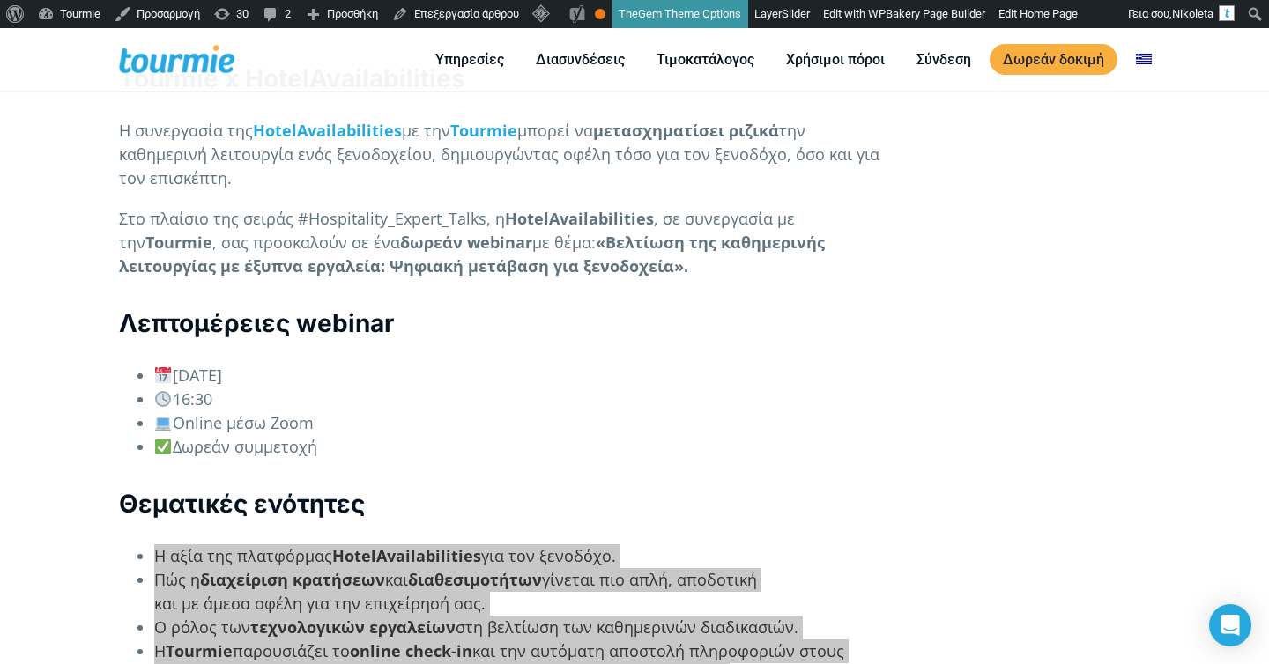
scroll to position [1552, 0]
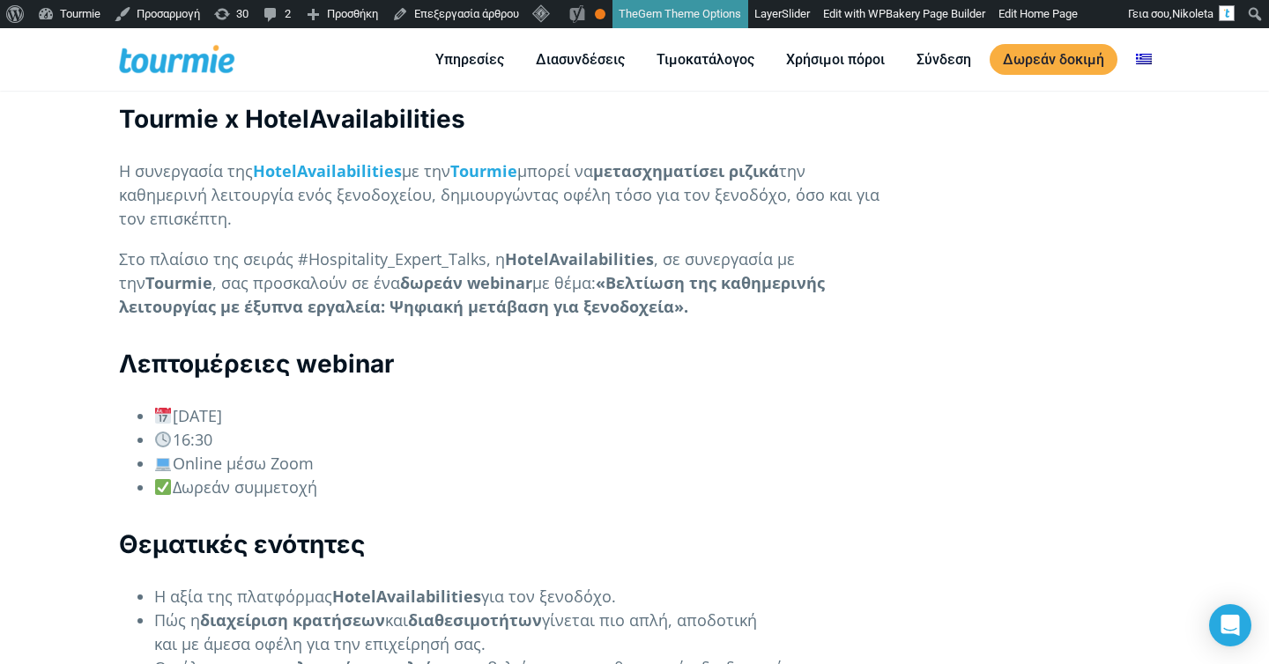
click at [788, 364] on div "Η καθημερινή λειτουργία ενός ξενοδοχείου δεν είναι ποτέ απλή υπόθεση. Από τη δι…" at bounding box center [501, 285] width 764 height 2327
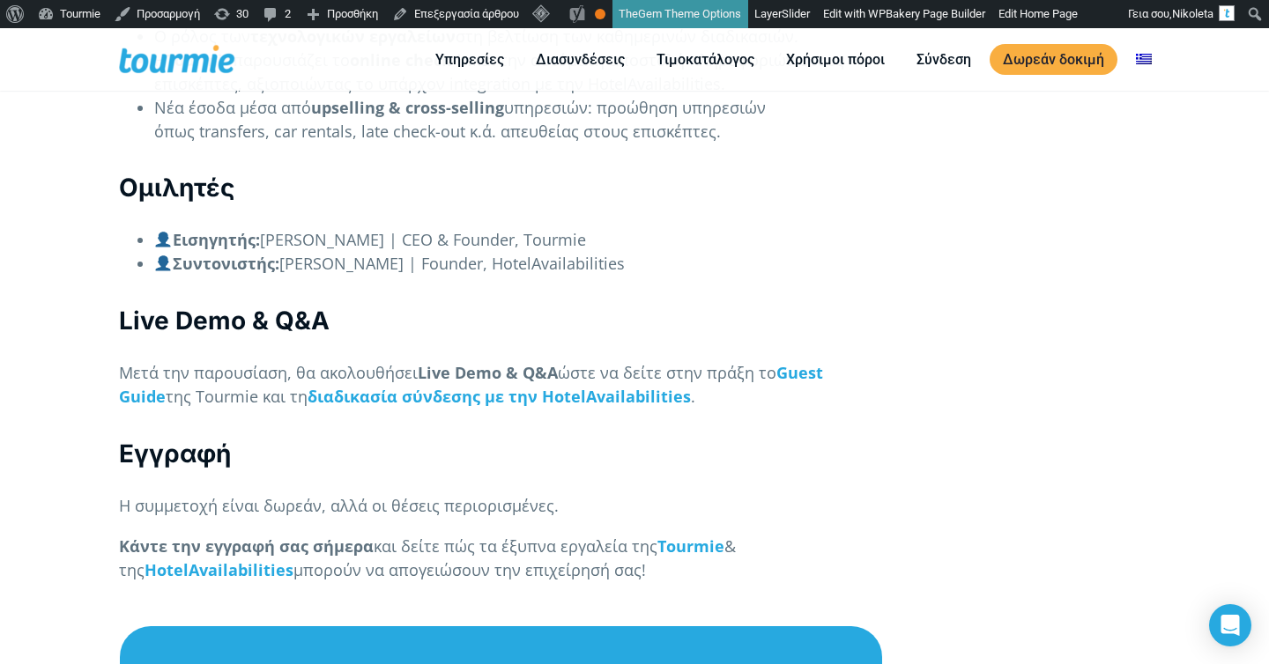
scroll to position [2140, 0]
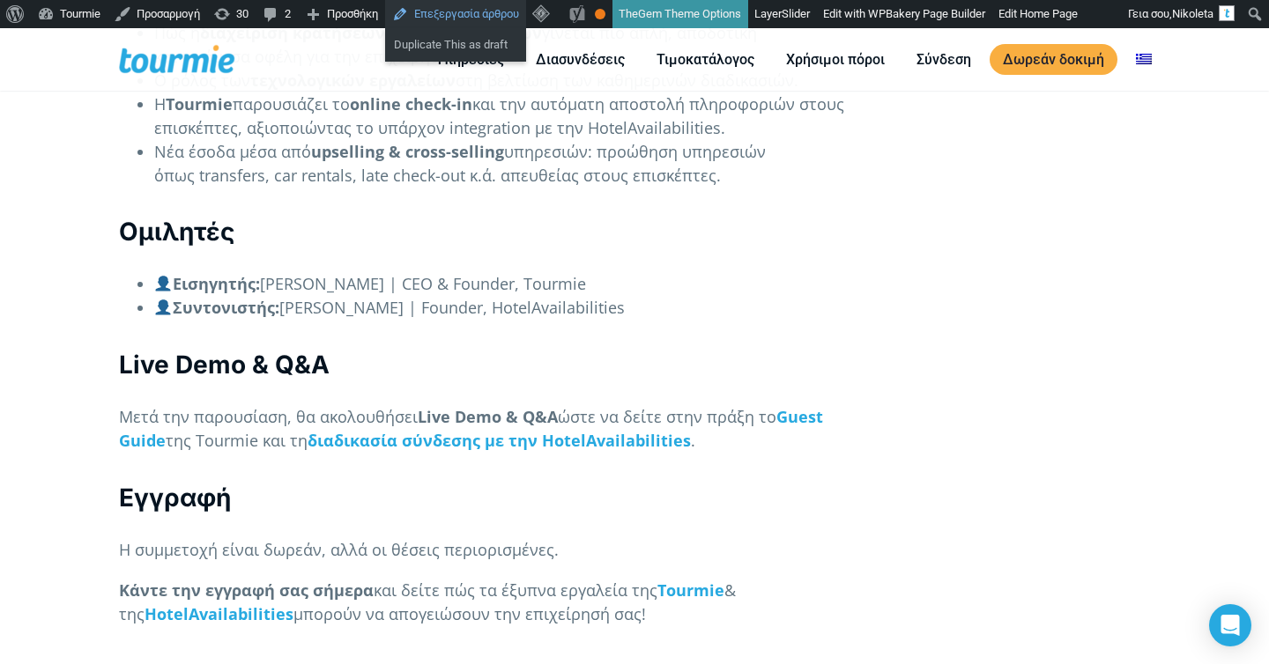
click at [455, 21] on link "Επεξεργασία άρθρου" at bounding box center [455, 14] width 141 height 28
